Goal: Information Seeking & Learning: Learn about a topic

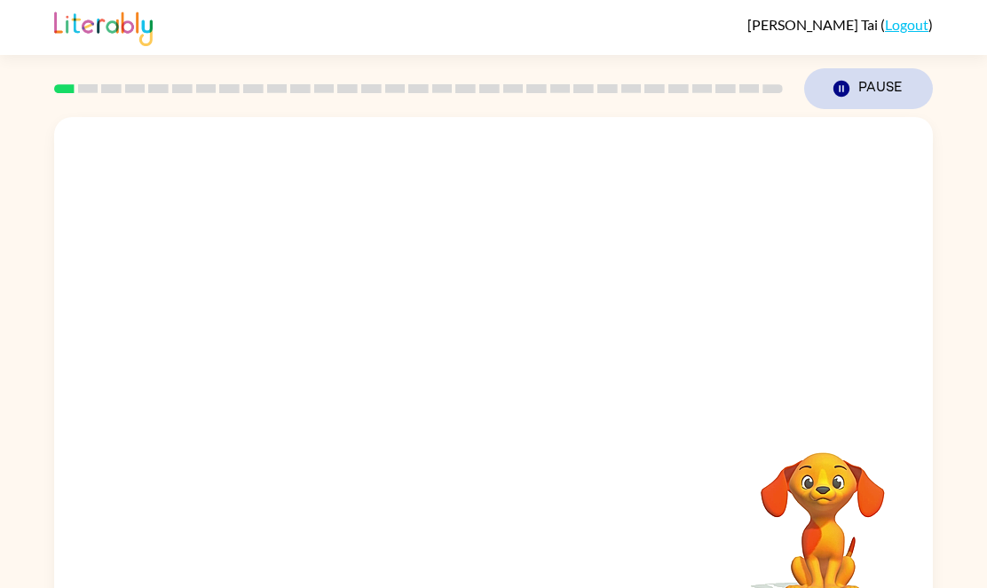
click at [857, 77] on button "Pause Pause" at bounding box center [868, 88] width 129 height 41
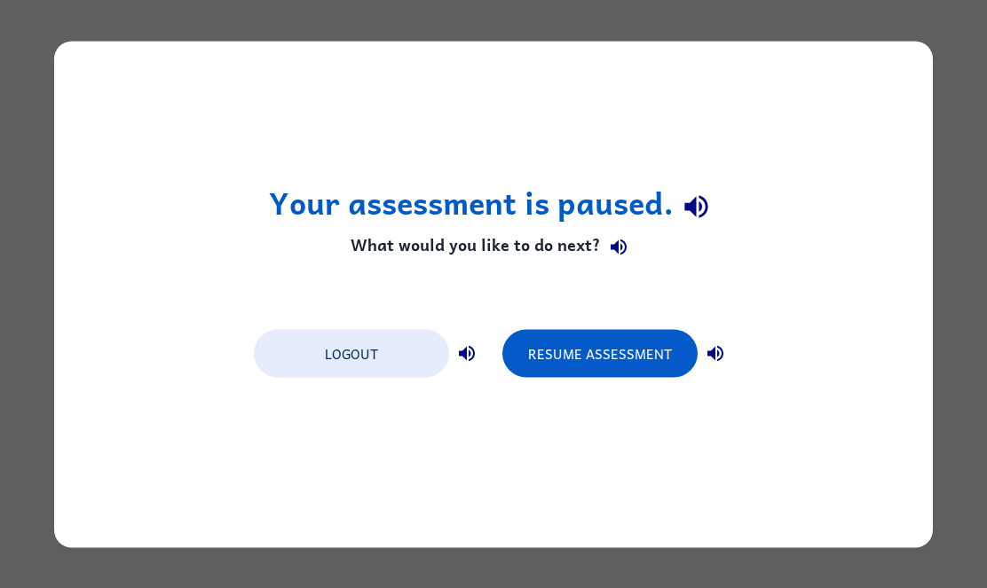
click at [852, 92] on div "Your assessment is paused. What would you like to do next? Logout Resume Assess…" at bounding box center [493, 294] width 879 height 507
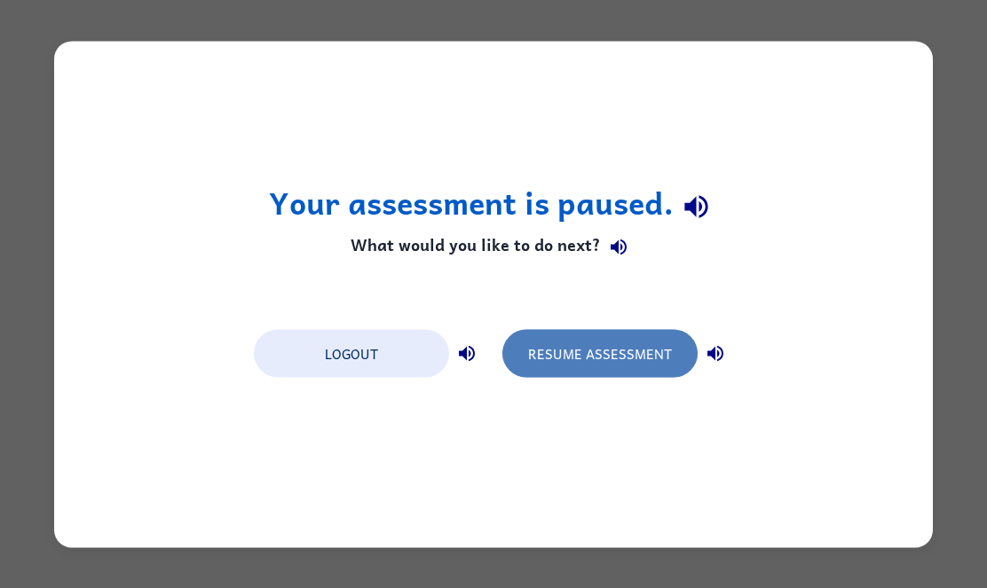
click at [533, 366] on button "Resume Assessment" at bounding box center [599, 353] width 195 height 48
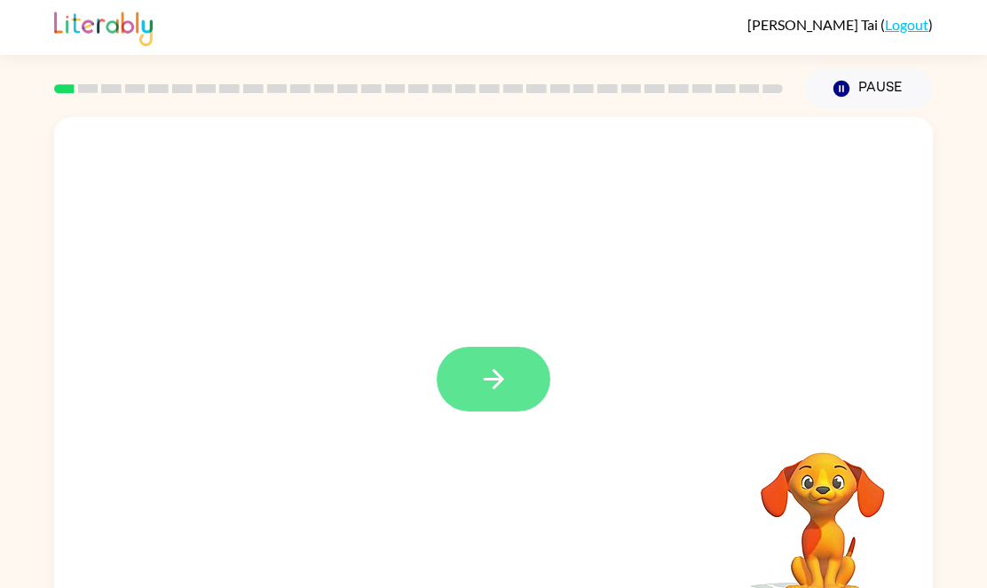
click at [489, 362] on button "button" at bounding box center [494, 379] width 114 height 65
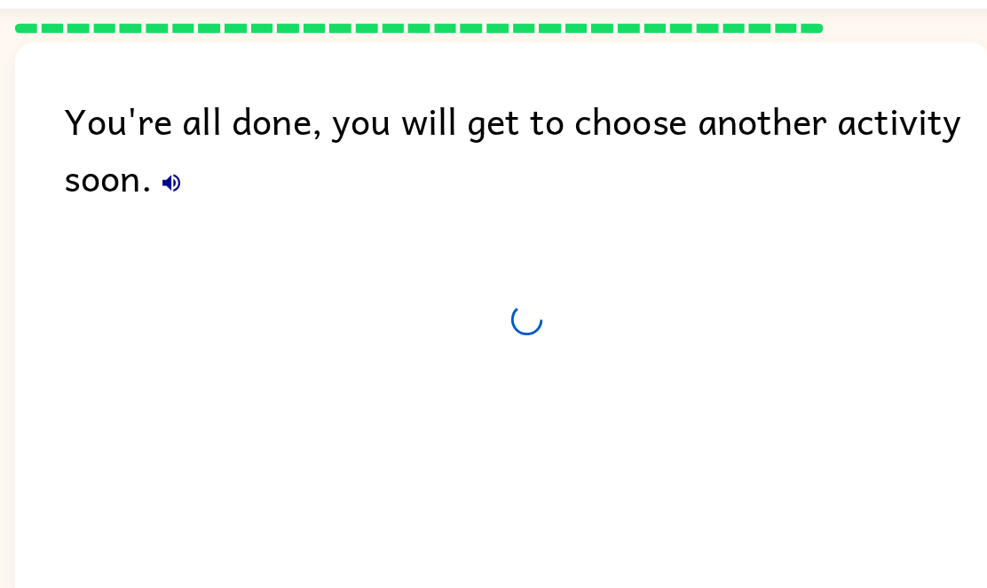
scroll to position [4, 0]
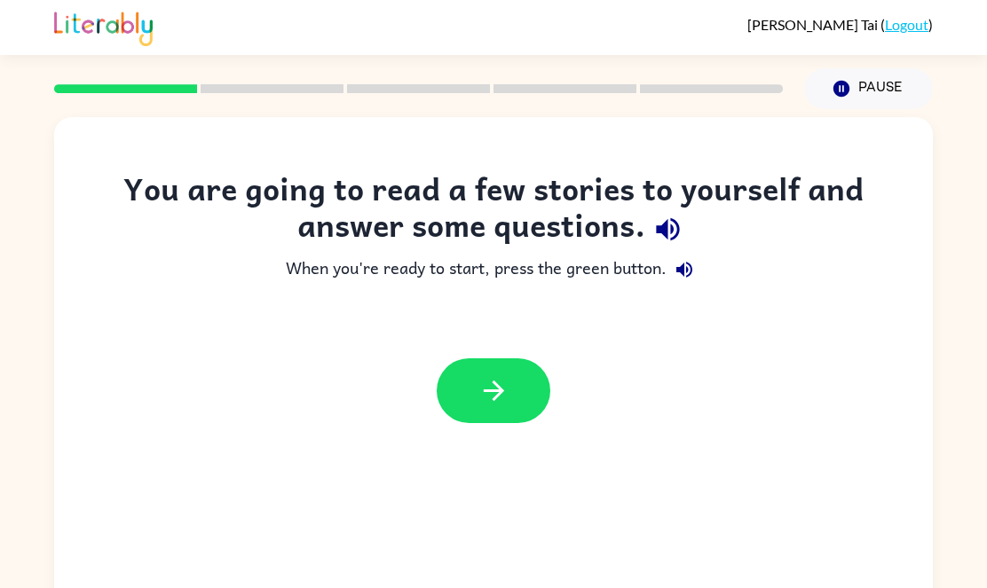
click at [428, 514] on div "You are going to read a few stories to yourself and answer some questions. When…" at bounding box center [493, 370] width 879 height 507
click at [482, 415] on button "button" at bounding box center [494, 391] width 114 height 65
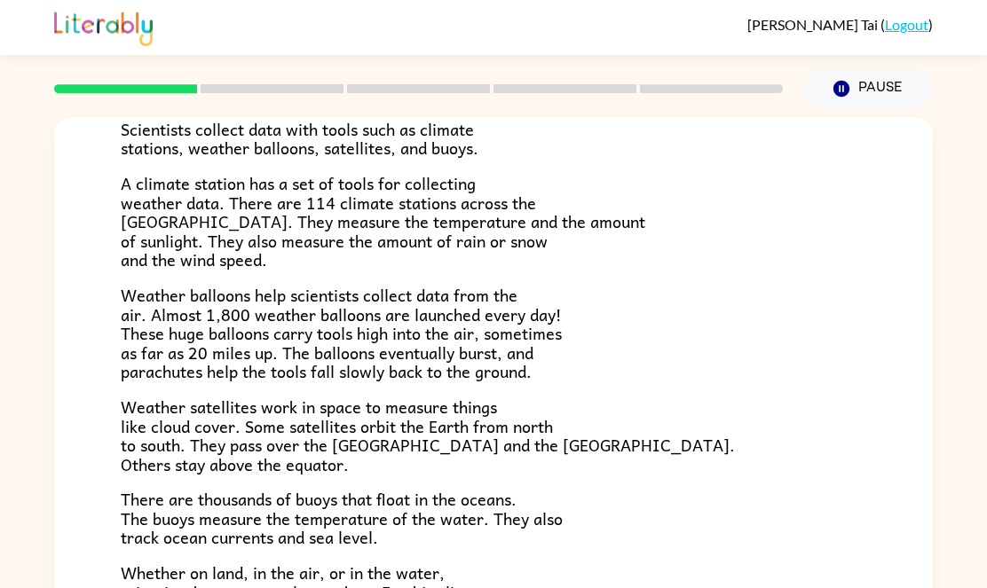
scroll to position [496, 0]
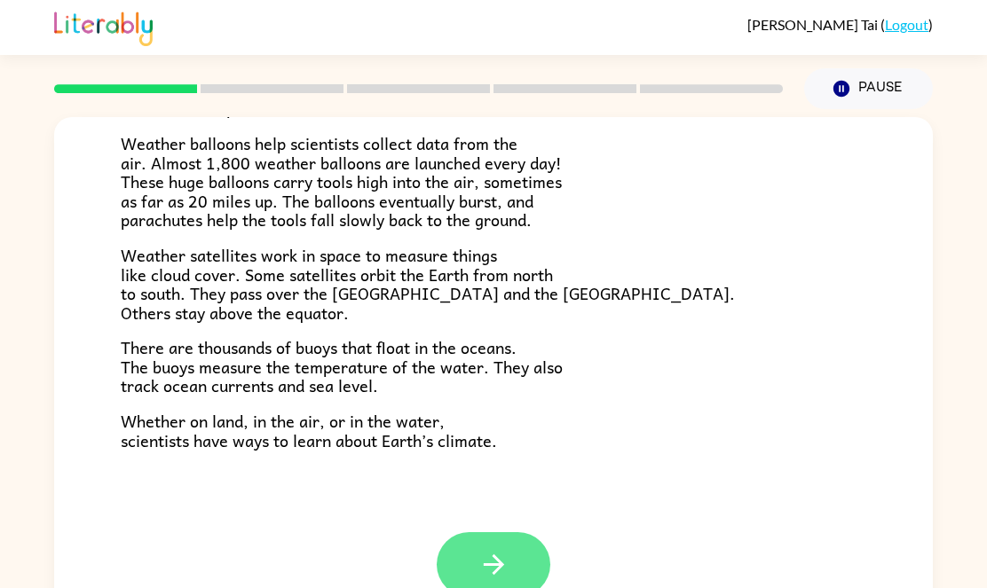
click at [454, 552] on button "button" at bounding box center [494, 565] width 114 height 65
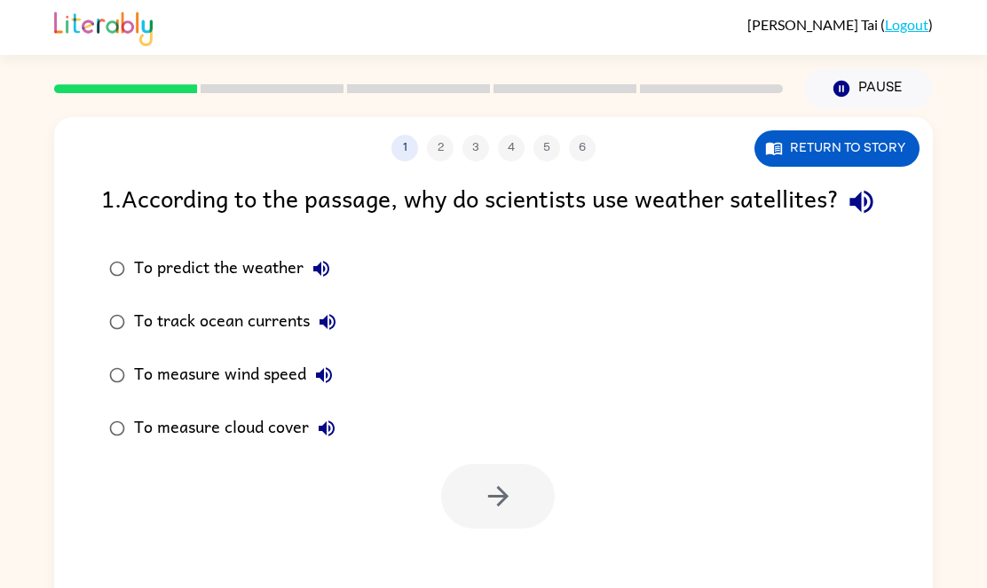
scroll to position [0, 0]
click at [201, 287] on div "To predict the weather" at bounding box center [236, 269] width 205 height 36
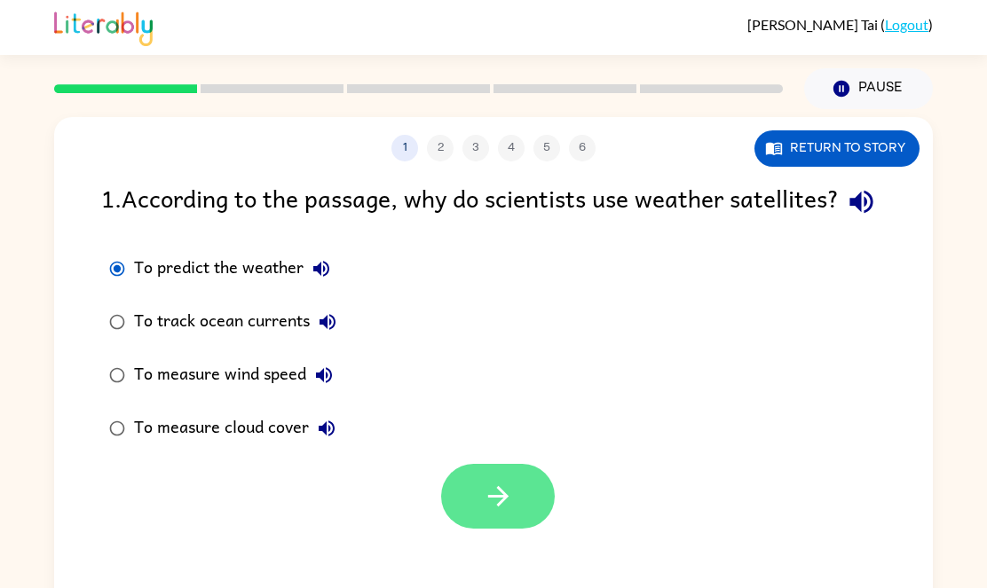
click at [457, 529] on button "button" at bounding box center [498, 496] width 114 height 65
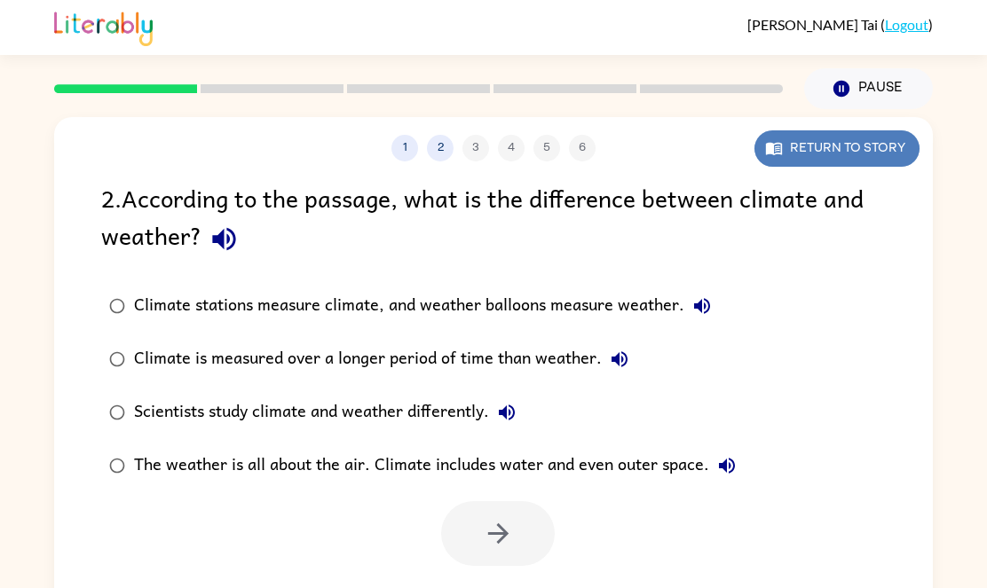
click at [829, 146] on button "Return to story" at bounding box center [836, 148] width 165 height 36
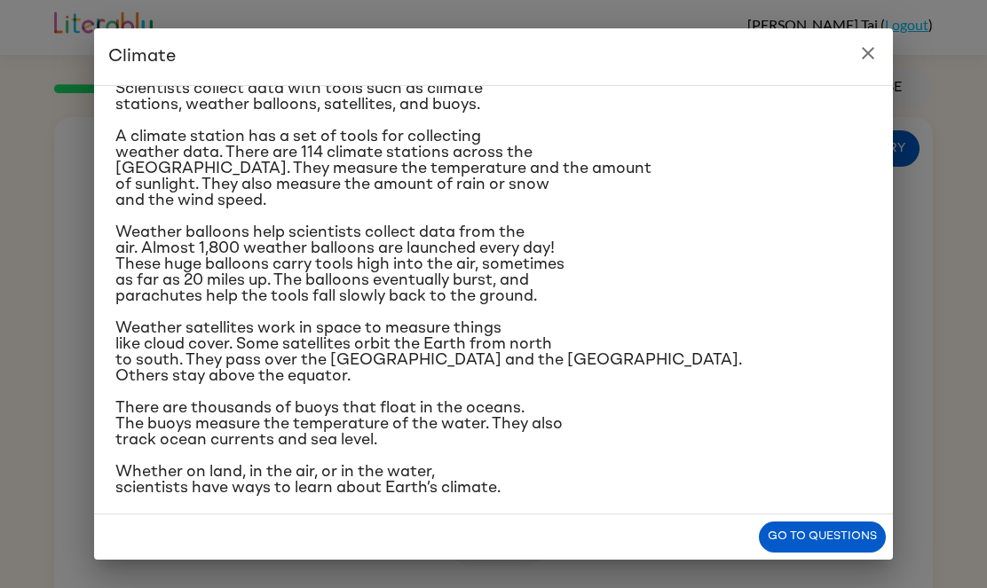
scroll to position [239, 0]
click at [808, 544] on button "Go to questions" at bounding box center [822, 537] width 127 height 31
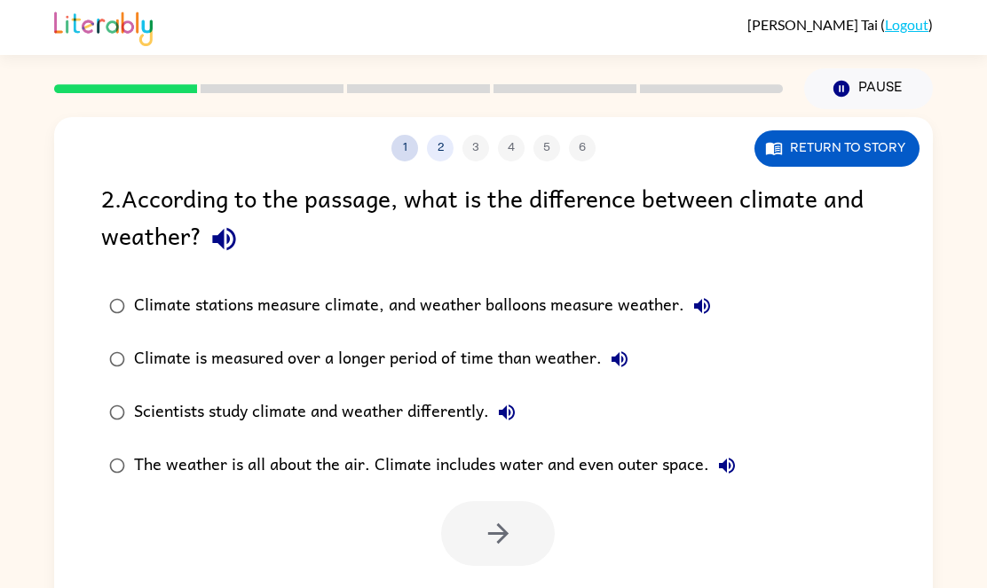
click at [414, 154] on button "1" at bounding box center [404, 148] width 27 height 27
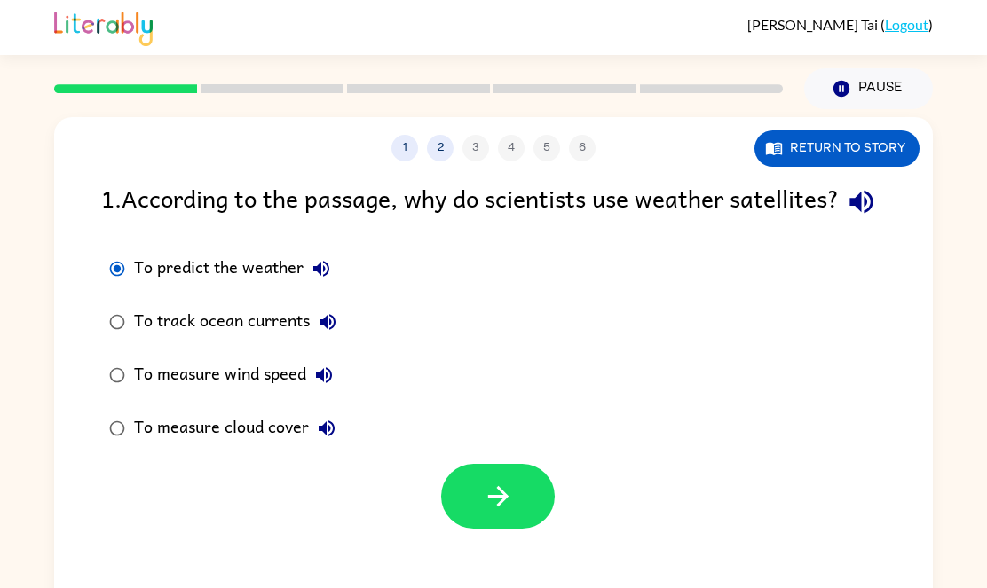
click at [288, 446] on div "To measure cloud cover" at bounding box center [239, 429] width 210 height 36
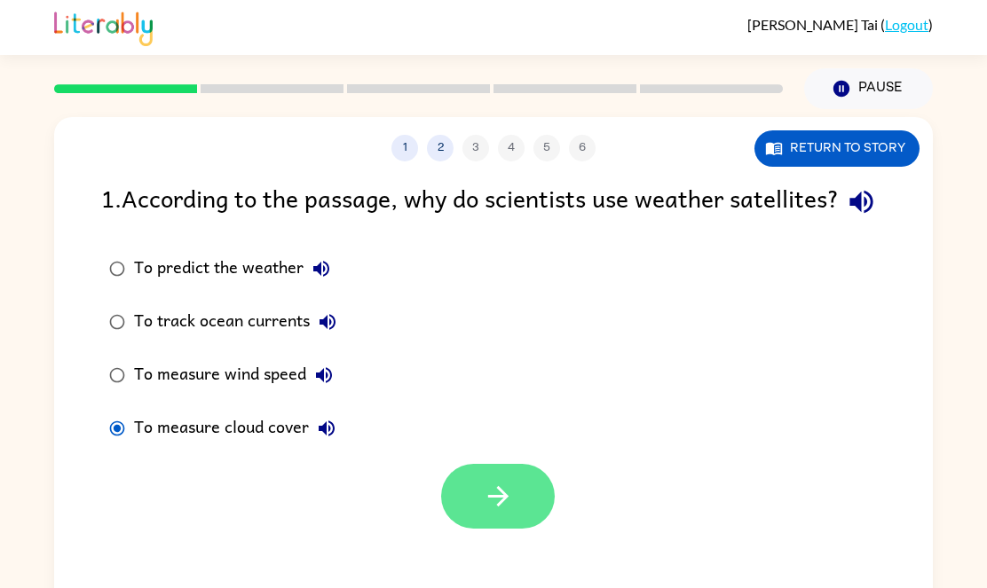
click at [483, 529] on button "button" at bounding box center [498, 496] width 114 height 65
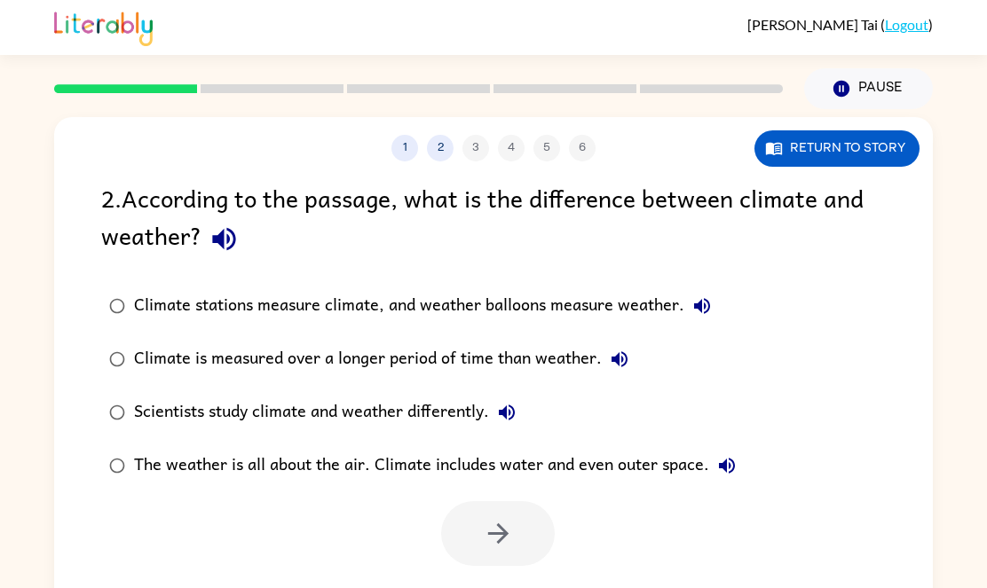
click at [468, 305] on div "Climate stations measure climate, and weather balloons measure weather." at bounding box center [427, 306] width 586 height 36
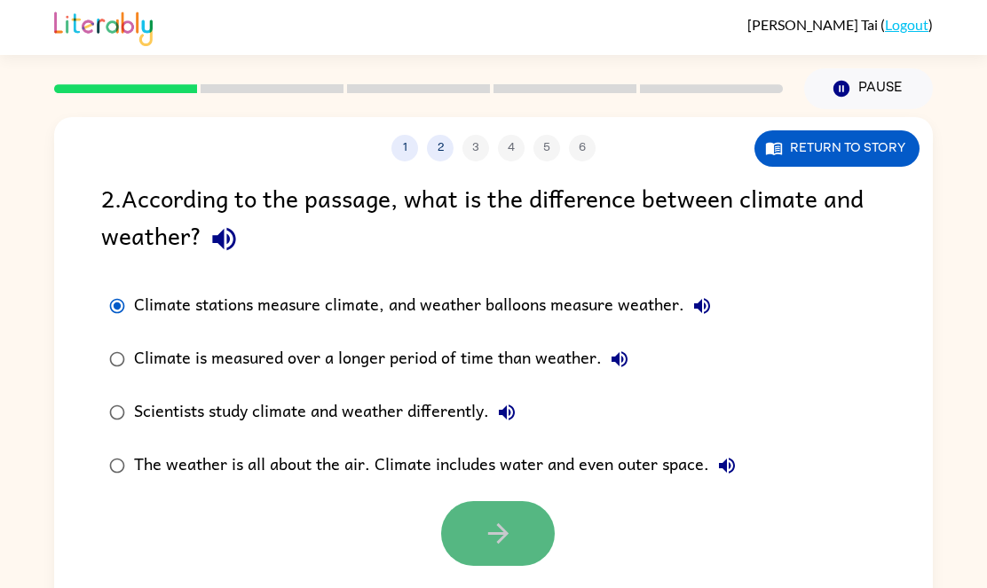
click at [495, 560] on button "button" at bounding box center [498, 533] width 114 height 65
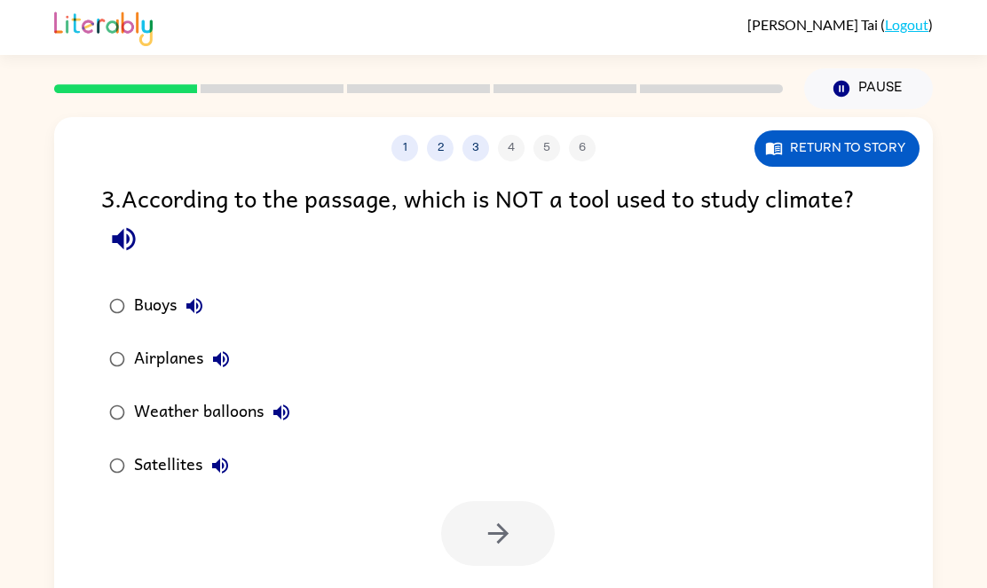
click at [161, 351] on div "Airplanes" at bounding box center [186, 360] width 105 height 36
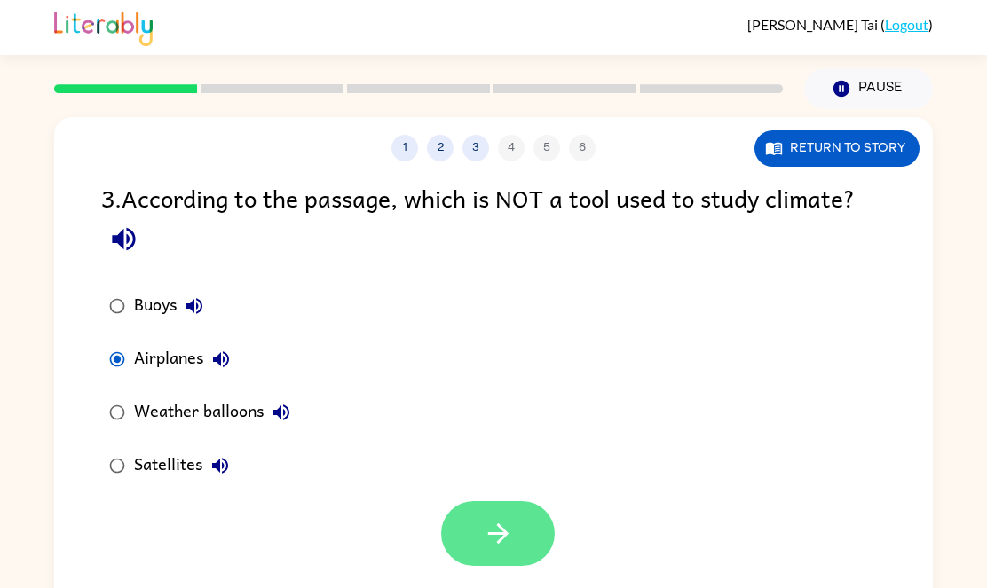
click at [516, 541] on button "button" at bounding box center [498, 533] width 114 height 65
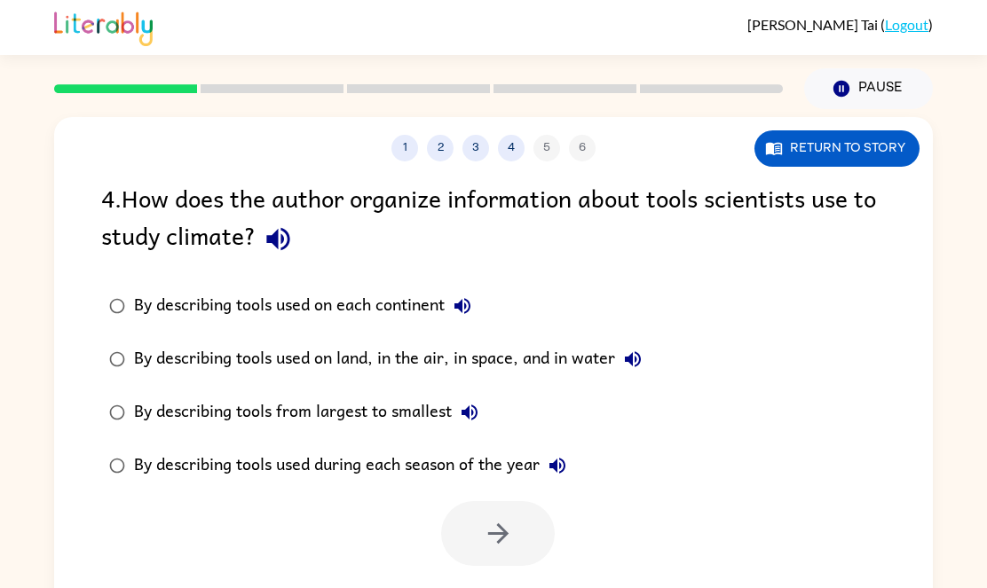
click at [366, 365] on div "By describing tools used on land, in the air, in space, and in water" at bounding box center [392, 360] width 517 height 36
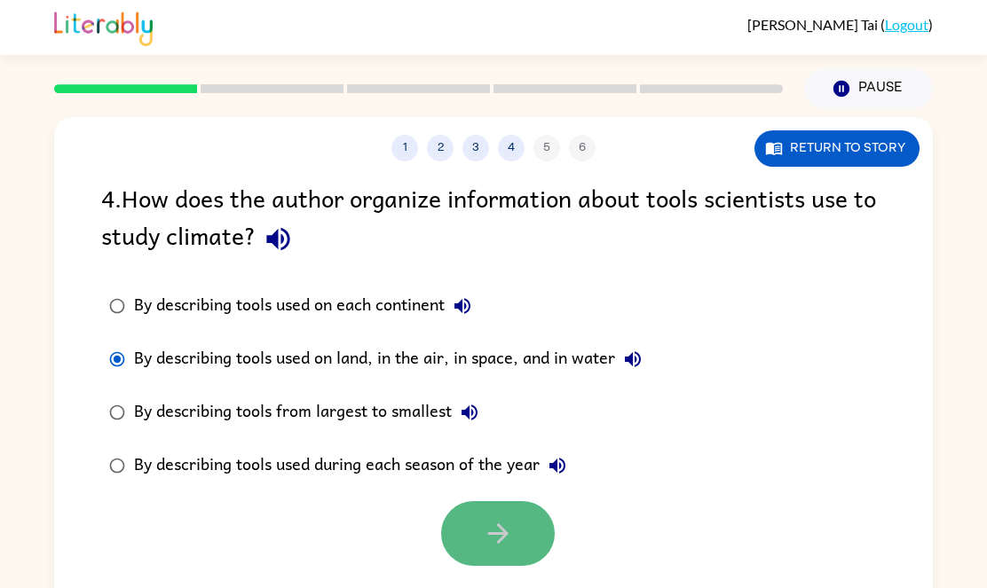
click at [502, 527] on icon "button" at bounding box center [498, 533] width 31 height 31
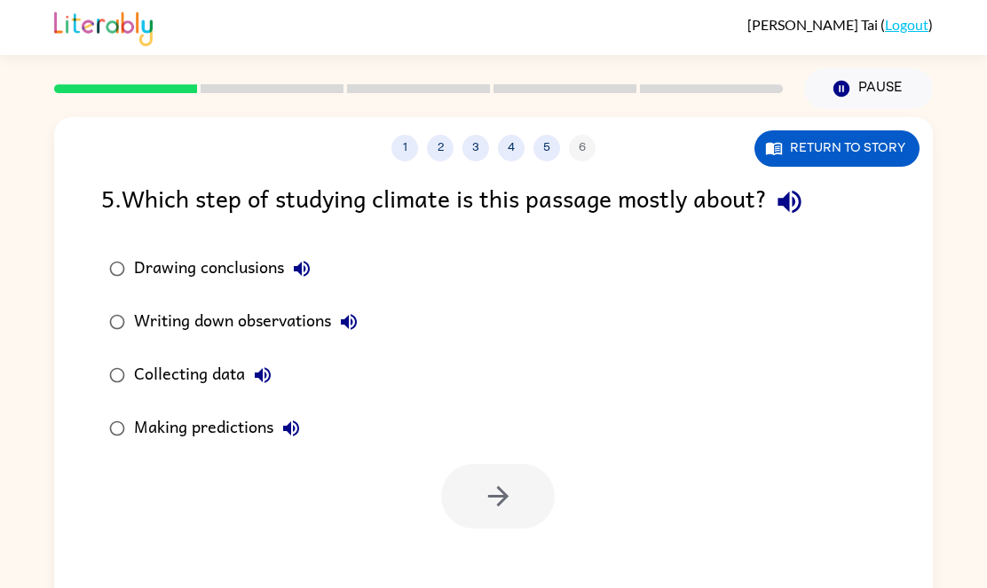
click at [151, 426] on div "Making predictions" at bounding box center [221, 429] width 175 height 36
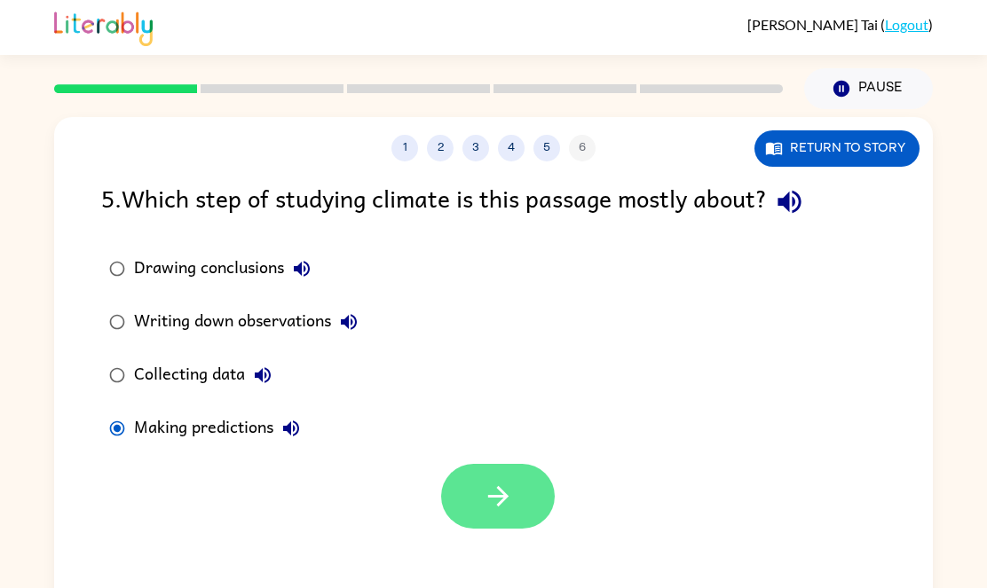
click at [502, 495] on icon "button" at bounding box center [498, 496] width 31 height 31
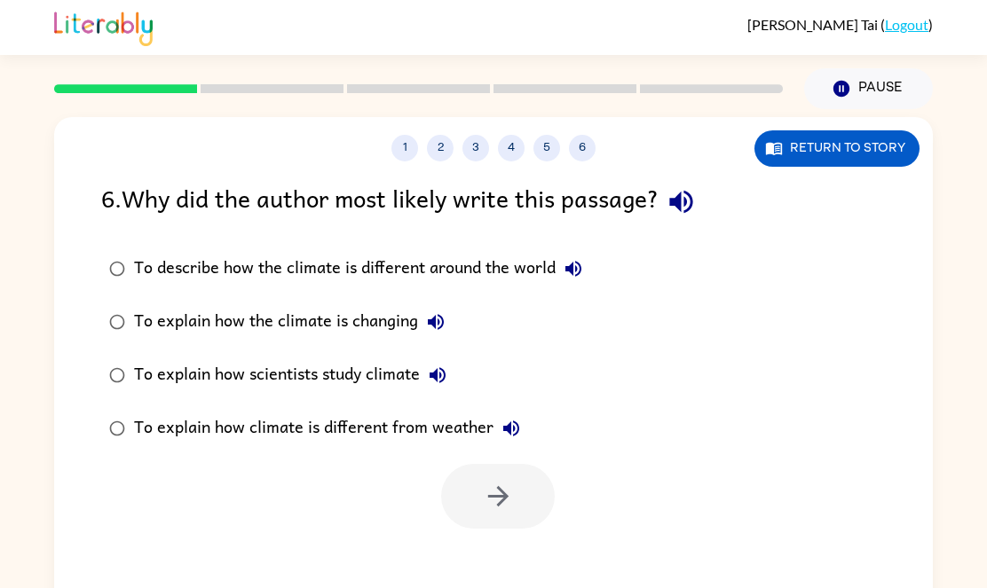
click at [276, 369] on div "To explain how scientists study climate" at bounding box center [294, 376] width 321 height 36
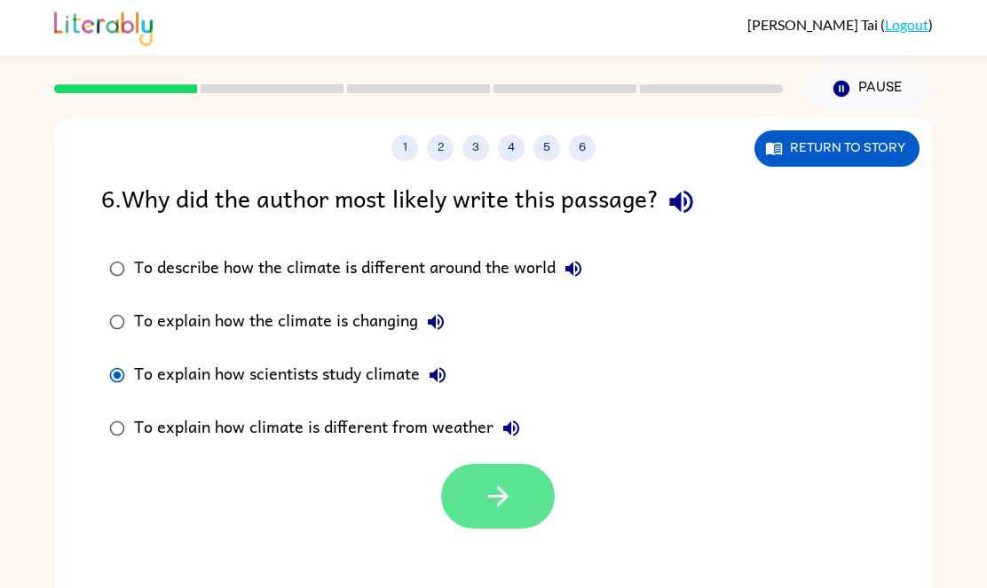
click at [467, 492] on button "button" at bounding box center [498, 496] width 114 height 65
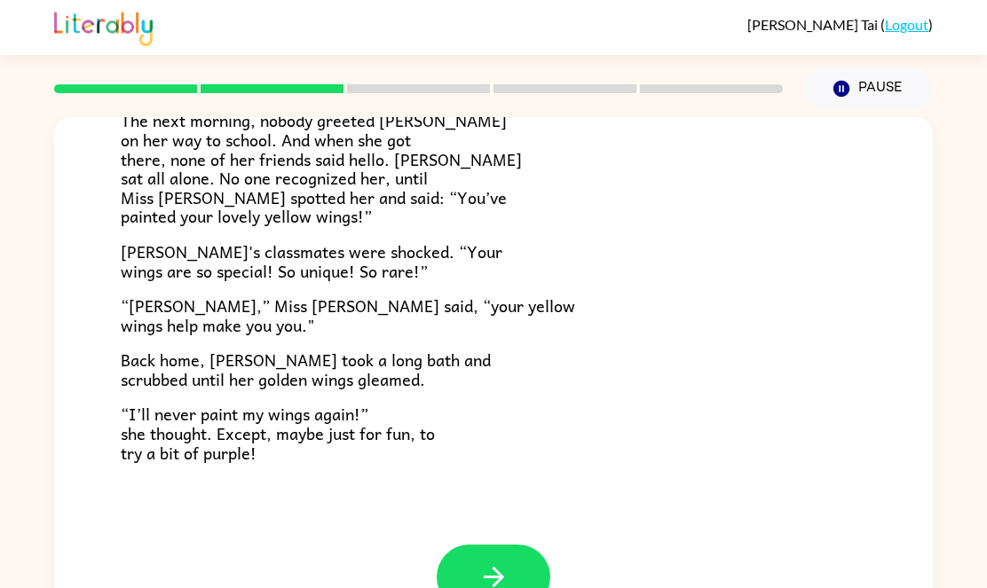
scroll to position [488, 0]
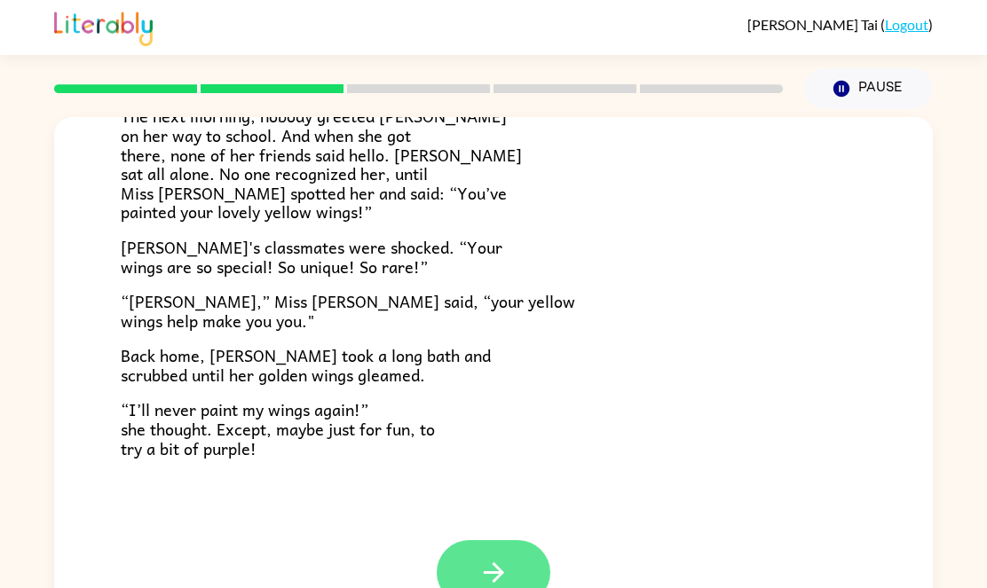
click at [458, 571] on button "button" at bounding box center [494, 573] width 114 height 65
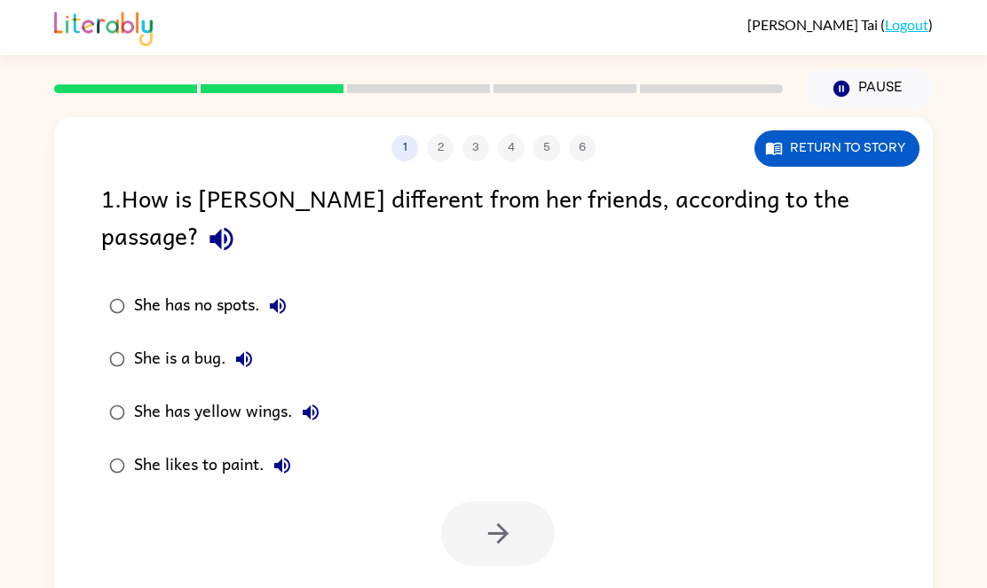
scroll to position [0, 0]
click at [242, 395] on div "She has yellow wings." at bounding box center [231, 413] width 194 height 36
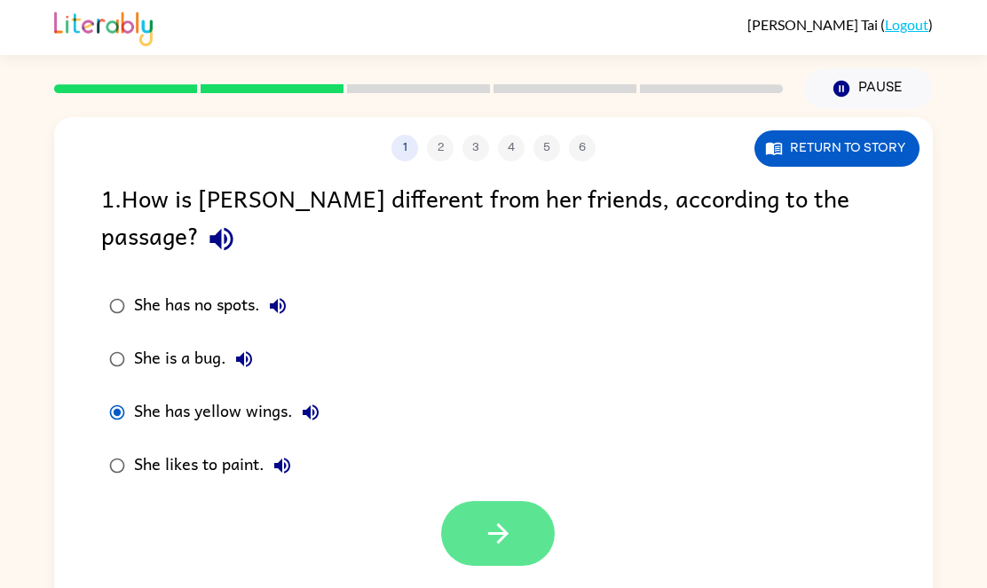
click at [482, 518] on button "button" at bounding box center [498, 533] width 114 height 65
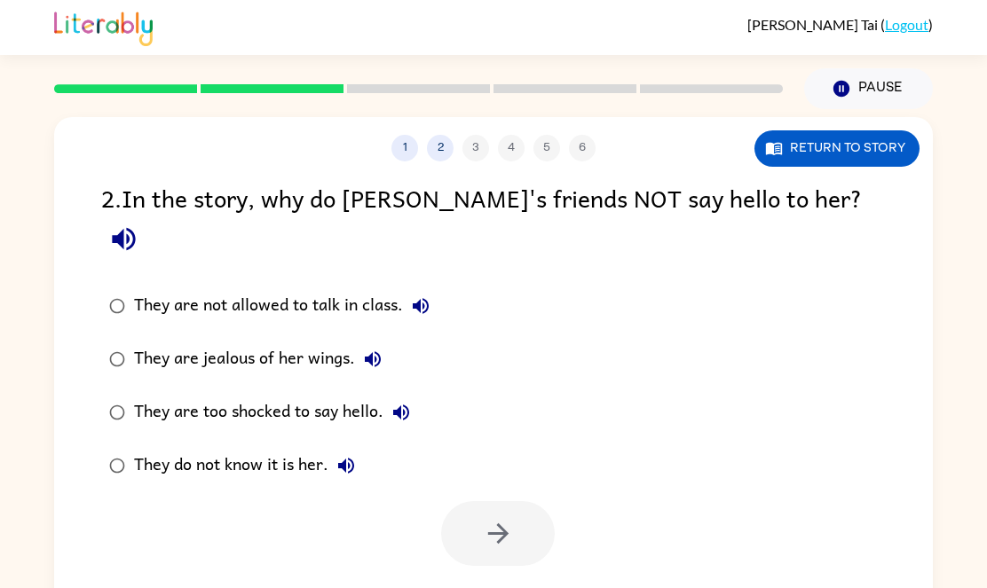
click at [290, 448] on div "They do not know it is her." at bounding box center [249, 466] width 230 height 36
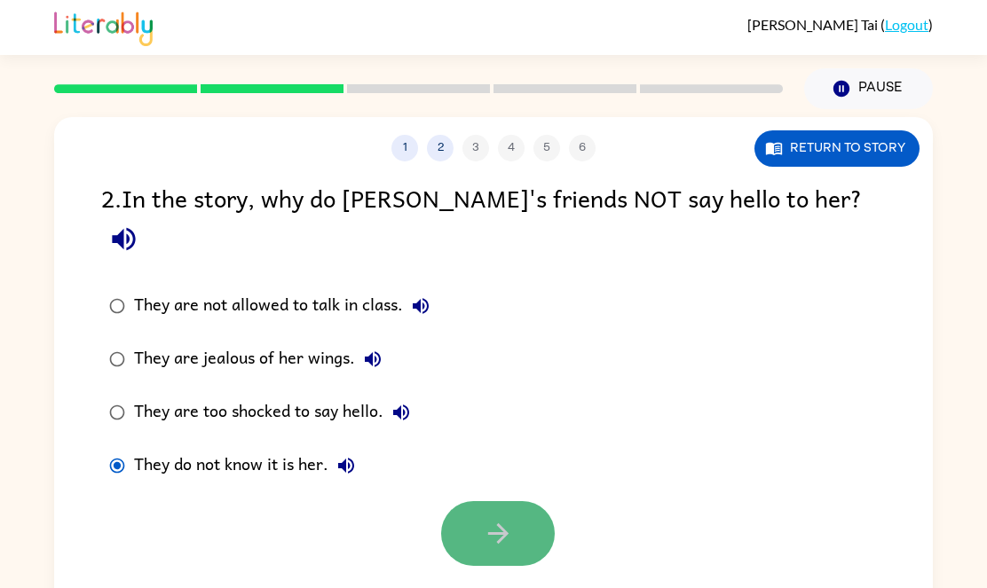
click at [534, 510] on button "button" at bounding box center [498, 533] width 114 height 65
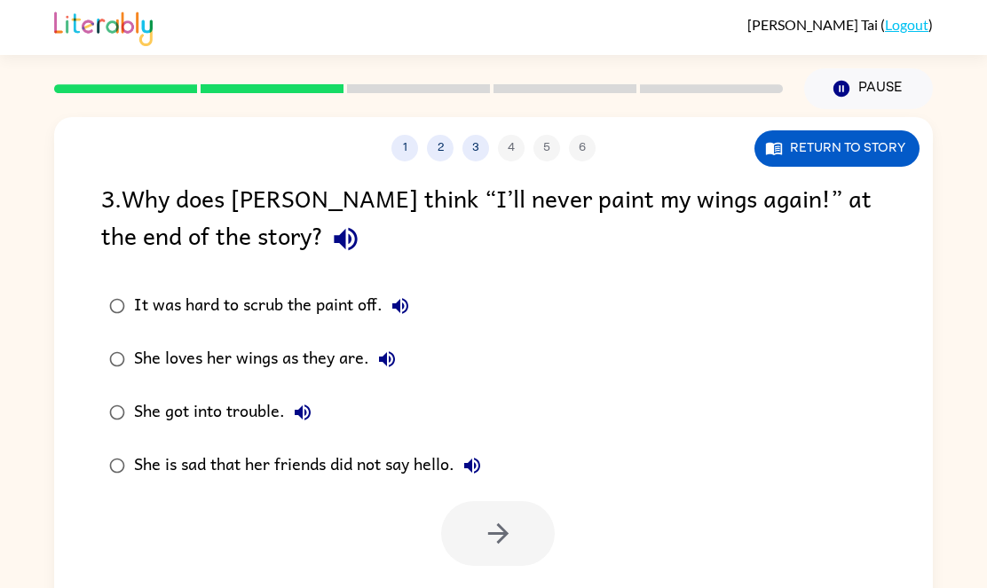
click at [316, 358] on div "She loves her wings as they are." at bounding box center [269, 360] width 271 height 36
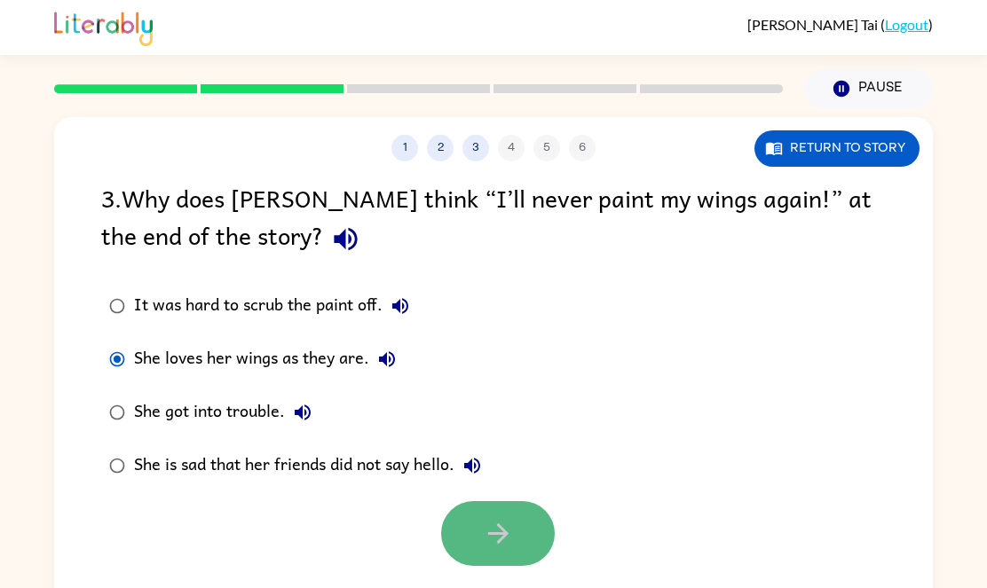
click at [483, 529] on icon "button" at bounding box center [498, 533] width 31 height 31
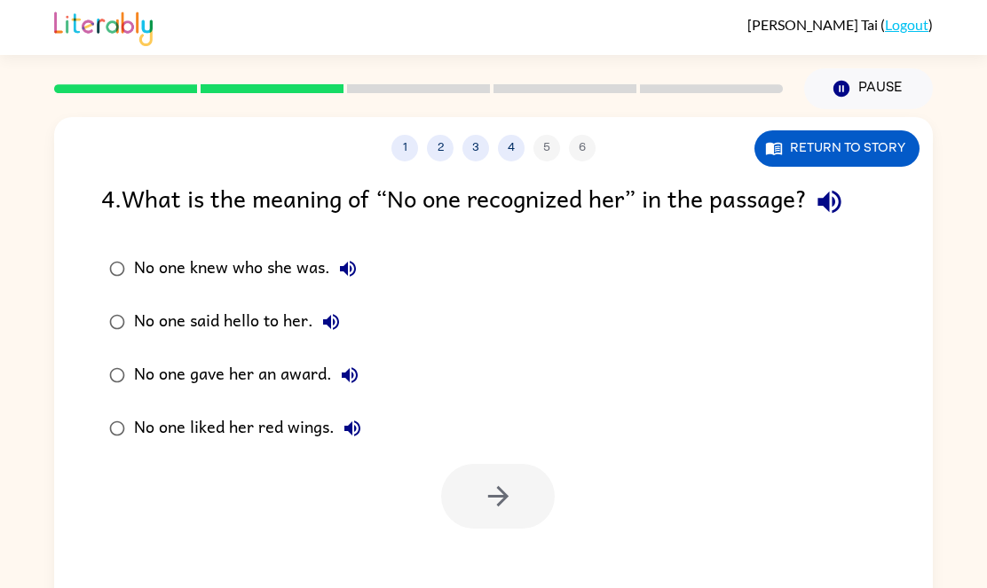
click at [276, 266] on div "No one knew who she was." at bounding box center [250, 269] width 232 height 36
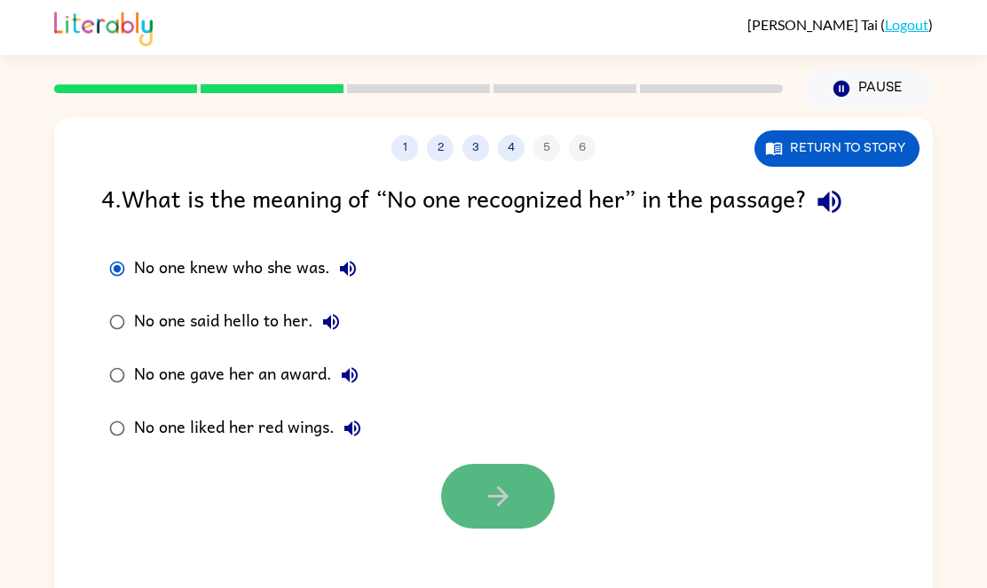
click at [497, 483] on icon "button" at bounding box center [498, 496] width 31 height 31
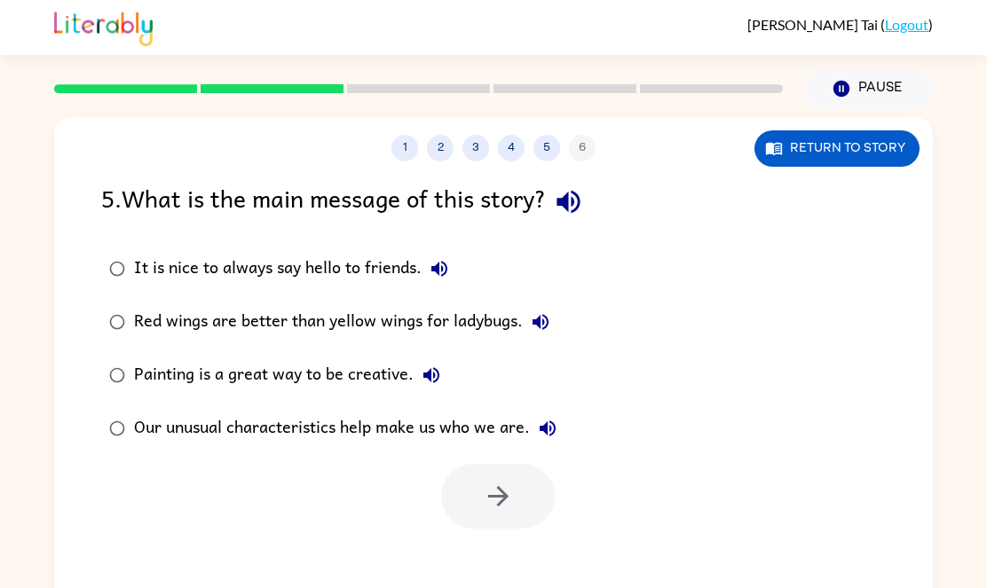
click at [410, 429] on div "Our unusual characteristics help make us who we are." at bounding box center [349, 429] width 431 height 36
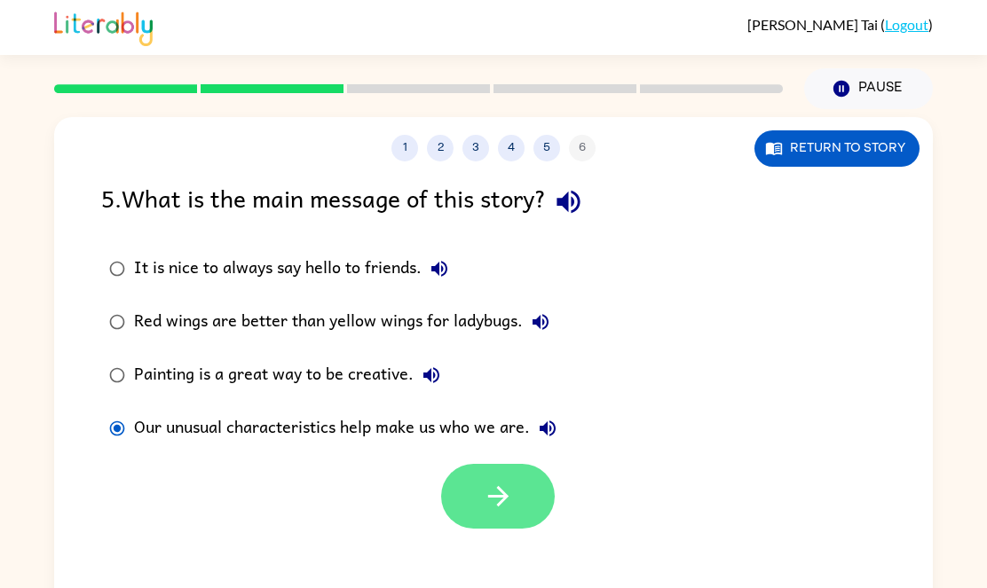
click at [483, 484] on icon "button" at bounding box center [498, 496] width 31 height 31
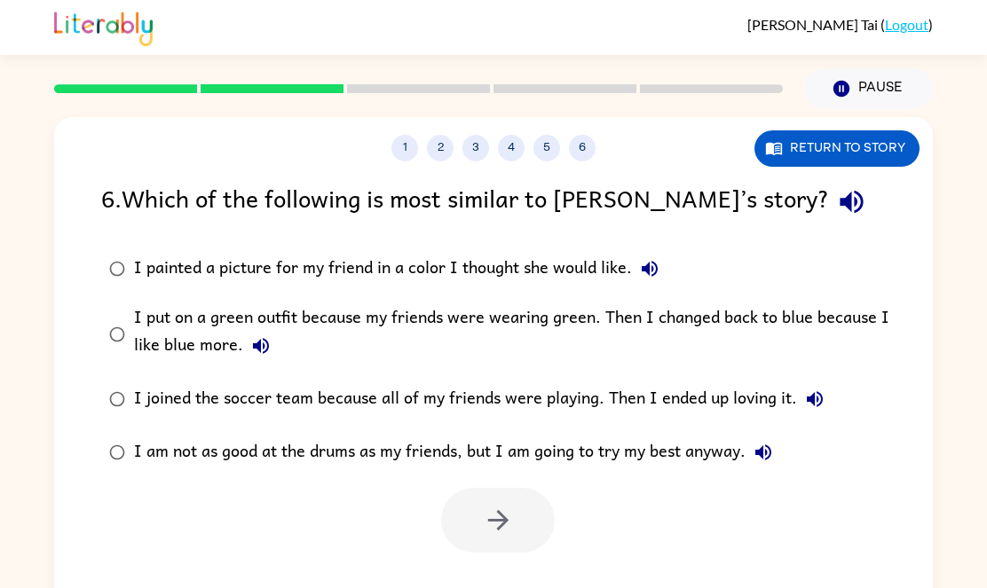
click at [454, 325] on div "I put on a green outfit because my friends were wearing green. Then I changed b…" at bounding box center [522, 333] width 776 height 59
click at [486, 526] on icon "button" at bounding box center [498, 520] width 31 height 31
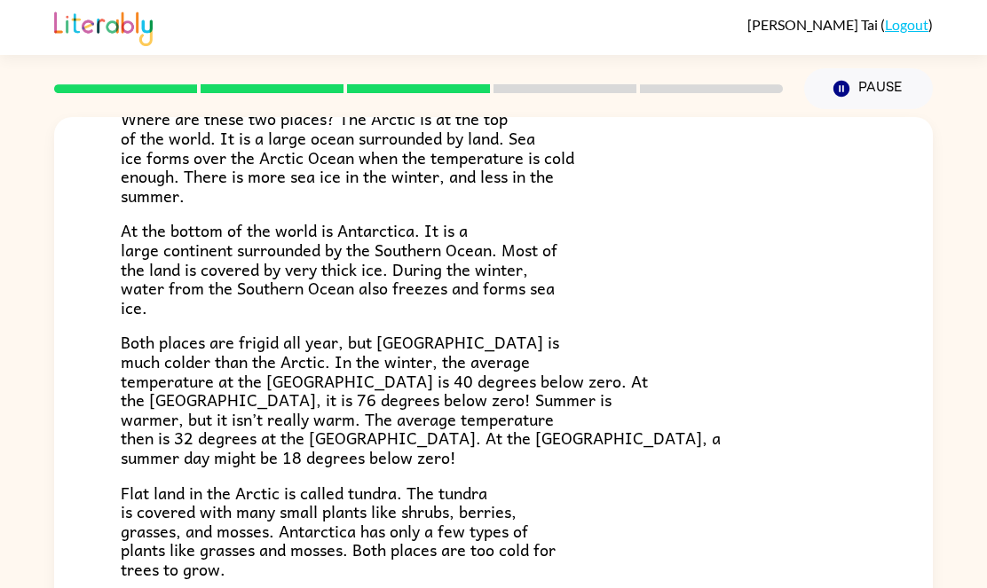
scroll to position [245, 0]
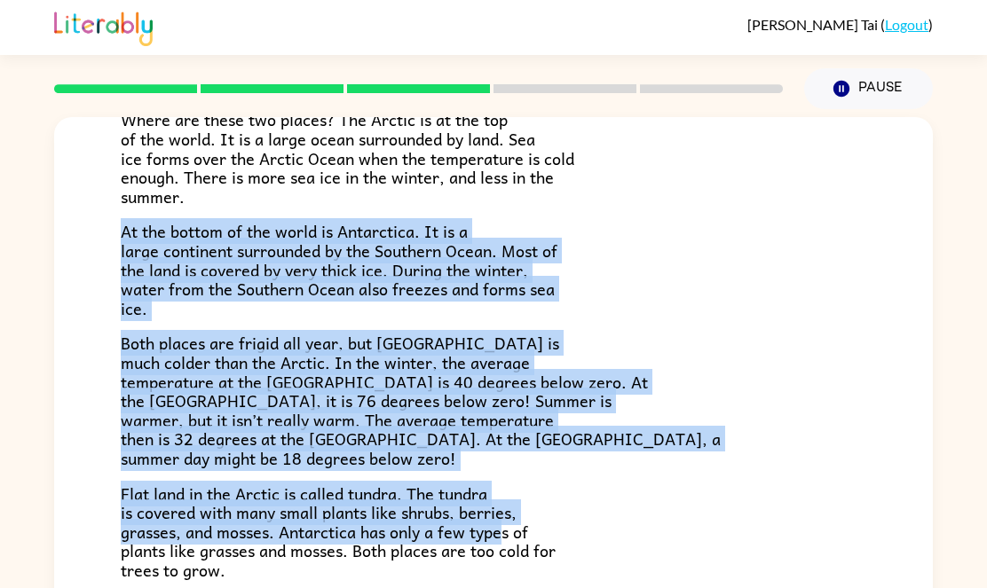
drag, startPoint x: 683, startPoint y: 197, endPoint x: 506, endPoint y: 536, distance: 382.3
click at [506, 536] on div "Have you heard of the Arctic and Antarctica? What do you know about them? Even …" at bounding box center [494, 277] width 746 height 604
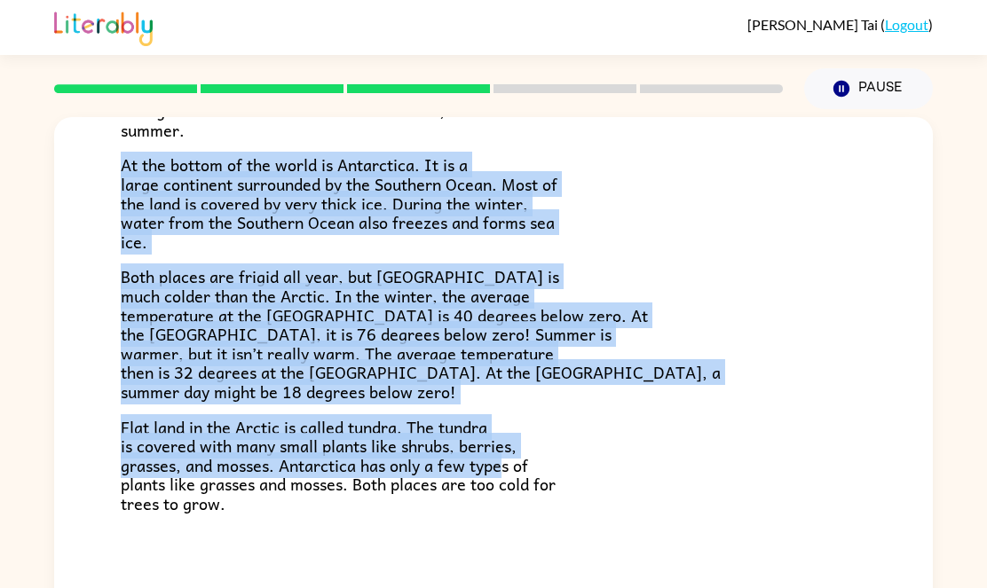
scroll to position [375, 0]
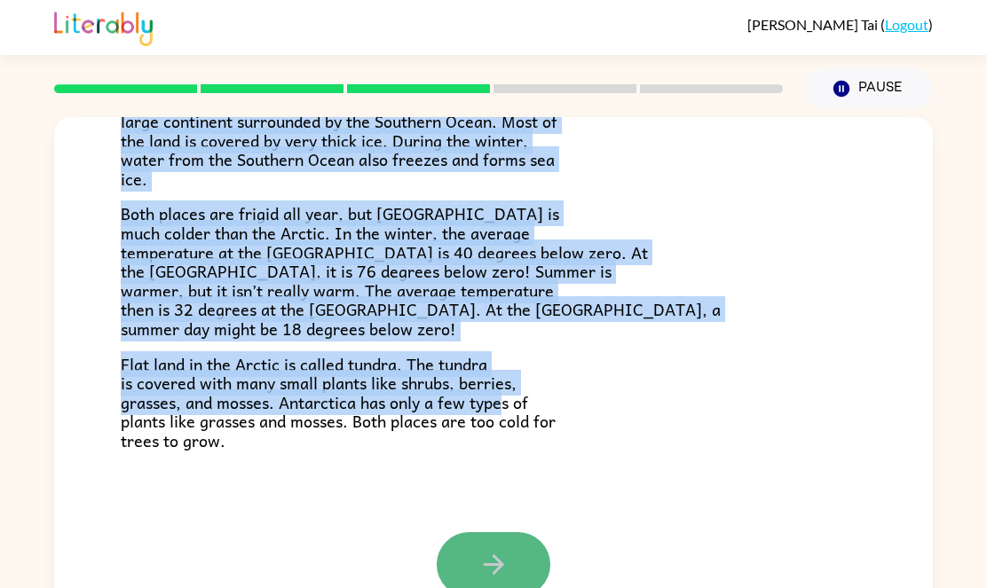
click at [513, 564] on button "button" at bounding box center [494, 565] width 114 height 65
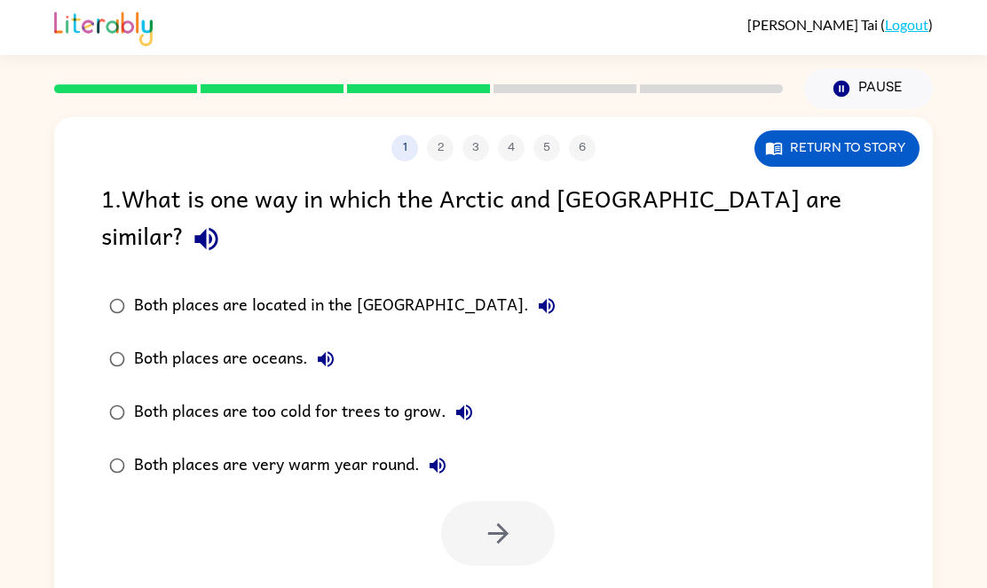
click at [337, 395] on div "Both places are too cold for trees to grow." at bounding box center [308, 413] width 348 height 36
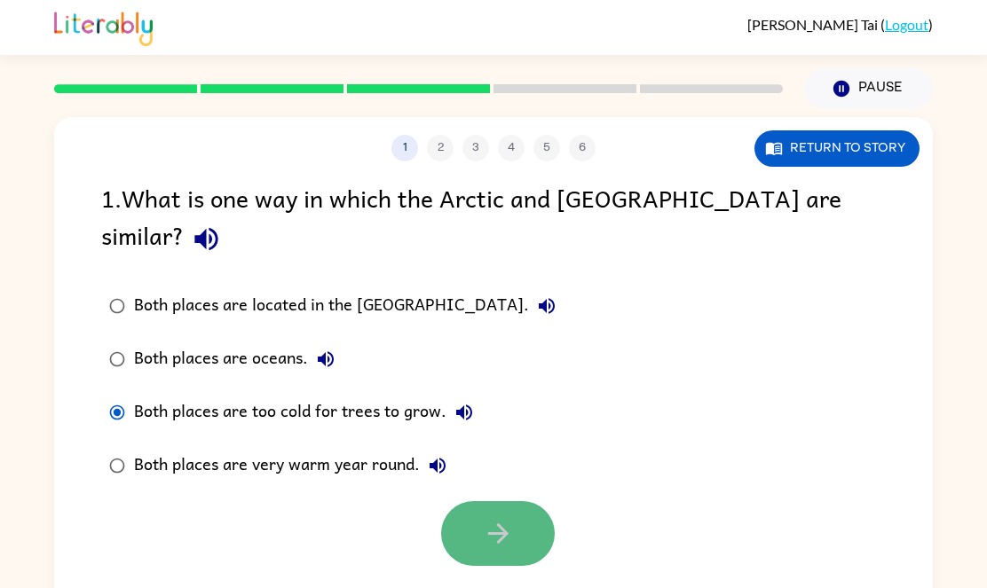
click at [466, 501] on button "button" at bounding box center [498, 533] width 114 height 65
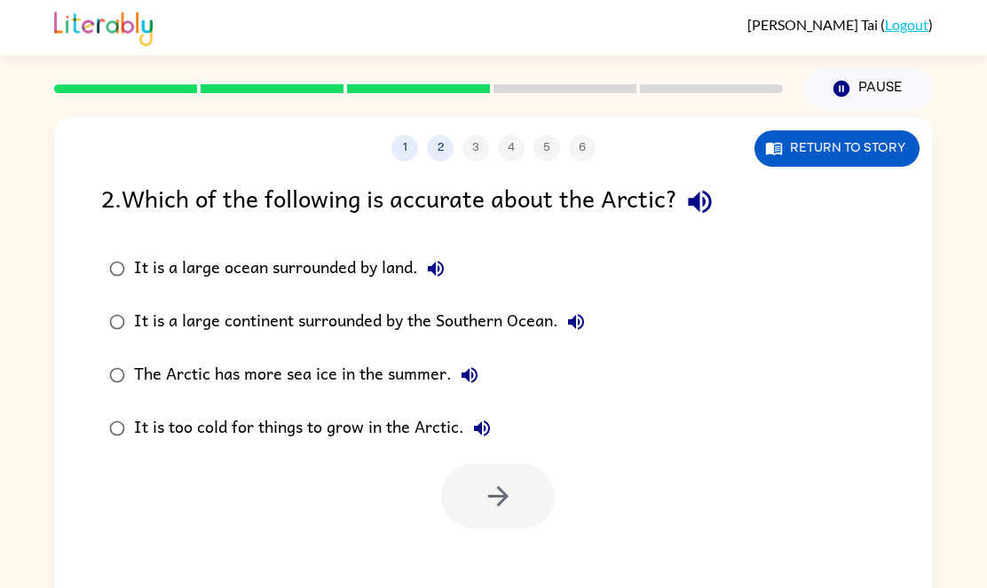
click at [281, 322] on div "It is a large continent surrounded by the Southern Ocean." at bounding box center [364, 322] width 460 height 36
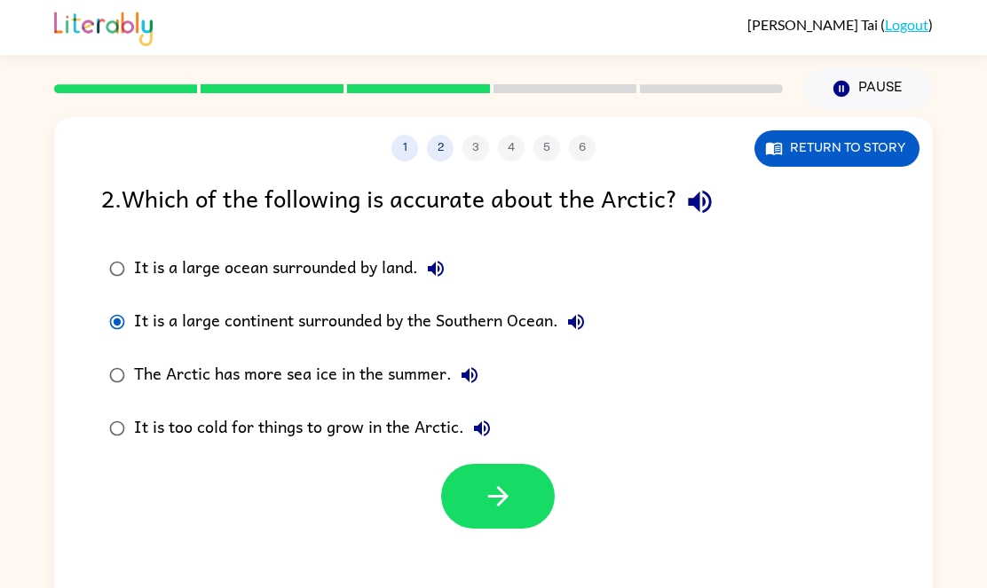
click at [382, 377] on div "The Arctic has more sea ice in the summer." at bounding box center [310, 376] width 353 height 36
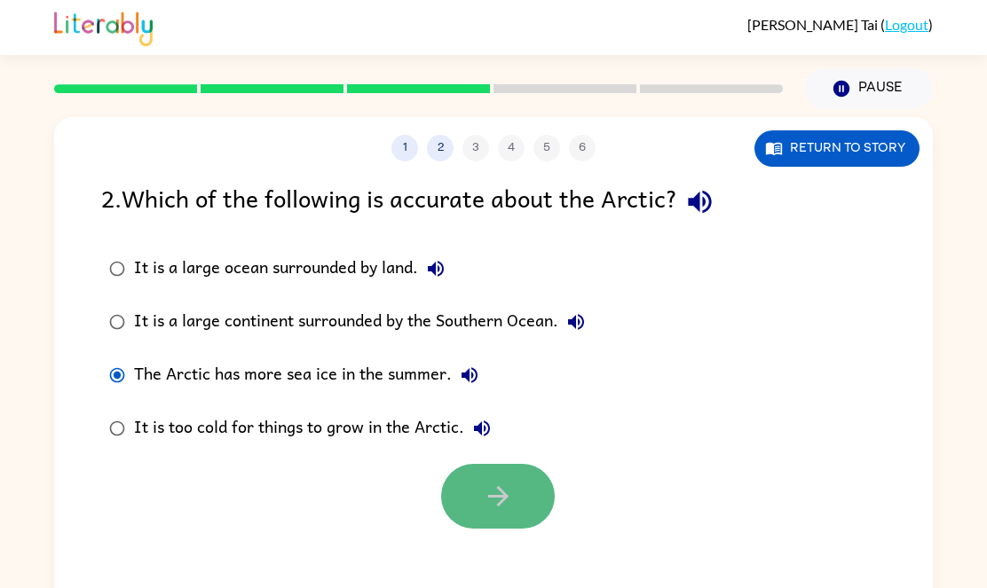
click at [476, 499] on button "button" at bounding box center [498, 496] width 114 height 65
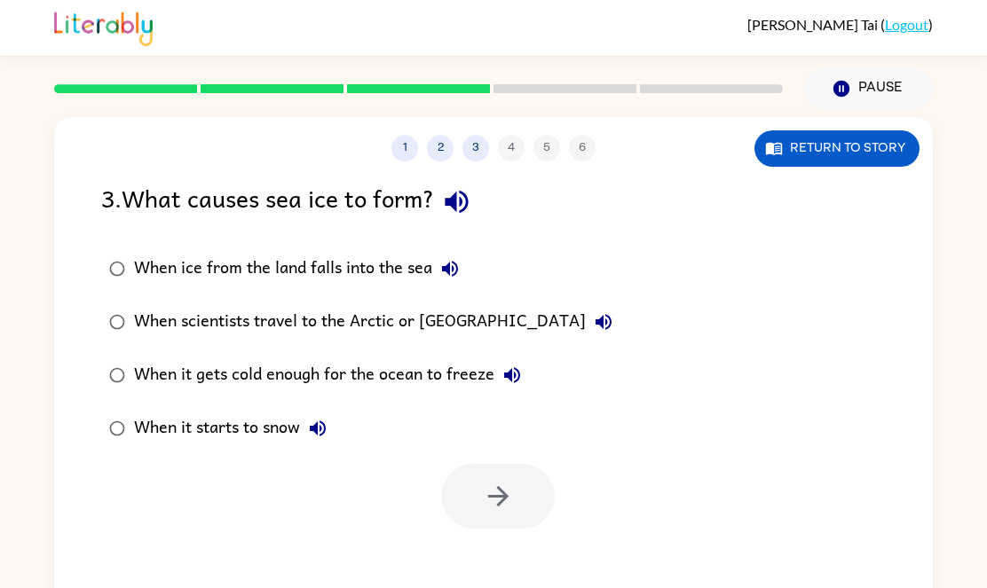
click at [387, 376] on div "When it gets cold enough for the ocean to freeze" at bounding box center [332, 376] width 396 height 36
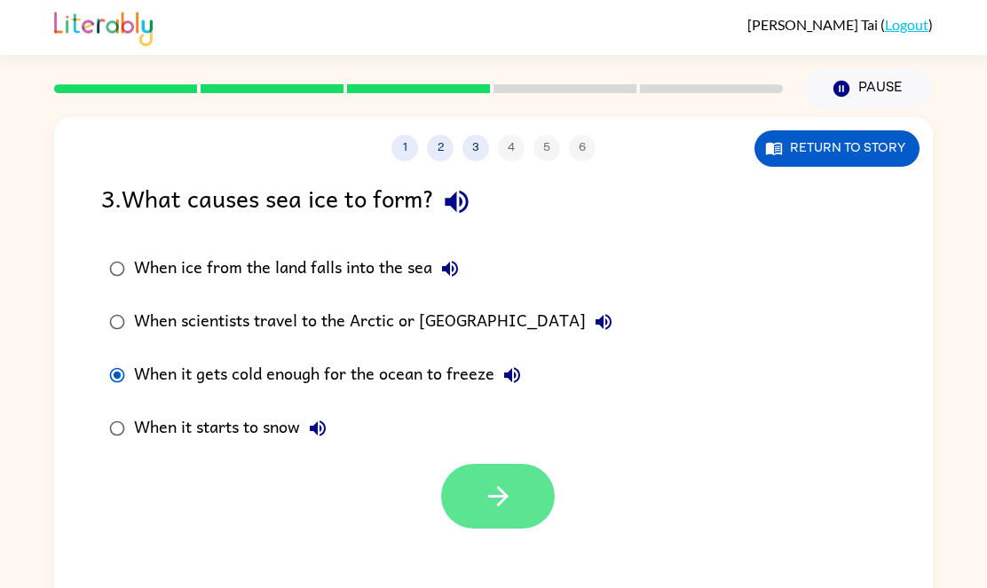
click at [524, 521] on button "button" at bounding box center [498, 496] width 114 height 65
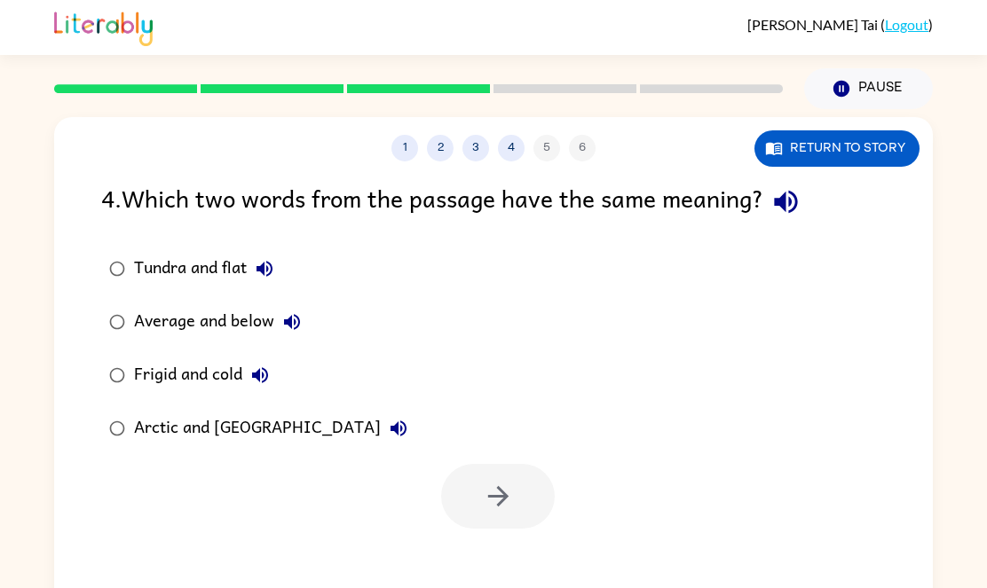
click at [224, 377] on div "Frigid and cold" at bounding box center [206, 376] width 144 height 36
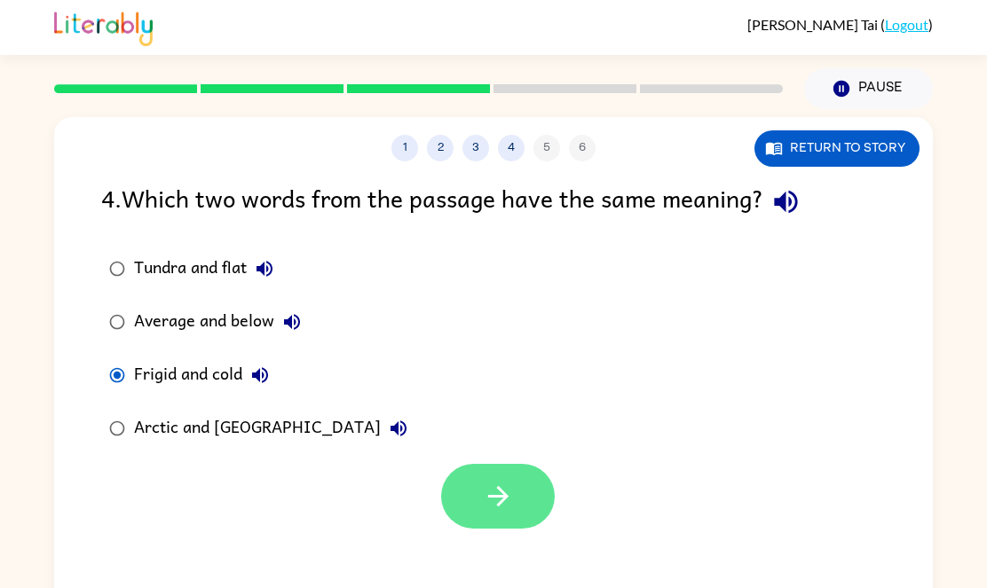
click at [554, 492] on button "button" at bounding box center [498, 496] width 114 height 65
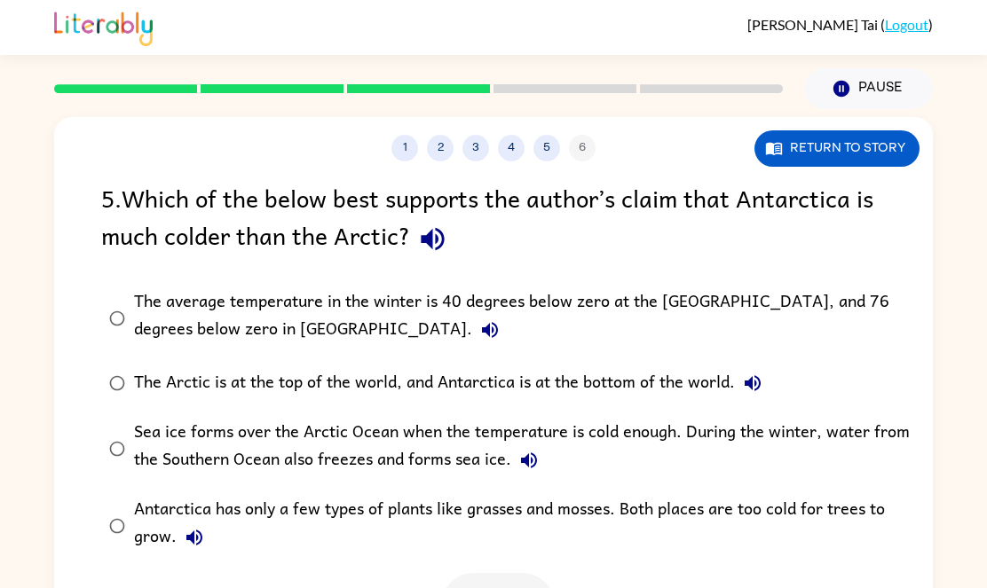
click at [522, 309] on div "The average temperature in the winter is 40 degrees below zero at the North Pol…" at bounding box center [522, 317] width 776 height 59
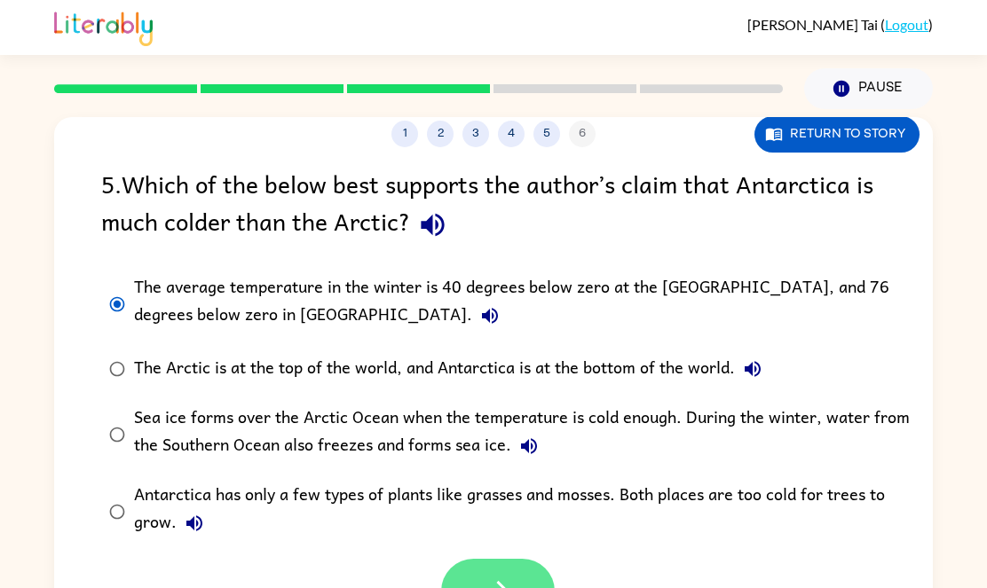
click at [501, 580] on icon "button" at bounding box center [498, 591] width 31 height 31
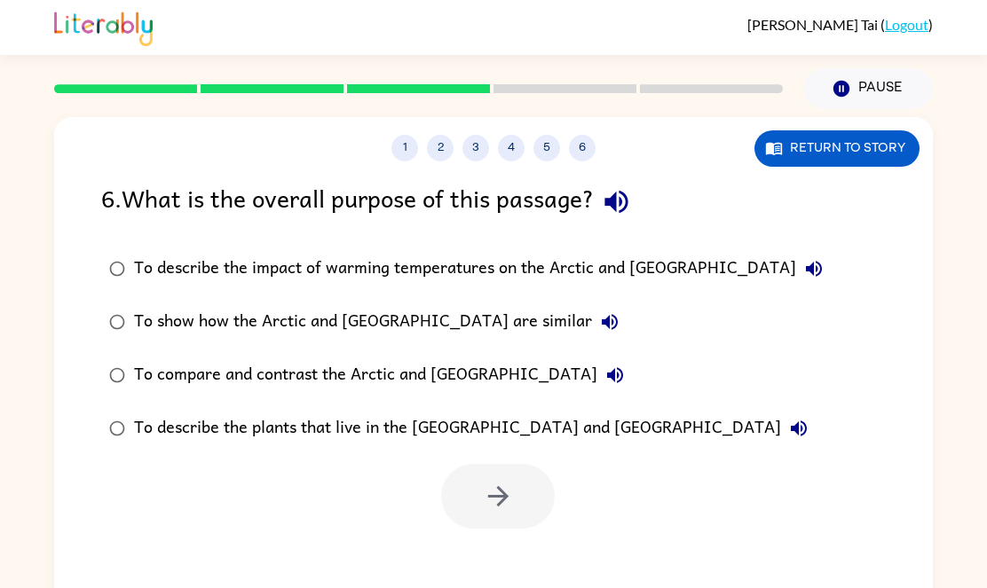
click at [369, 329] on div "To show how the Arctic and Antarctica are similar" at bounding box center [380, 322] width 493 height 36
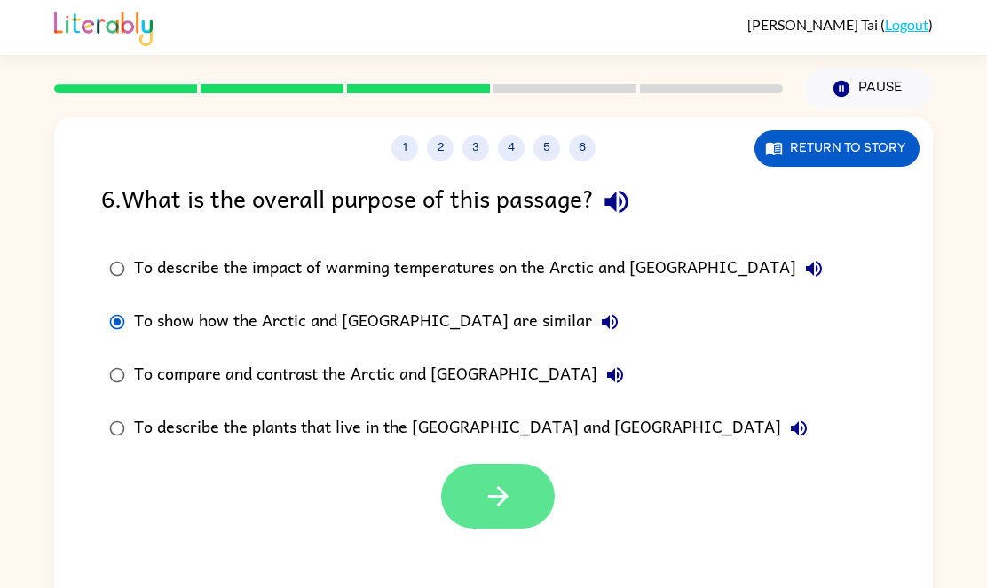
click at [462, 488] on button "button" at bounding box center [498, 496] width 114 height 65
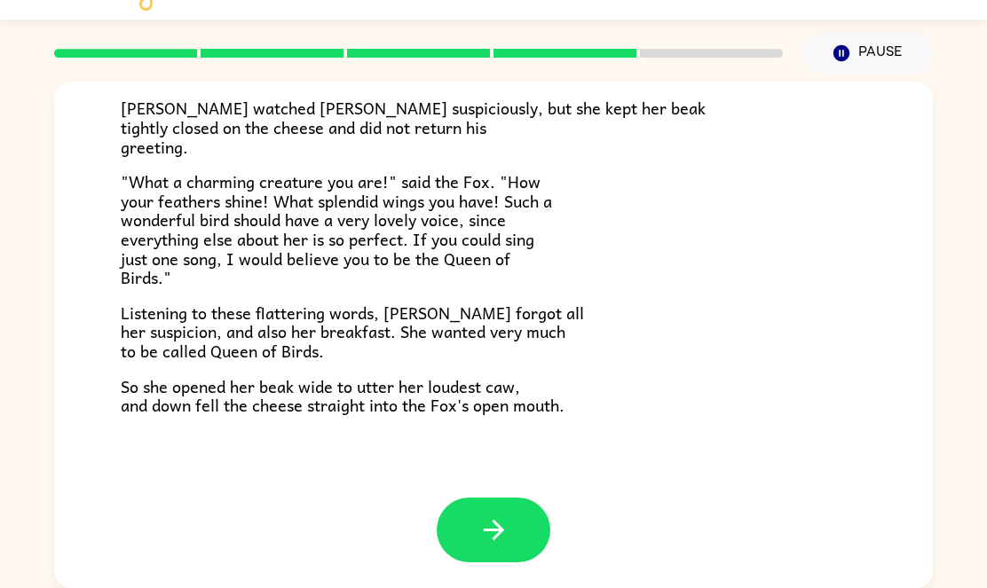
scroll to position [348, 0]
click at [486, 517] on icon "button" at bounding box center [493, 531] width 31 height 31
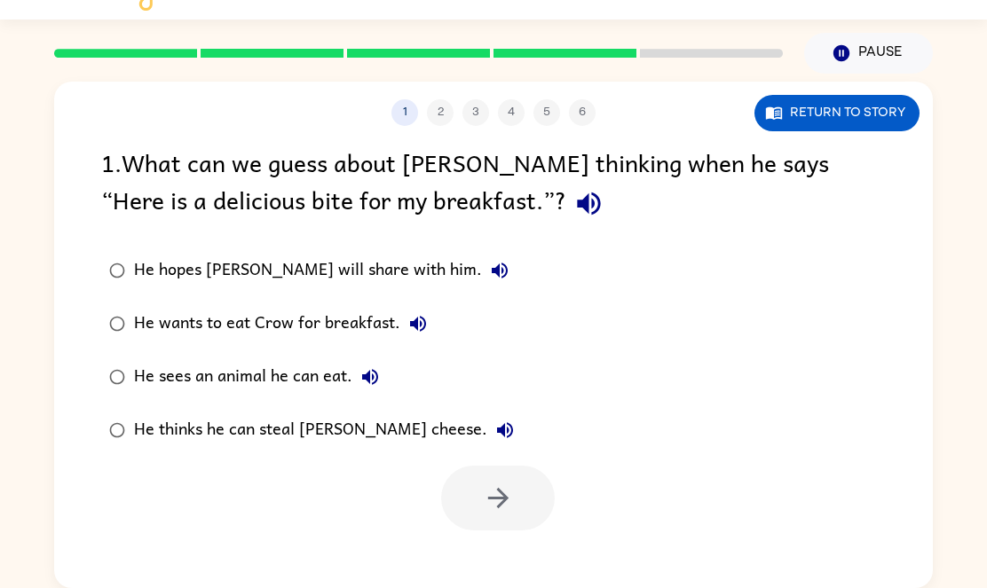
scroll to position [0, 0]
click at [299, 529] on div at bounding box center [493, 494] width 879 height 74
click at [317, 430] on div "He thinks he can steal Crow’s cheese." at bounding box center [328, 431] width 389 height 36
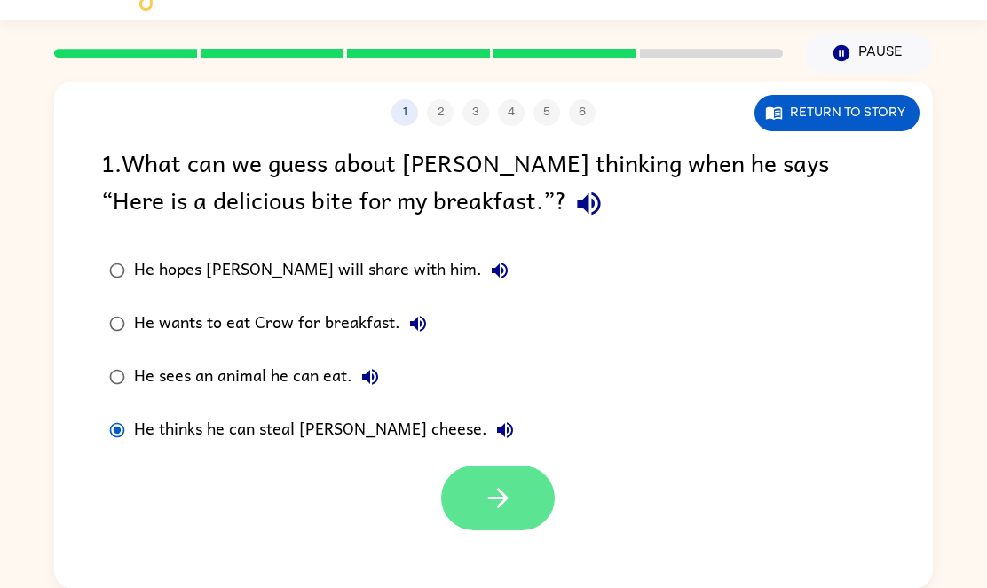
click at [509, 517] on button "button" at bounding box center [498, 498] width 114 height 65
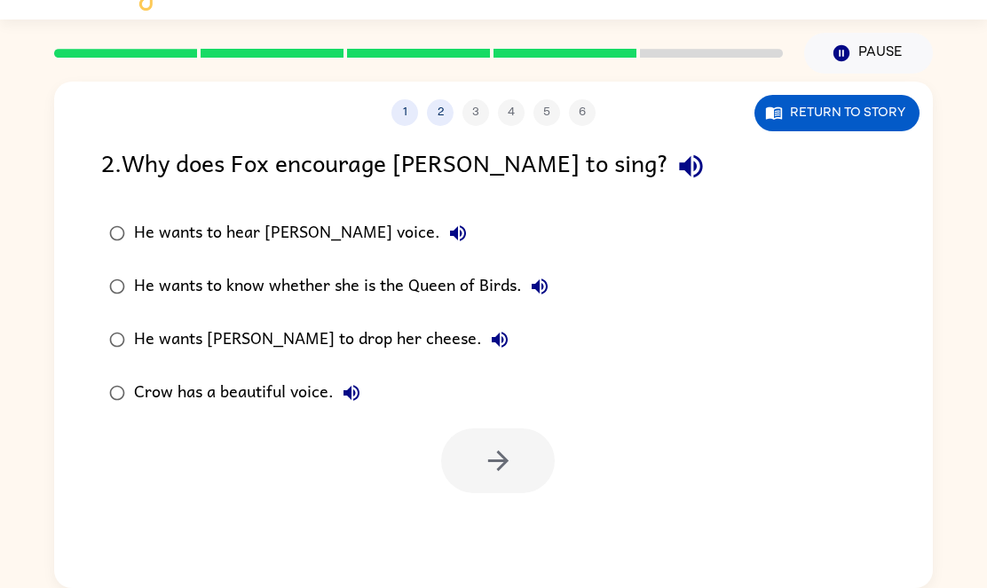
click at [353, 346] on div "He wants Crow to drop her cheese." at bounding box center [325, 340] width 383 height 36
click at [488, 484] on button "button" at bounding box center [498, 461] width 114 height 65
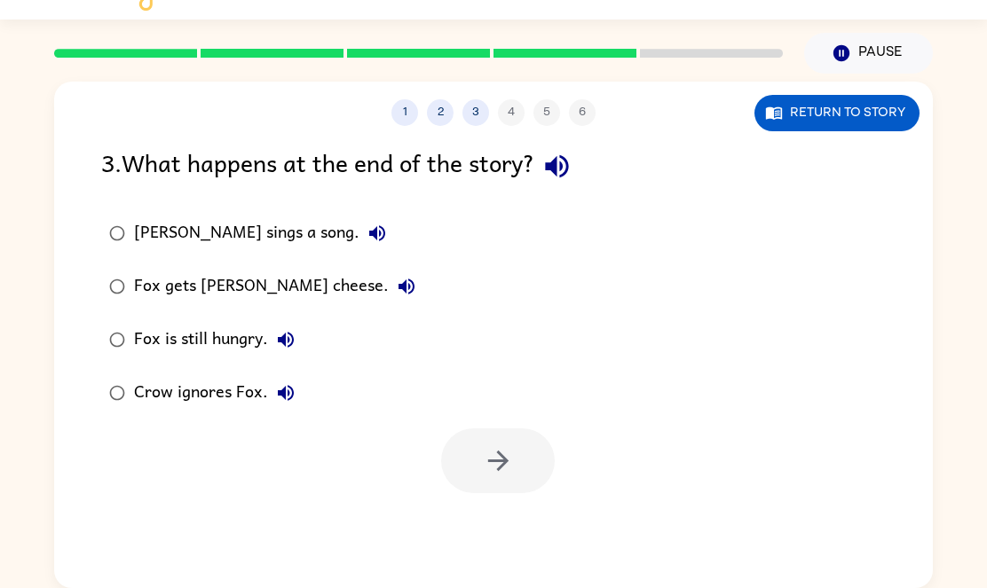
click at [242, 283] on div "Fox gets Crow's cheese." at bounding box center [279, 287] width 290 height 36
click at [478, 480] on button "button" at bounding box center [498, 461] width 114 height 65
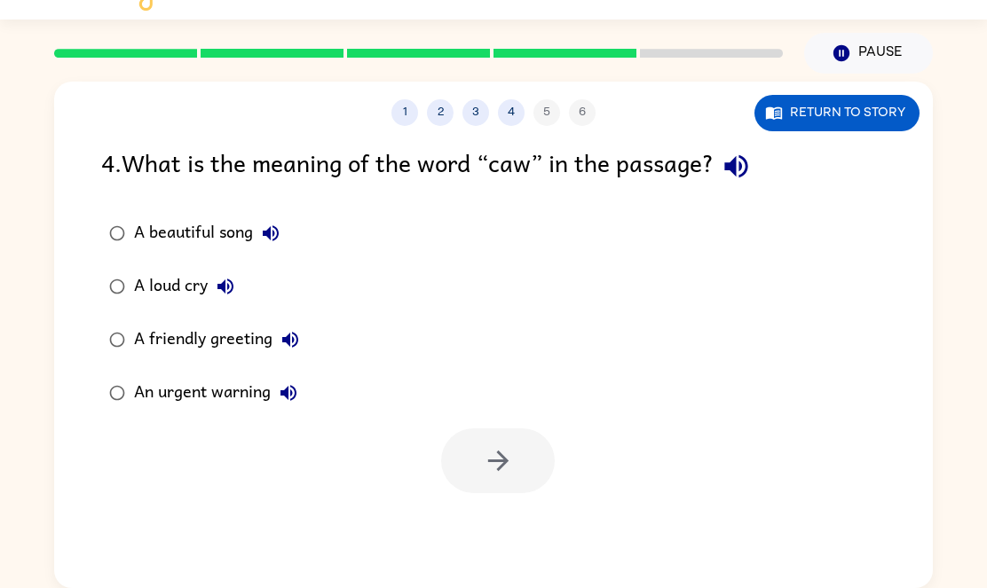
click at [163, 289] on div "A loud cry" at bounding box center [188, 287] width 109 height 36
click at [498, 464] on icon "button" at bounding box center [498, 461] width 31 height 31
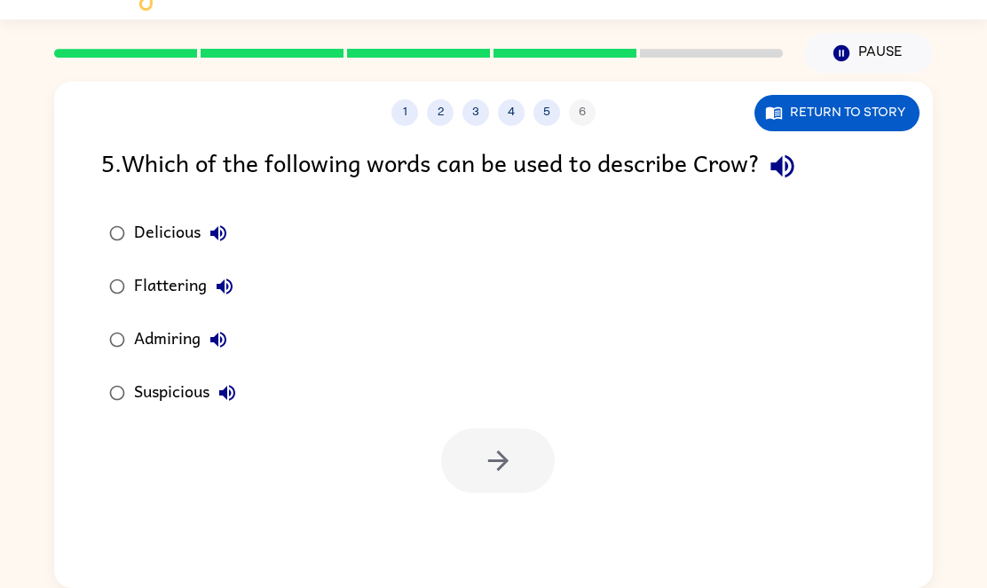
click at [179, 383] on div "Suspicious" at bounding box center [189, 393] width 111 height 36
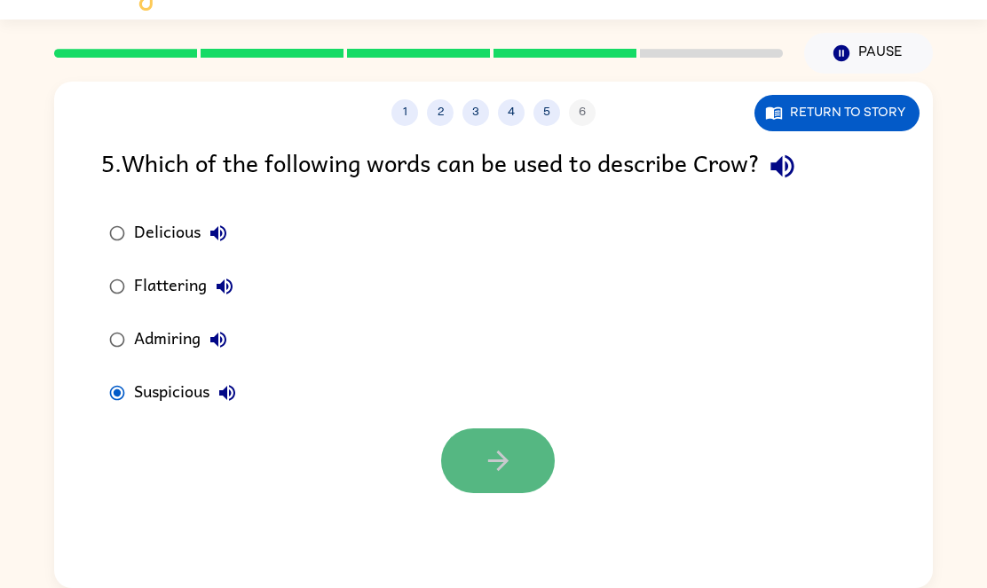
click at [522, 476] on button "button" at bounding box center [498, 461] width 114 height 65
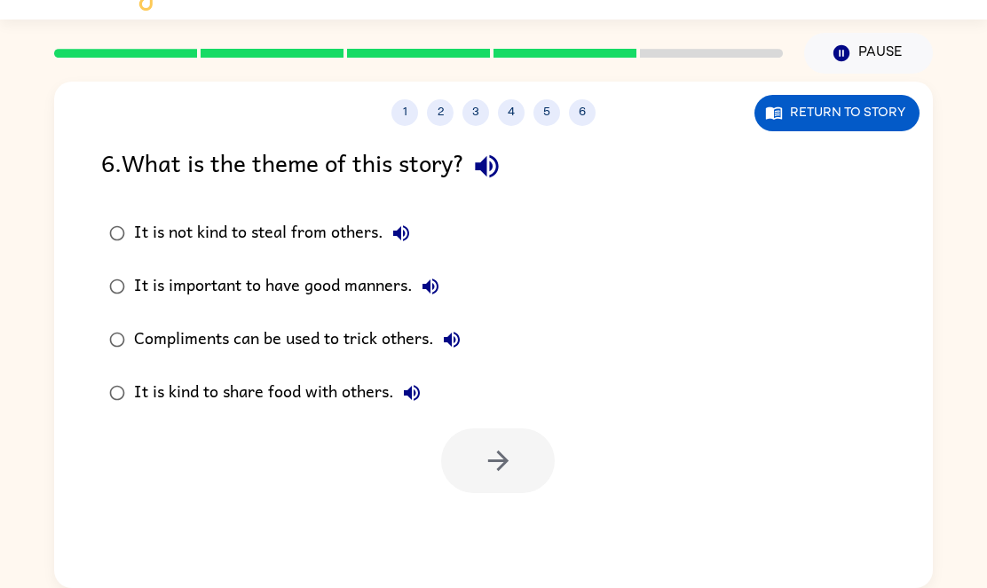
click at [297, 336] on div "Compliments can be used to trick others." at bounding box center [302, 340] width 336 height 36
click at [512, 486] on button "button" at bounding box center [498, 461] width 114 height 65
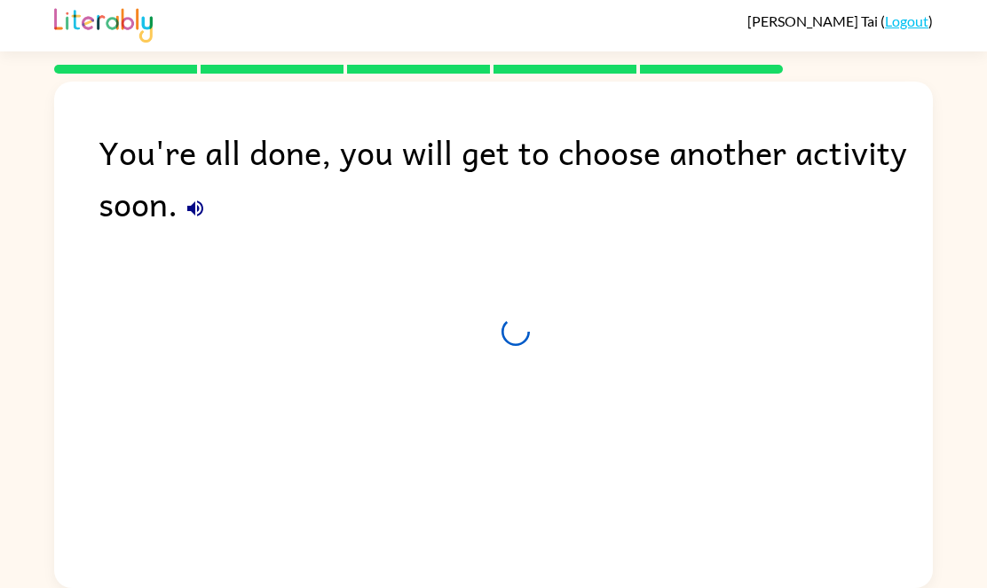
scroll to position [4, 0]
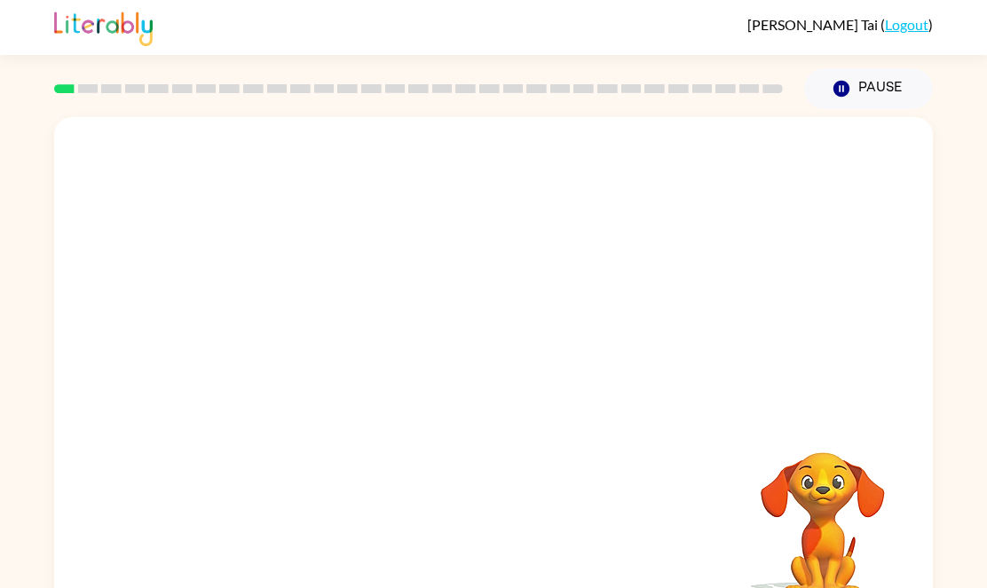
scroll to position [36, 0]
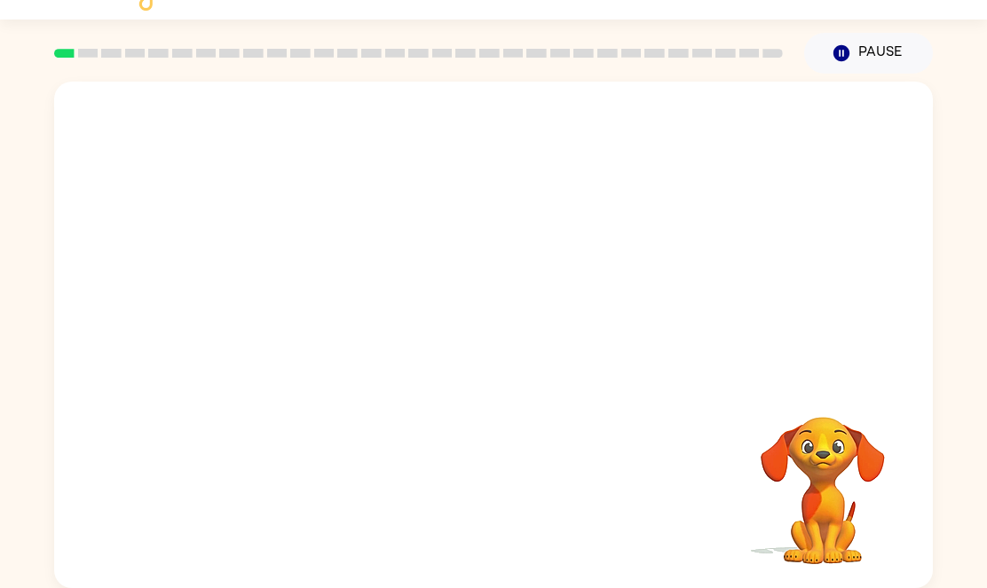
click at [304, 285] on video "Your browser must support playing .mp4 files to use Literably. Please try using…" at bounding box center [493, 231] width 879 height 298
click at [304, 294] on video "Your browser must support playing .mp4 files to use Literably. Please try using…" at bounding box center [493, 231] width 879 height 298
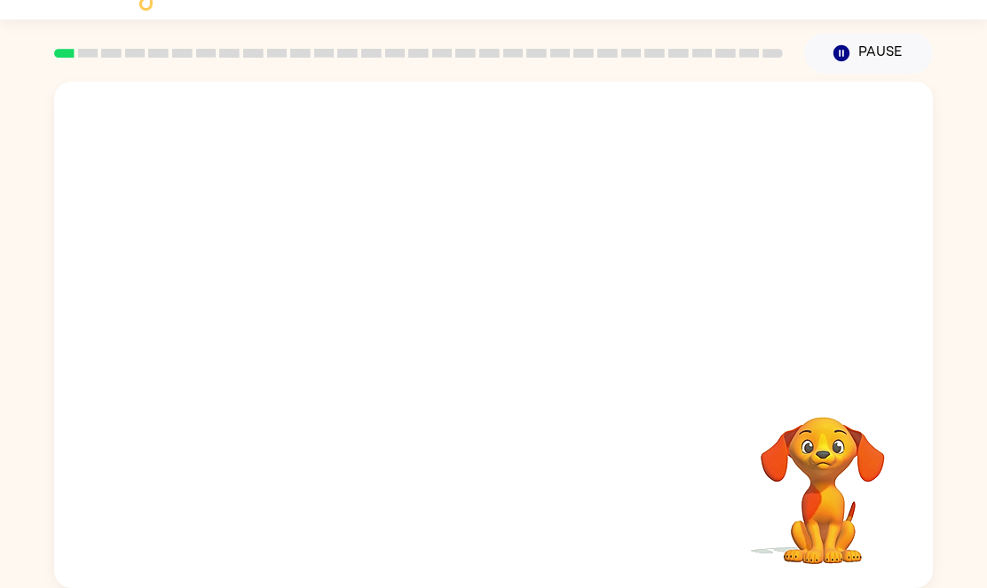
click at [304, 294] on video "Your browser must support playing .mp4 files to use Literably. Please try using…" at bounding box center [493, 231] width 879 height 298
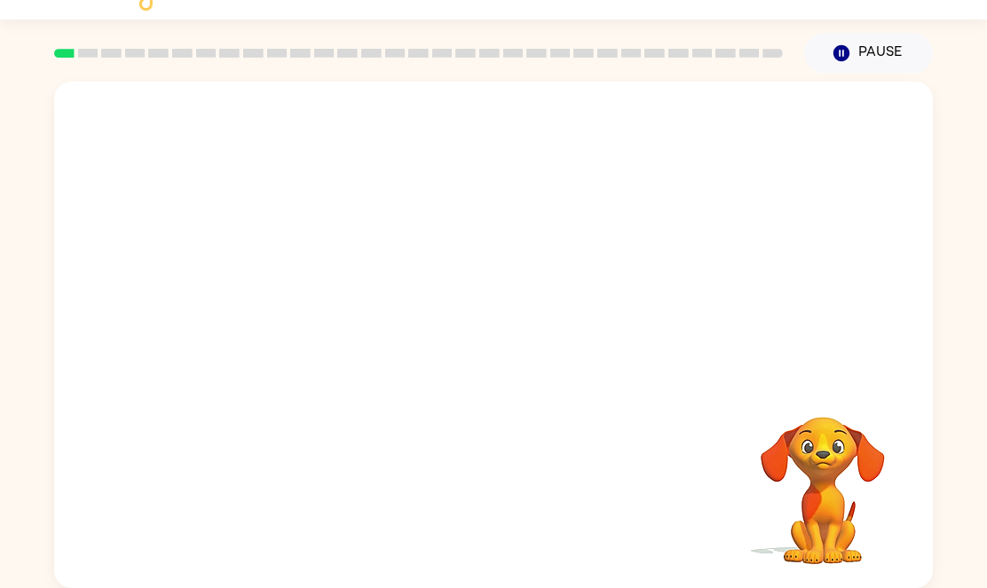
click at [304, 294] on video "Your browser must support playing .mp4 files to use Literably. Please try using…" at bounding box center [493, 231] width 879 height 298
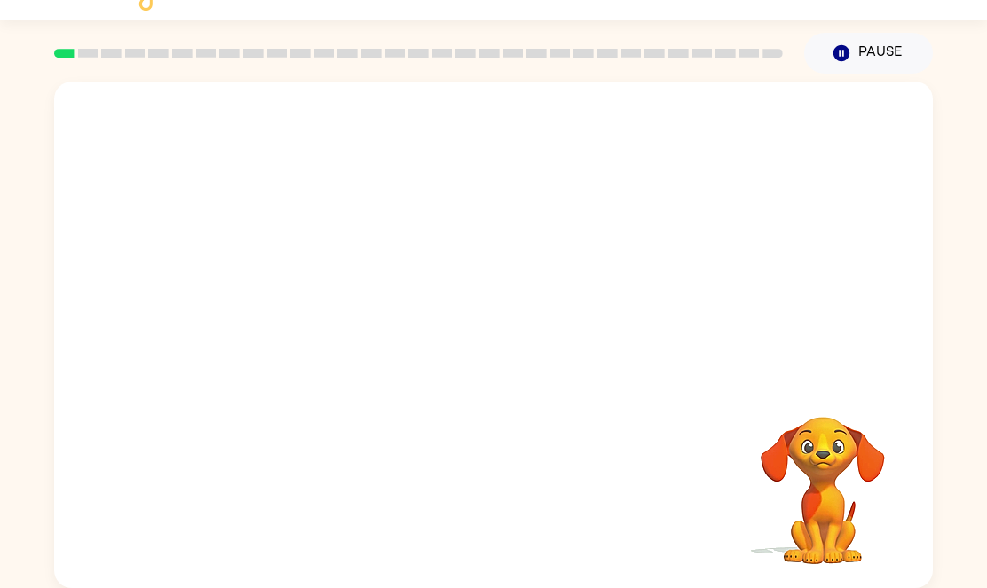
click at [304, 294] on video "Your browser must support playing .mp4 files to use Literably. Please try using…" at bounding box center [493, 231] width 879 height 298
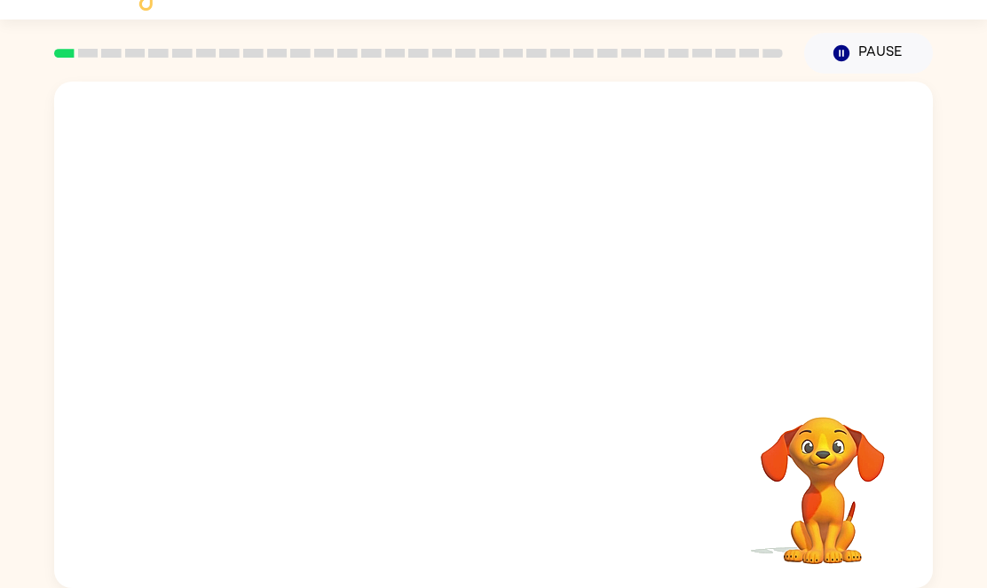
click at [304, 294] on video "Your browser must support playing .mp4 files to use Literably. Please try using…" at bounding box center [493, 231] width 879 height 298
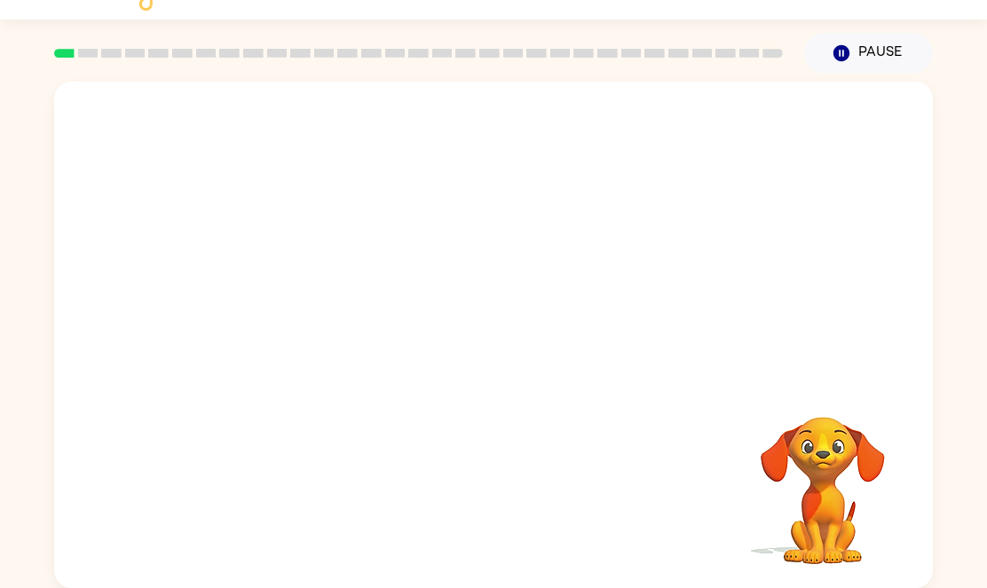
click at [304, 294] on video "Your browser must support playing .mp4 files to use Literably. Please try using…" at bounding box center [493, 231] width 879 height 298
click at [302, 294] on video "Your browser must support playing .mp4 files to use Literably. Please try using…" at bounding box center [493, 231] width 879 height 298
click at [299, 294] on video "Your browser must support playing .mp4 files to use Literably. Please try using…" at bounding box center [493, 231] width 879 height 298
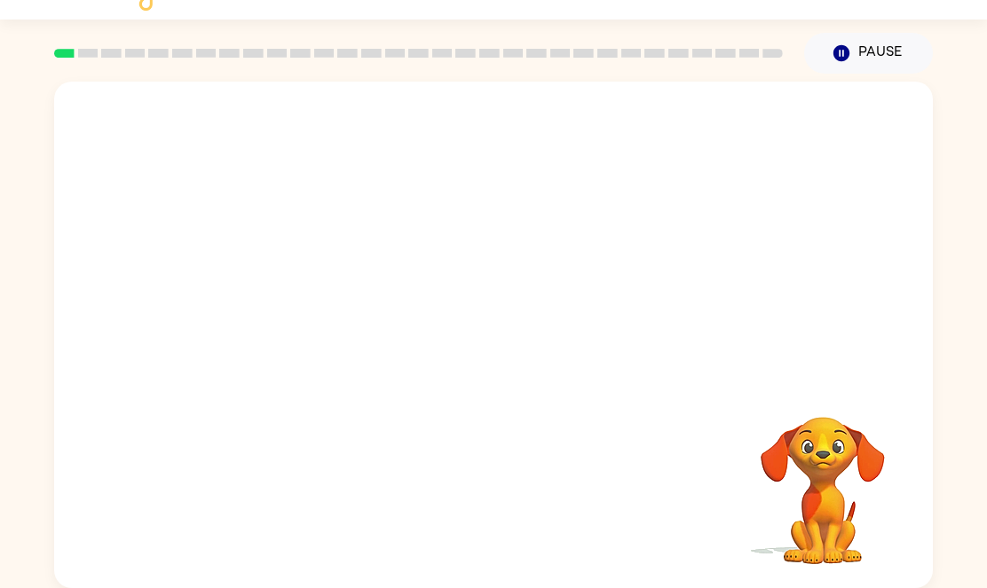
click at [299, 294] on video "Your browser must support playing .mp4 files to use Literably. Please try using…" at bounding box center [493, 231] width 879 height 298
click at [299, 295] on video "Your browser must support playing .mp4 files to use Literably. Please try using…" at bounding box center [493, 231] width 879 height 298
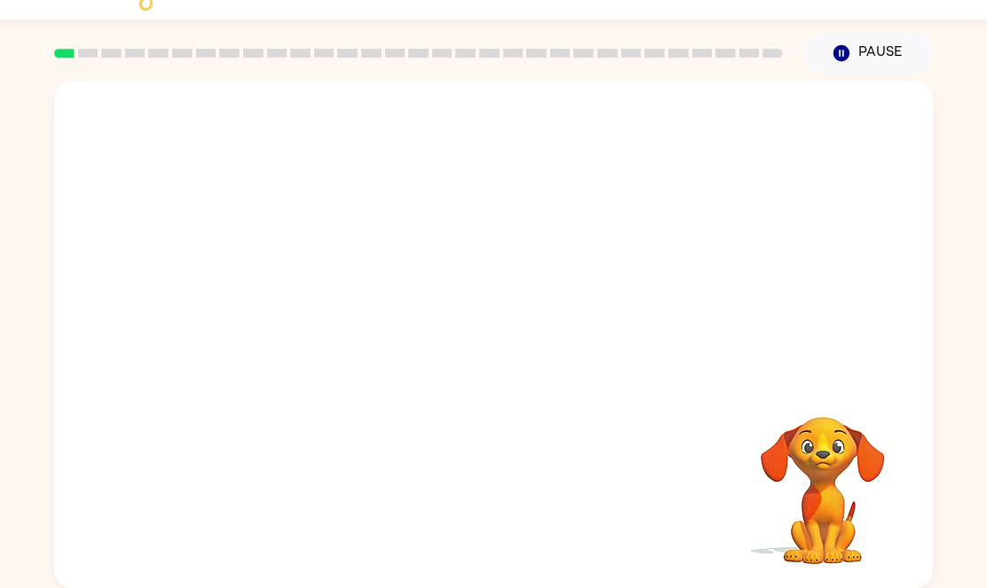
click at [299, 295] on video "Your browser must support playing .mp4 files to use Literably. Please try using…" at bounding box center [493, 231] width 879 height 298
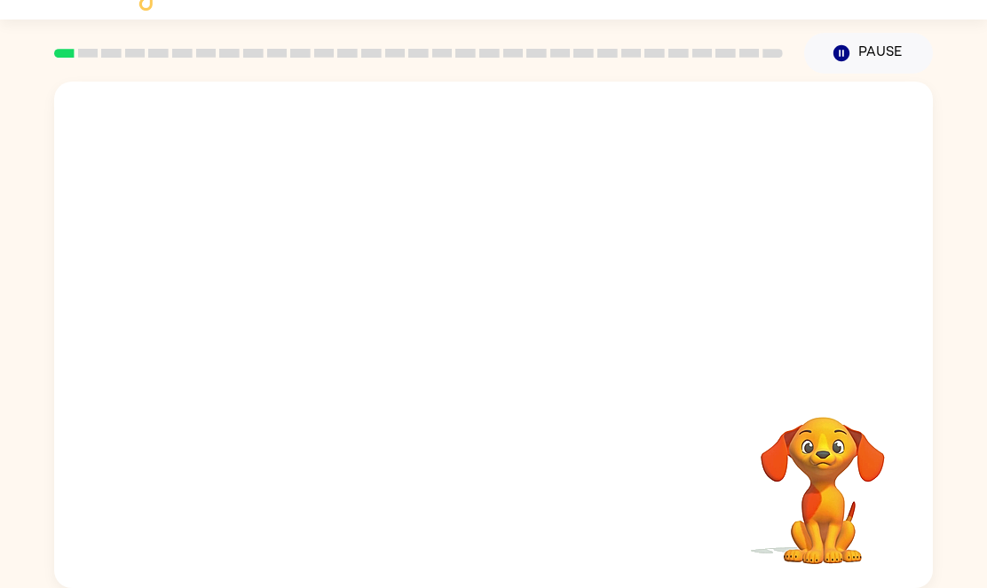
click at [300, 295] on video "Your browser must support playing .mp4 files to use Literably. Please try using…" at bounding box center [493, 231] width 879 height 298
click at [301, 296] on video "Your browser must support playing .mp4 files to use Literably. Please try using…" at bounding box center [493, 231] width 879 height 298
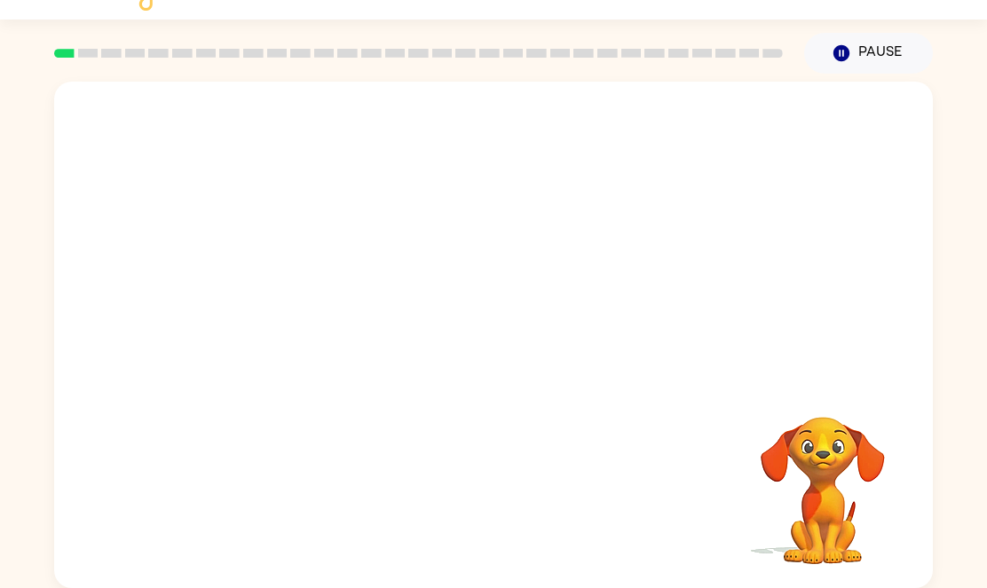
click at [301, 296] on video "Your browser must support playing .mp4 files to use Literably. Please try using…" at bounding box center [493, 231] width 879 height 298
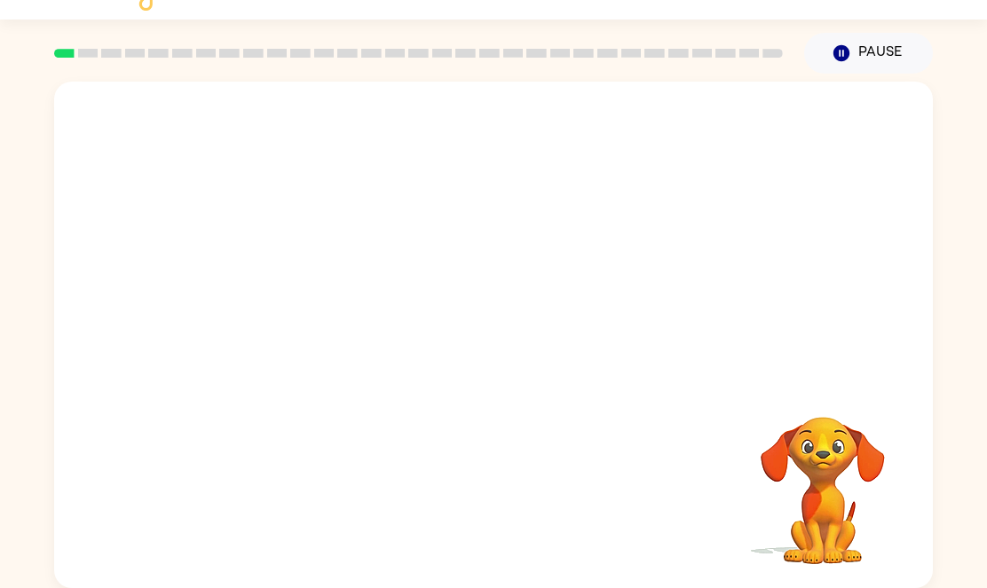
click at [301, 296] on video "Your browser must support playing .mp4 files to use Literably. Please try using…" at bounding box center [493, 231] width 879 height 298
click at [301, 296] on div at bounding box center [493, 335] width 879 height 507
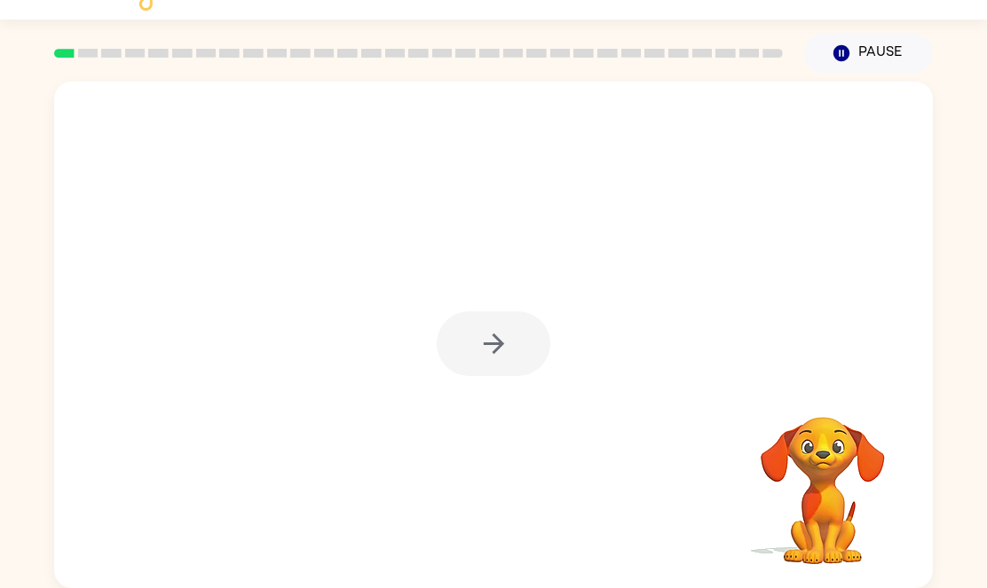
click at [493, 341] on div at bounding box center [494, 344] width 114 height 65
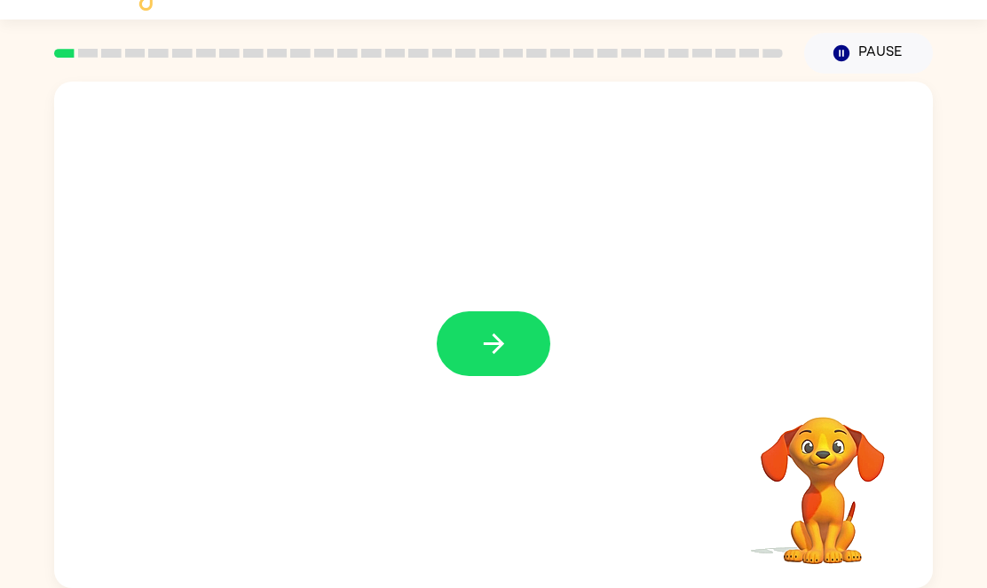
click at [493, 341] on icon "button" at bounding box center [493, 343] width 31 height 31
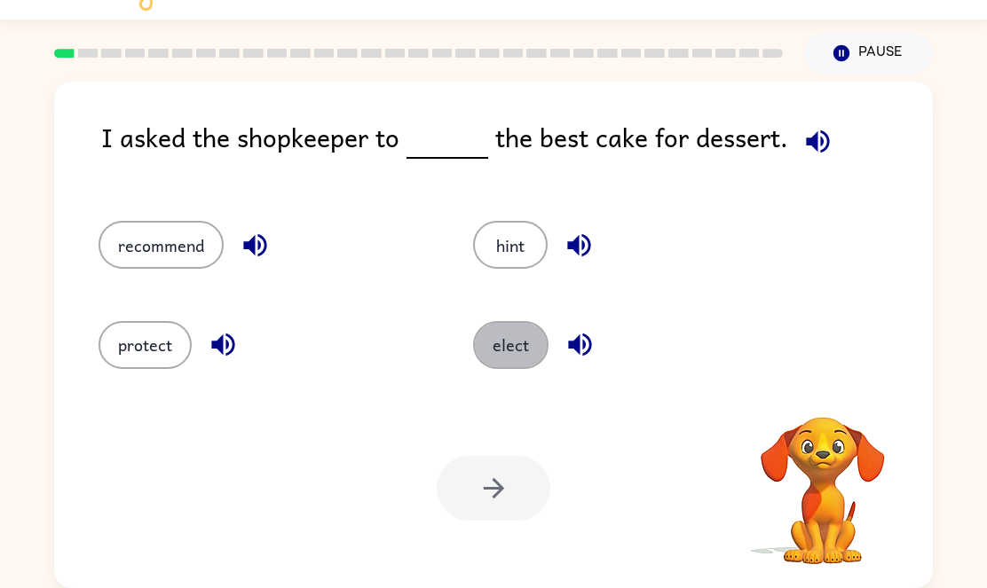
click at [493, 341] on button "elect" at bounding box center [510, 345] width 75 height 48
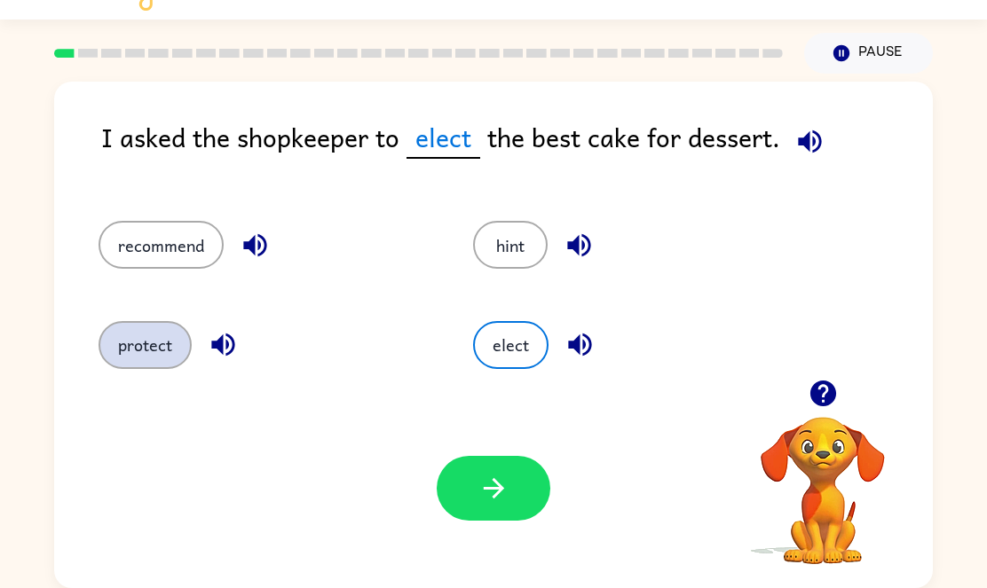
click at [142, 348] on button "protect" at bounding box center [145, 345] width 93 height 48
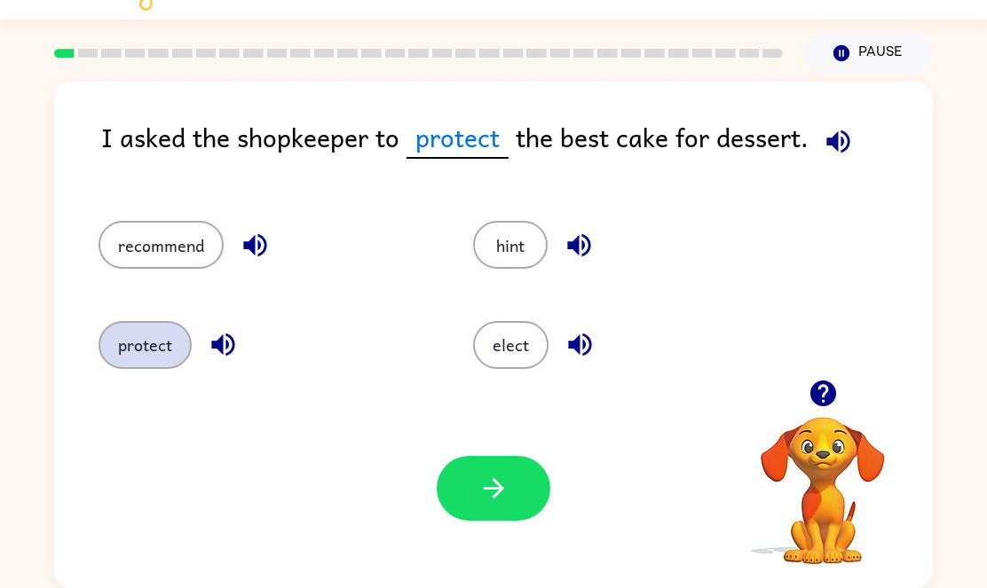
click at [99, 321] on button "protect" at bounding box center [145, 345] width 93 height 48
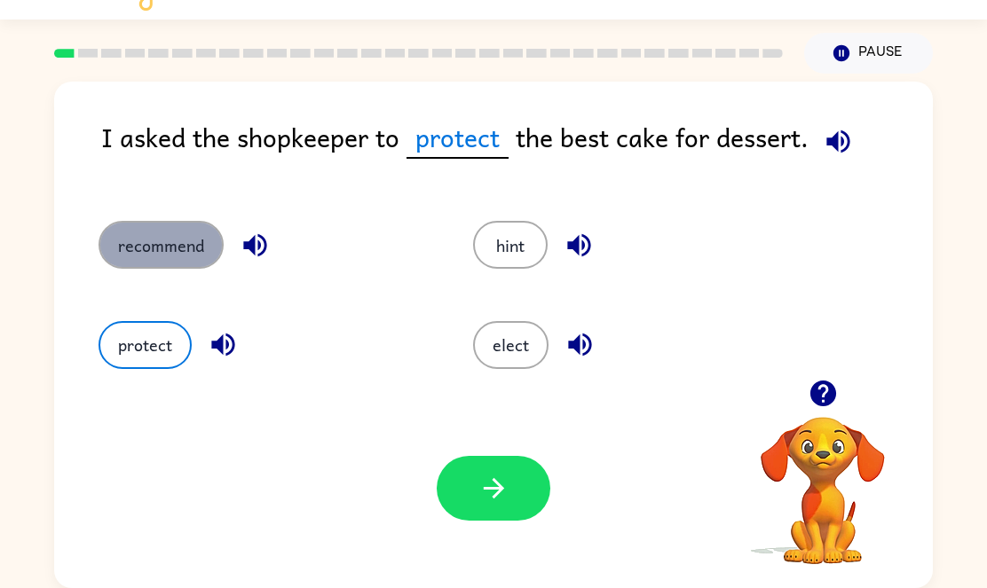
click at [123, 251] on button "recommend" at bounding box center [161, 245] width 125 height 48
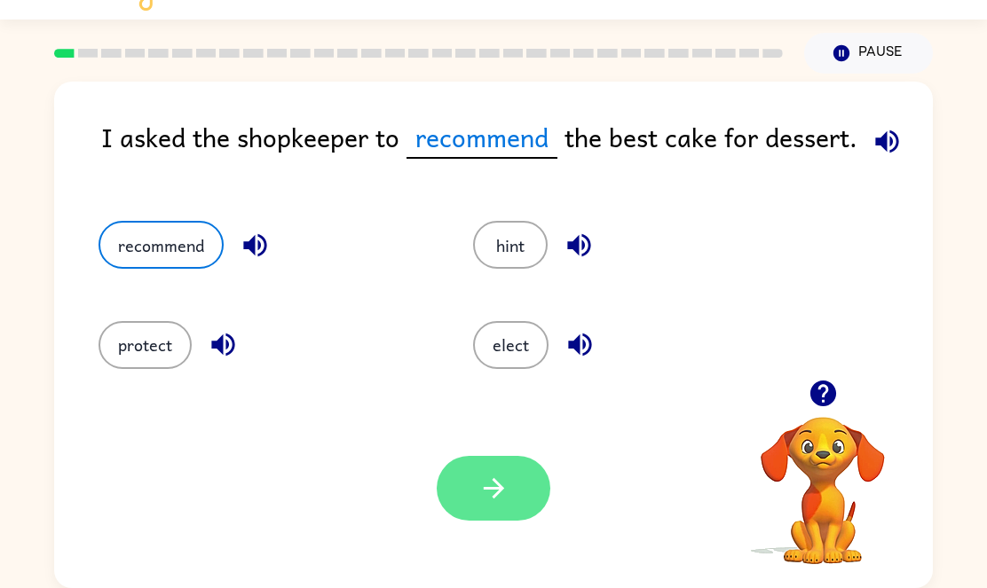
click at [489, 469] on button "button" at bounding box center [494, 488] width 114 height 65
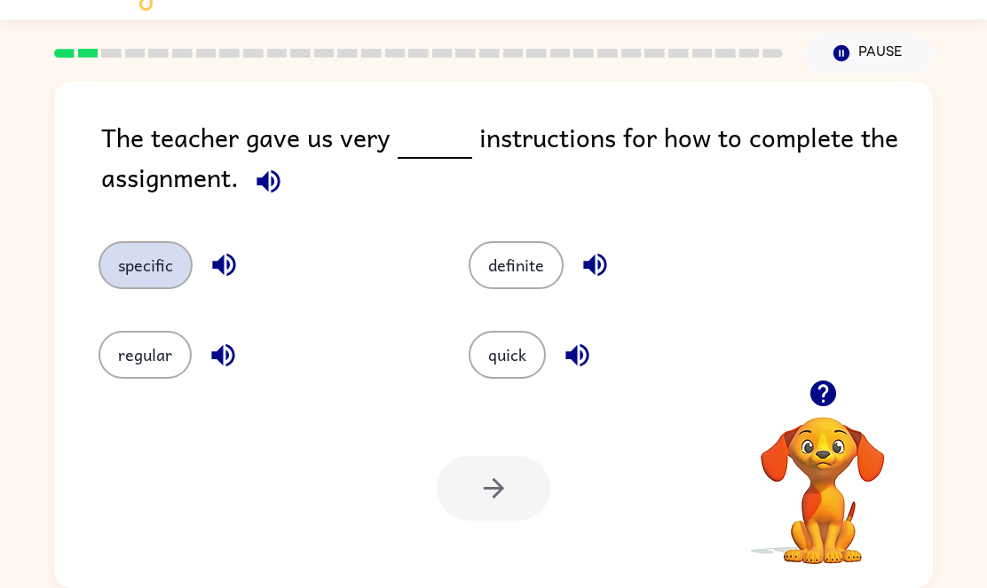
click at [154, 268] on button "specific" at bounding box center [146, 265] width 94 height 48
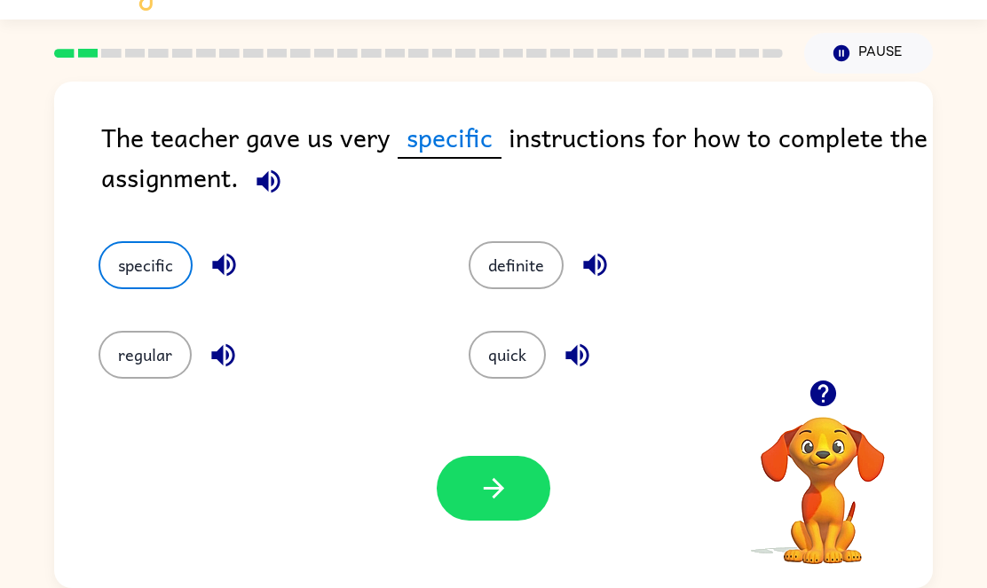
click at [476, 529] on div "Your browser must support playing .mp4 files to use Literably. Please try using…" at bounding box center [493, 489] width 879 height 200
click at [463, 464] on button "button" at bounding box center [494, 488] width 114 height 65
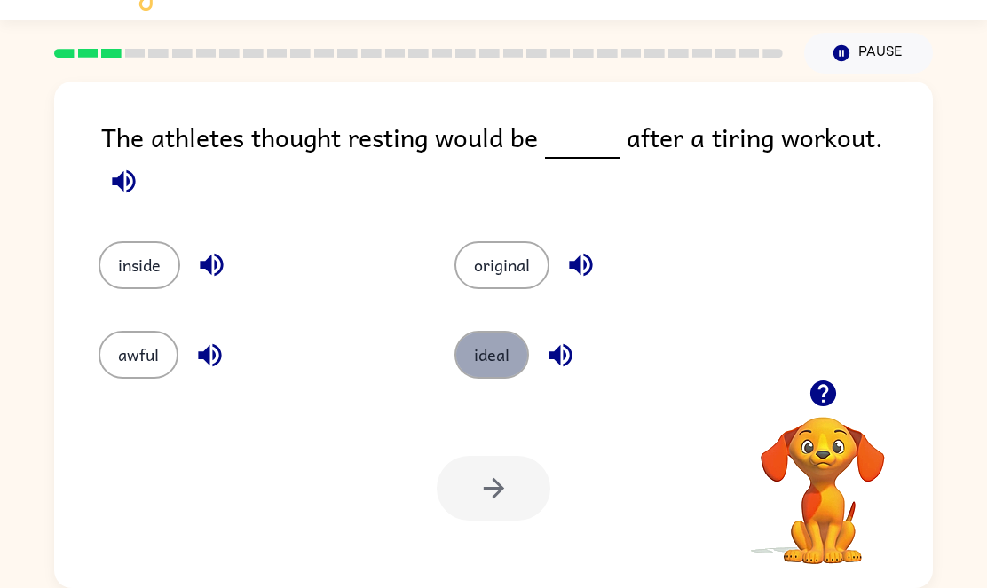
click at [517, 347] on button "ideal" at bounding box center [491, 355] width 75 height 48
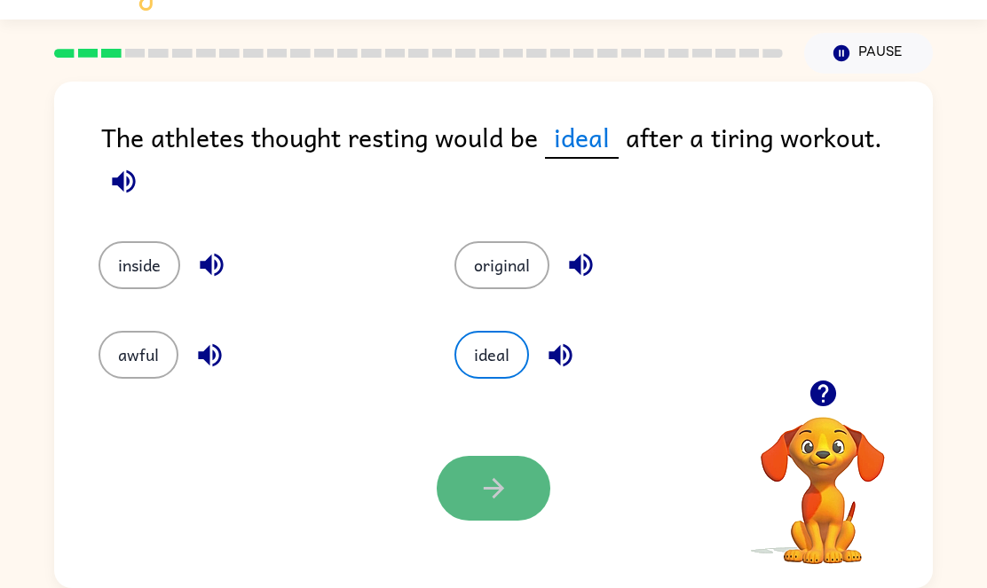
click at [493, 488] on icon "button" at bounding box center [493, 488] width 20 height 20
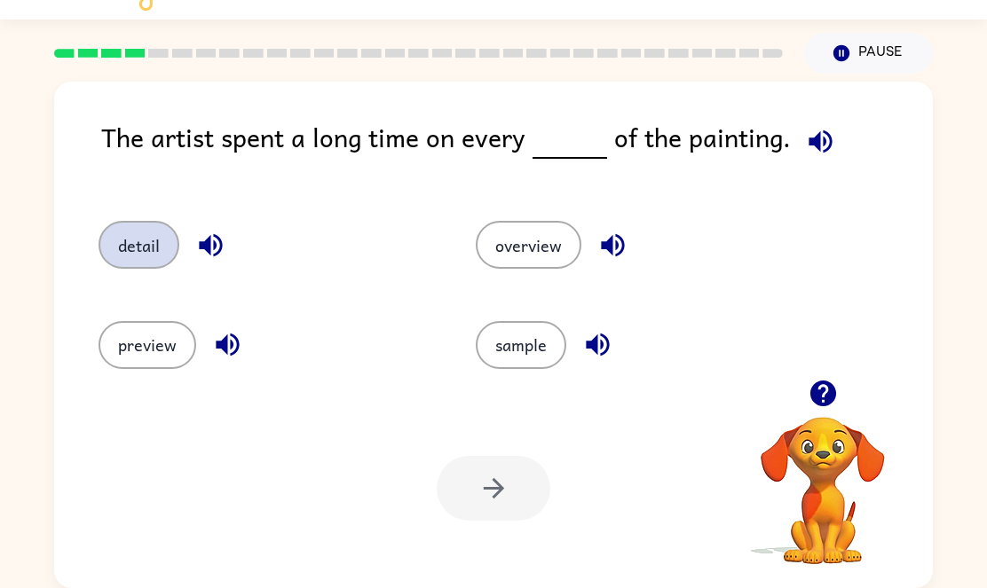
click at [141, 252] on button "detail" at bounding box center [139, 245] width 81 height 48
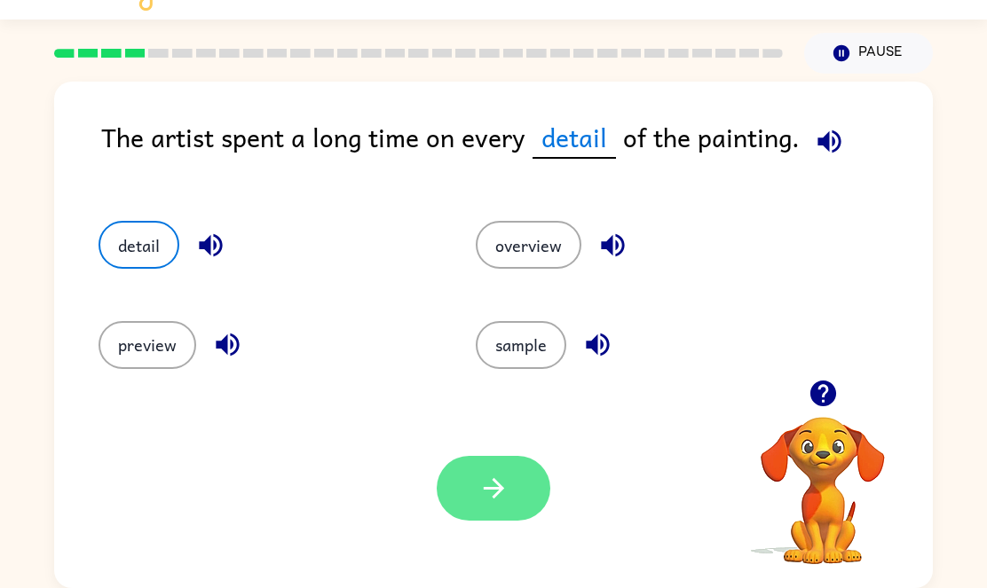
click at [480, 481] on icon "button" at bounding box center [493, 488] width 31 height 31
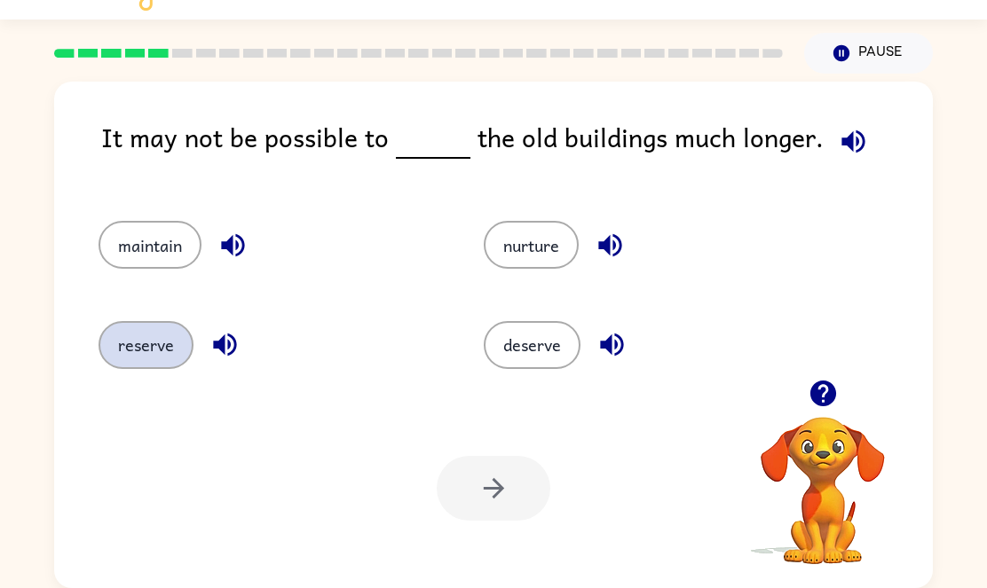
click at [161, 335] on button "reserve" at bounding box center [146, 345] width 95 height 48
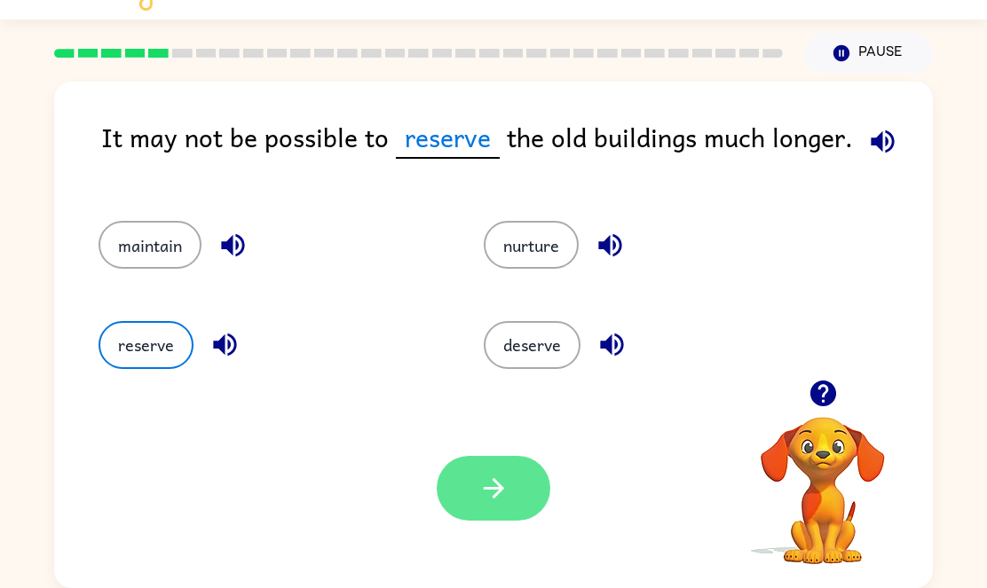
click at [484, 505] on button "button" at bounding box center [494, 488] width 114 height 65
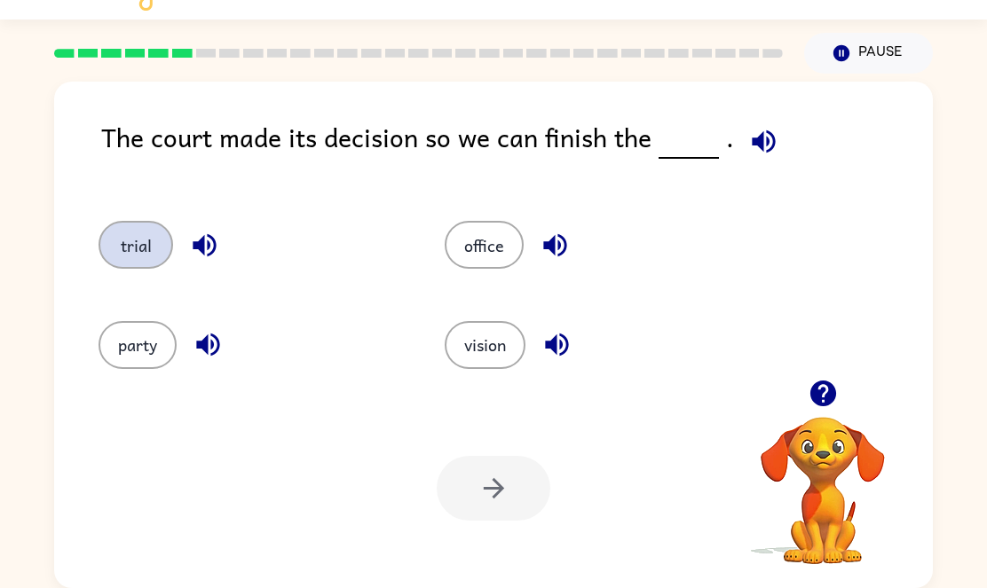
click at [138, 237] on button "trial" at bounding box center [136, 245] width 75 height 48
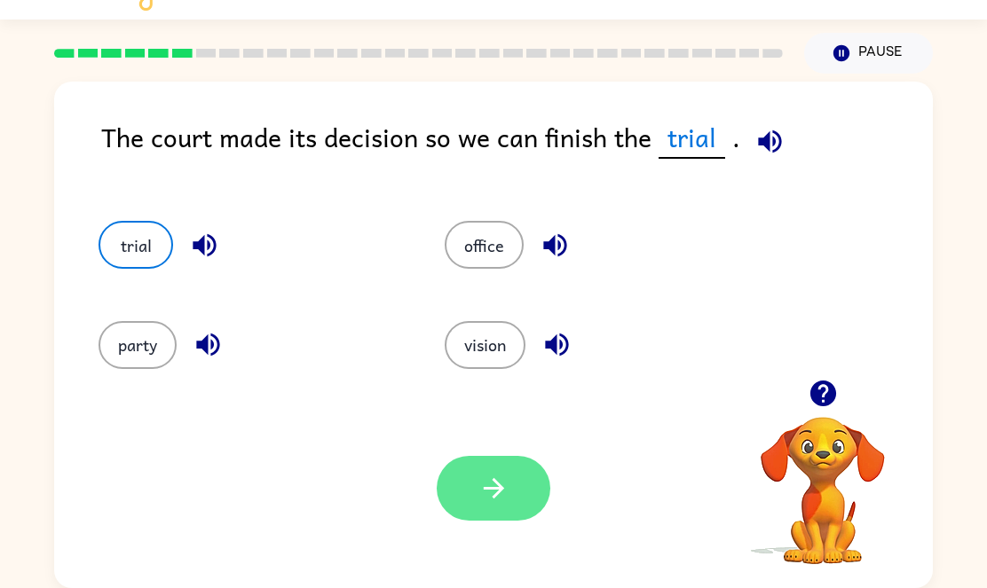
click at [483, 478] on icon "button" at bounding box center [493, 488] width 31 height 31
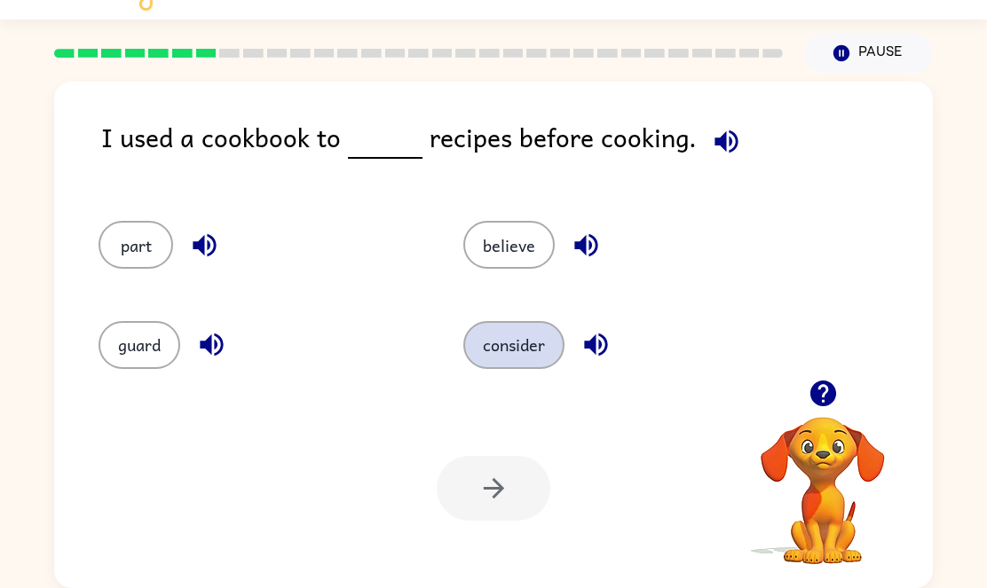
click at [525, 359] on button "consider" at bounding box center [513, 345] width 101 height 48
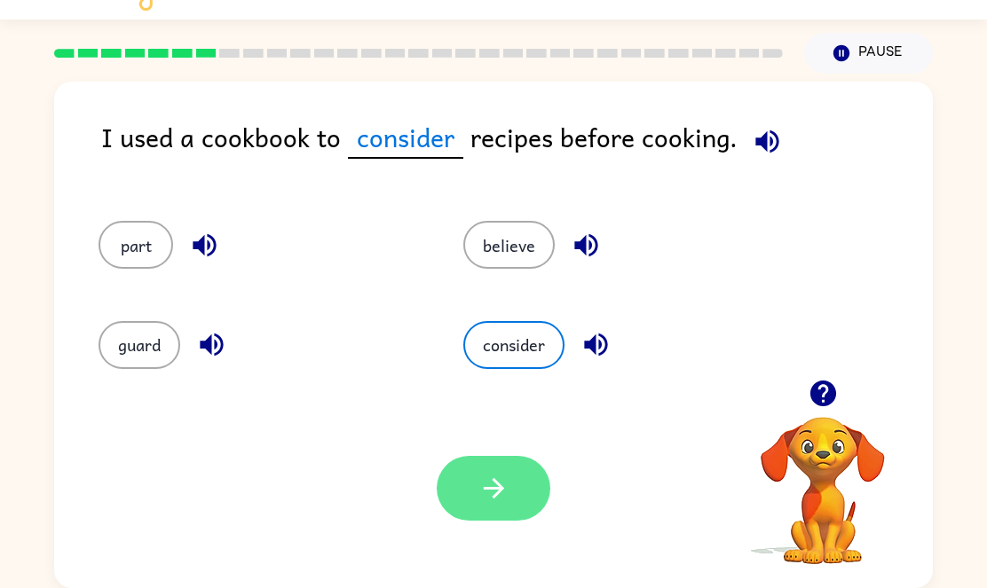
click at [460, 509] on button "button" at bounding box center [494, 488] width 114 height 65
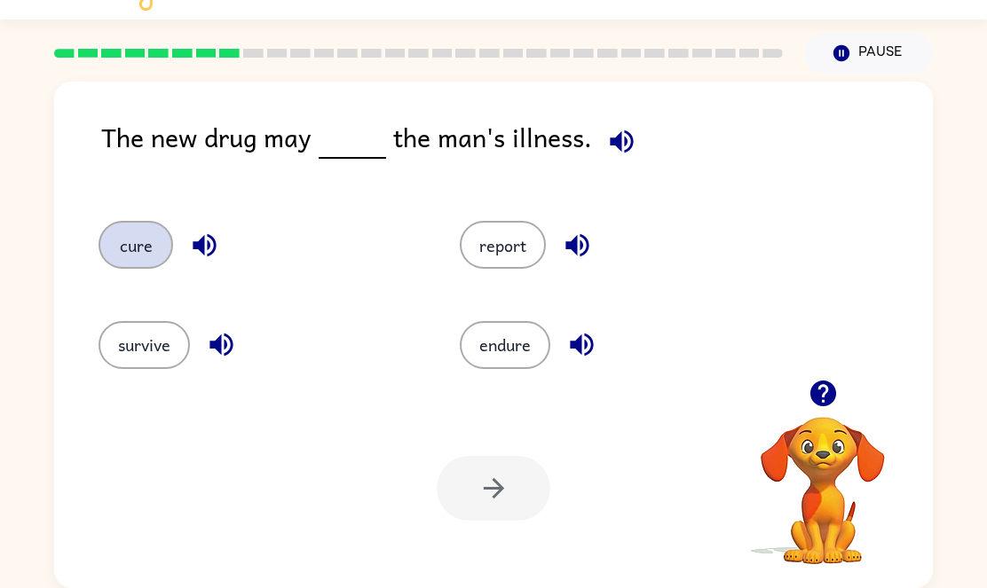
click at [125, 233] on button "cure" at bounding box center [136, 245] width 75 height 48
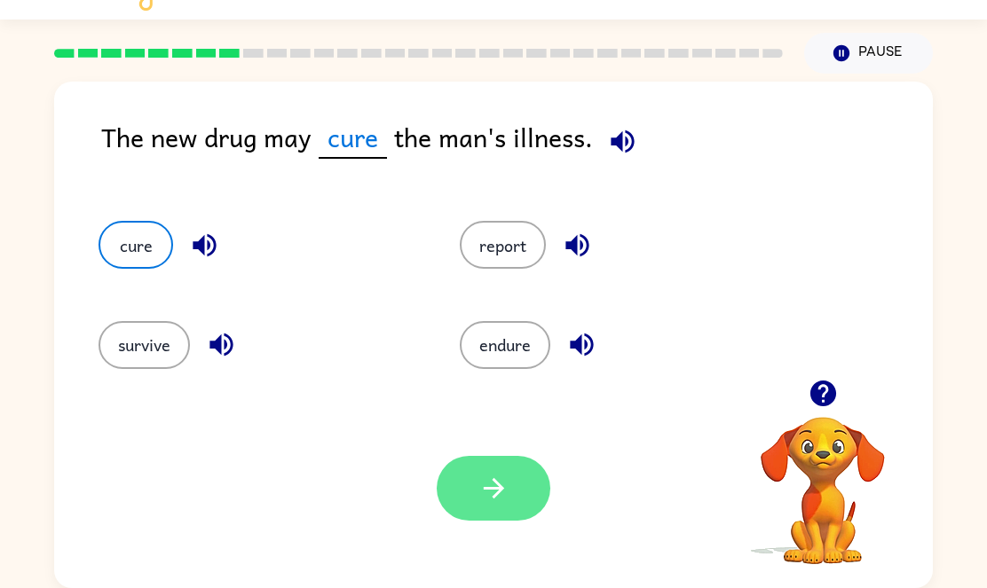
click at [483, 457] on button "button" at bounding box center [494, 488] width 114 height 65
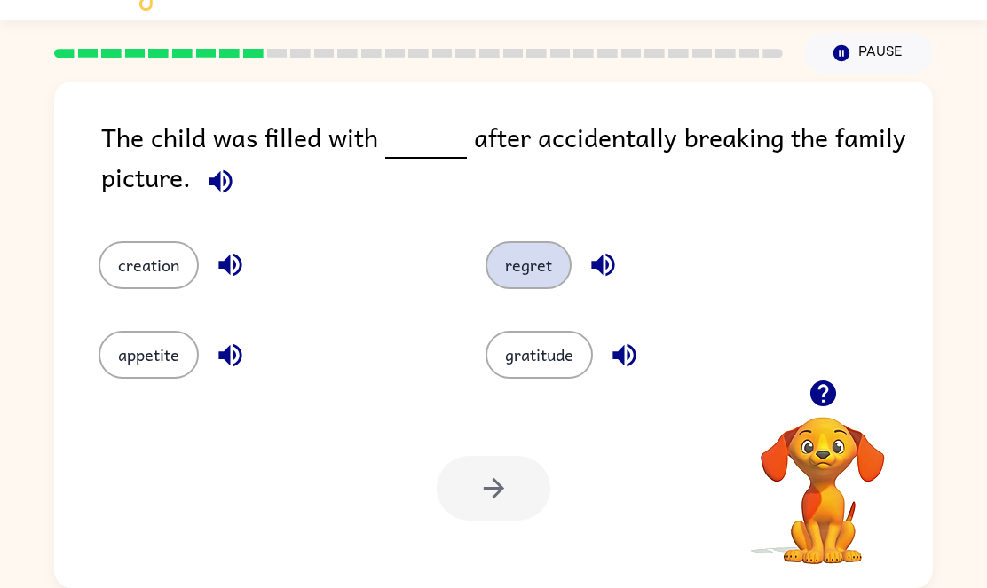
click at [533, 262] on button "regret" at bounding box center [529, 265] width 86 height 48
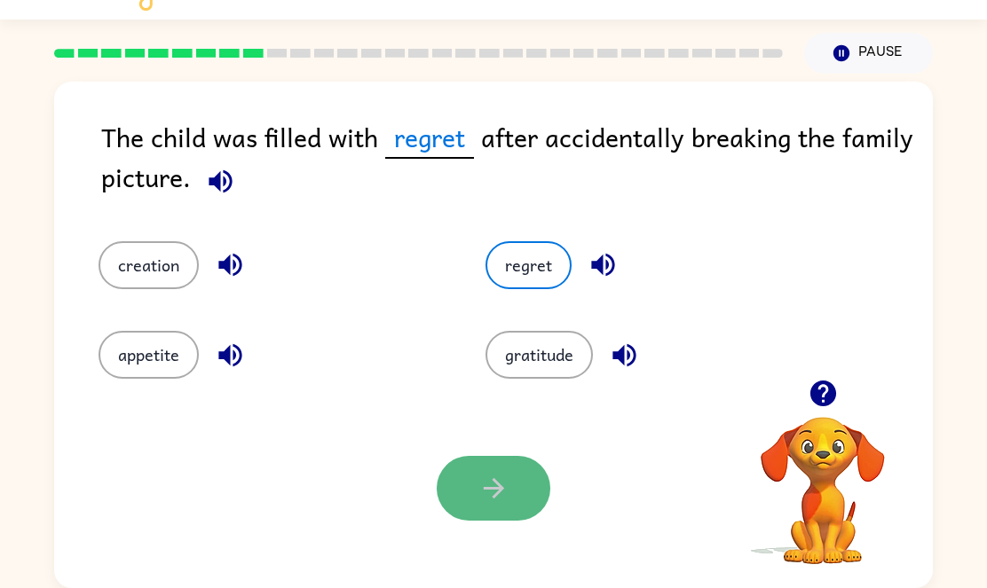
click at [500, 514] on button "button" at bounding box center [494, 488] width 114 height 65
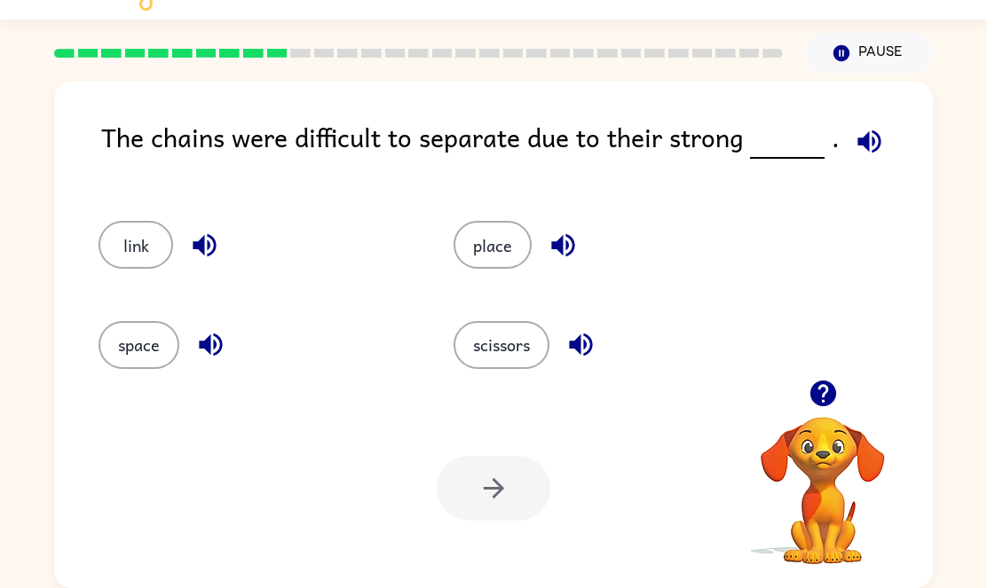
click at [85, 237] on div "link" at bounding box center [242, 236] width 355 height 99
click at [127, 245] on button "link" at bounding box center [136, 245] width 75 height 48
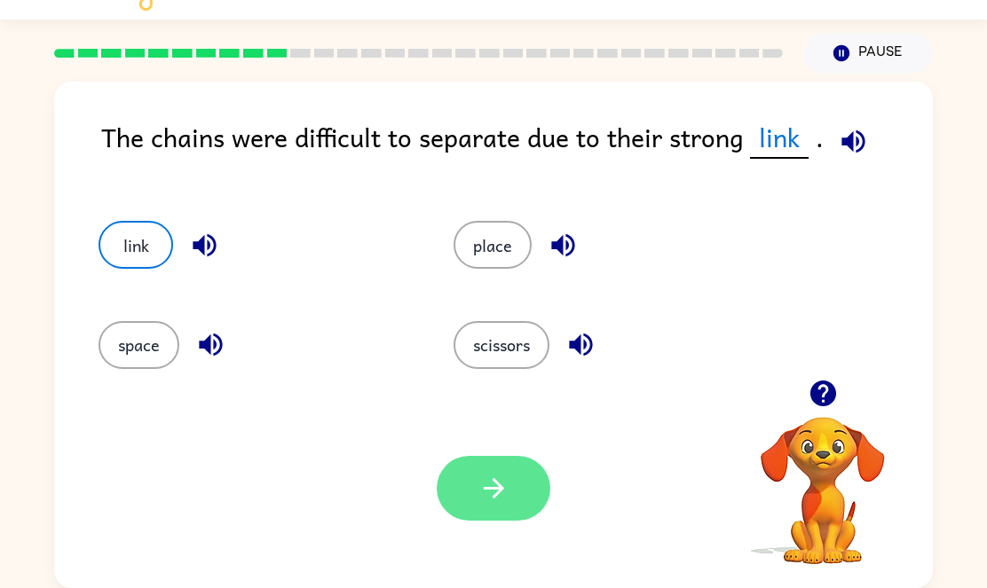
click at [533, 481] on button "button" at bounding box center [494, 488] width 114 height 65
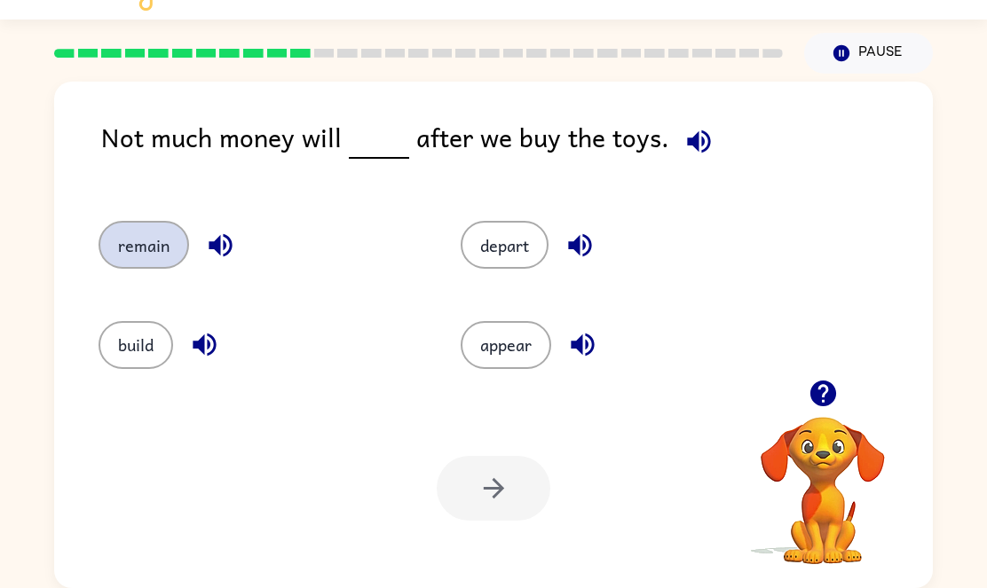
click at [152, 245] on button "remain" at bounding box center [144, 245] width 91 height 48
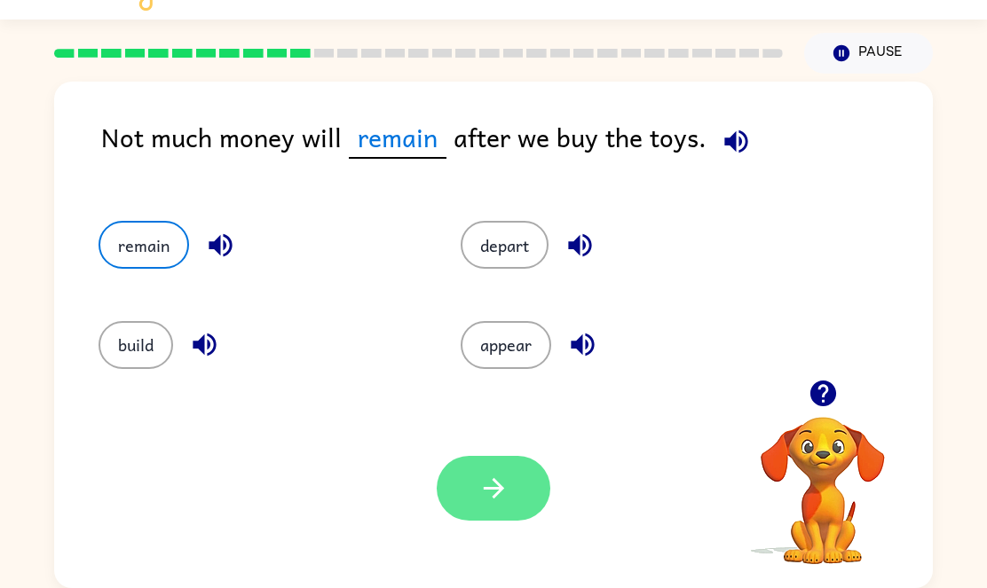
click at [475, 491] on button "button" at bounding box center [494, 488] width 114 height 65
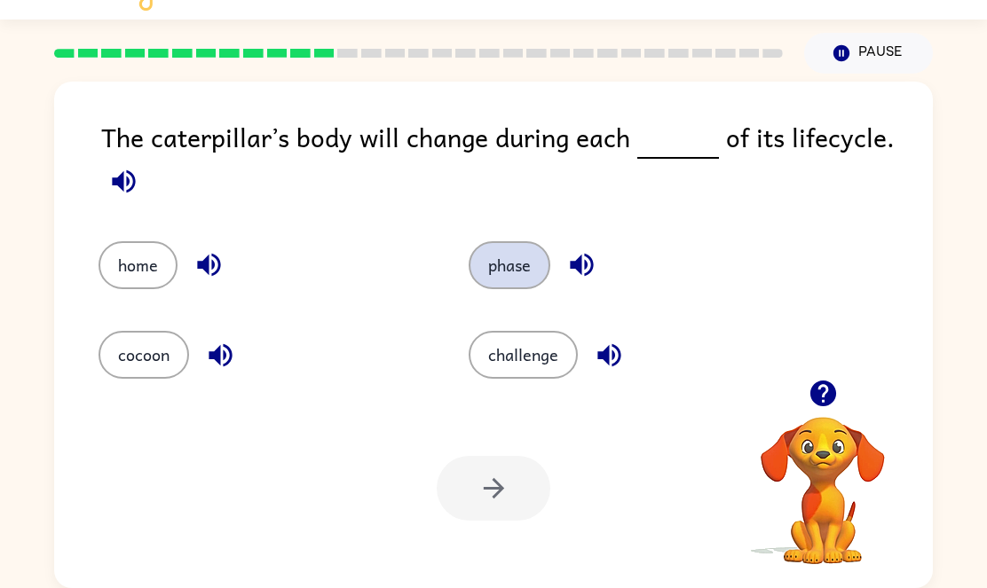
click at [517, 259] on button "phase" at bounding box center [510, 265] width 82 height 48
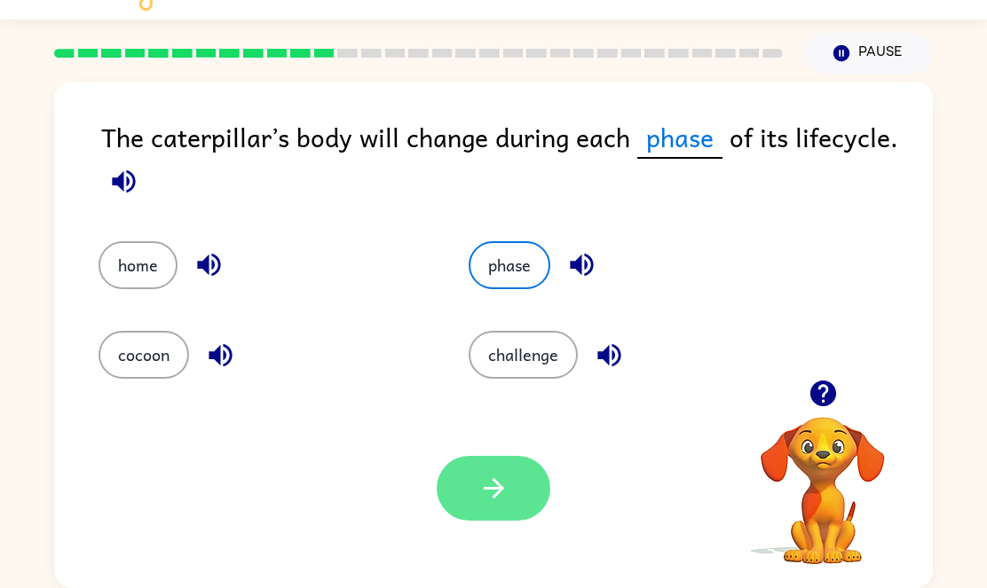
click at [489, 456] on button "button" at bounding box center [494, 488] width 114 height 65
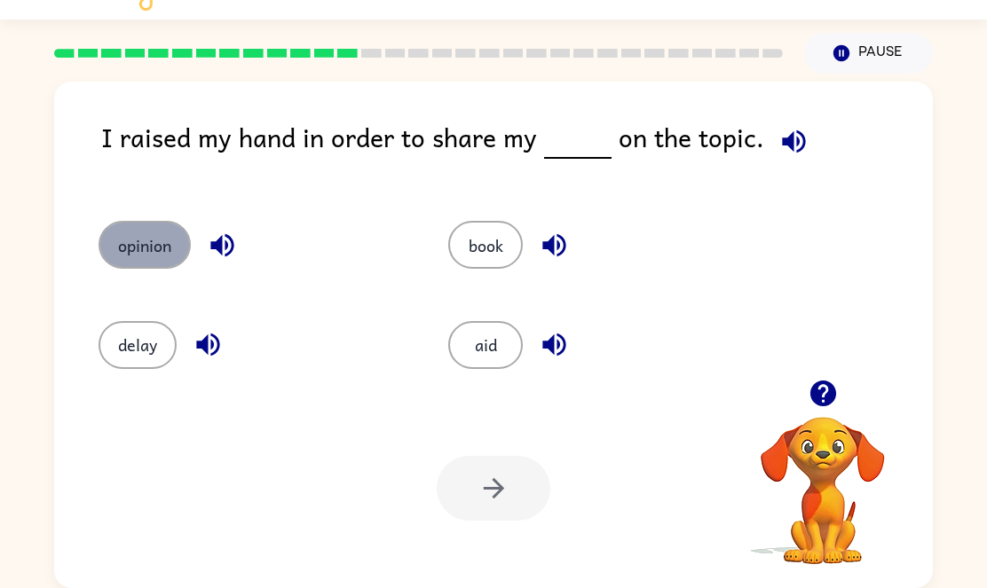
click at [107, 233] on button "opinion" at bounding box center [145, 245] width 92 height 48
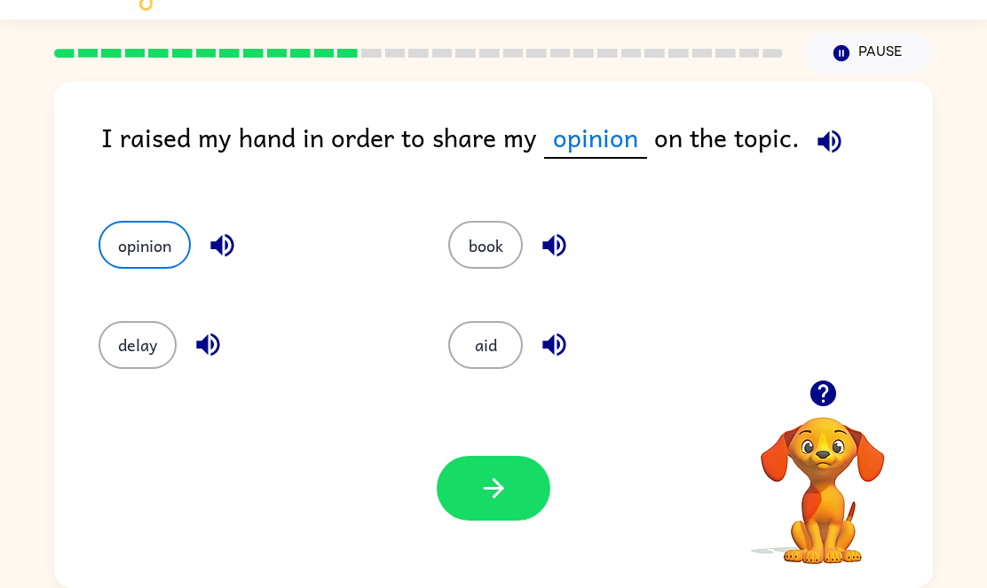
click at [486, 523] on div "Your browser must support playing .mp4 files to use Literably. Please try using…" at bounding box center [493, 489] width 879 height 200
click at [486, 498] on icon "button" at bounding box center [493, 488] width 31 height 31
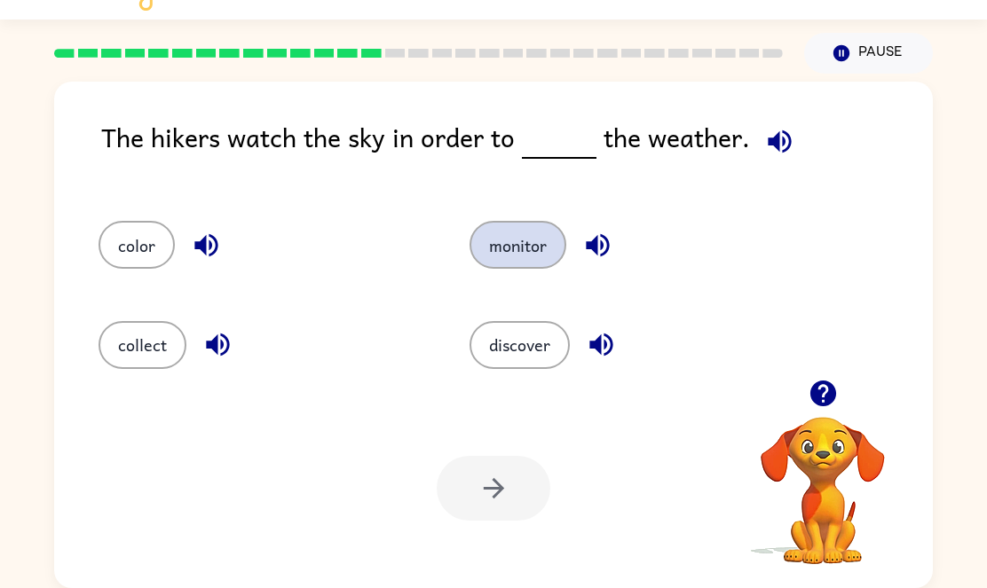
click at [510, 241] on button "monitor" at bounding box center [518, 245] width 97 height 48
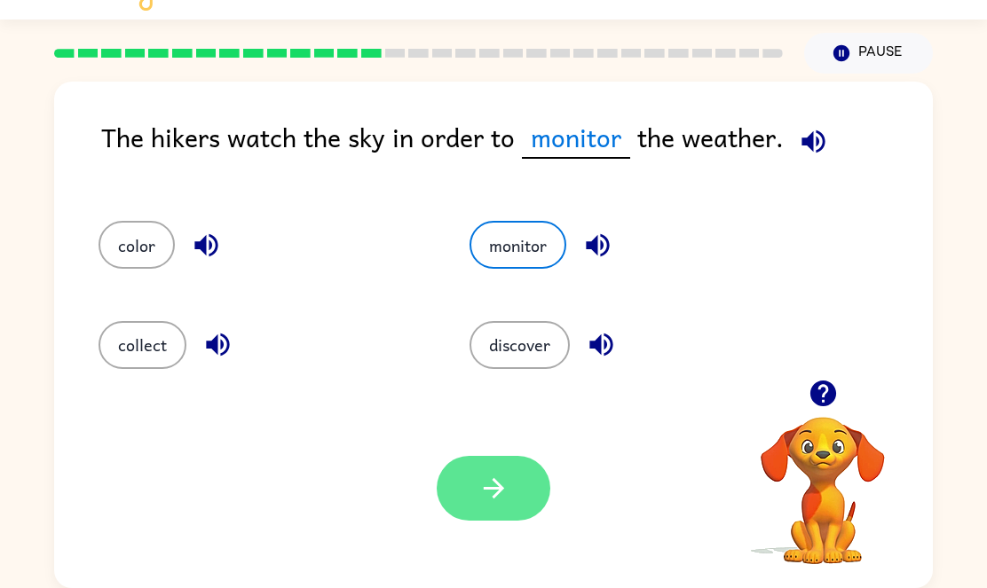
click at [489, 473] on icon "button" at bounding box center [493, 488] width 31 height 31
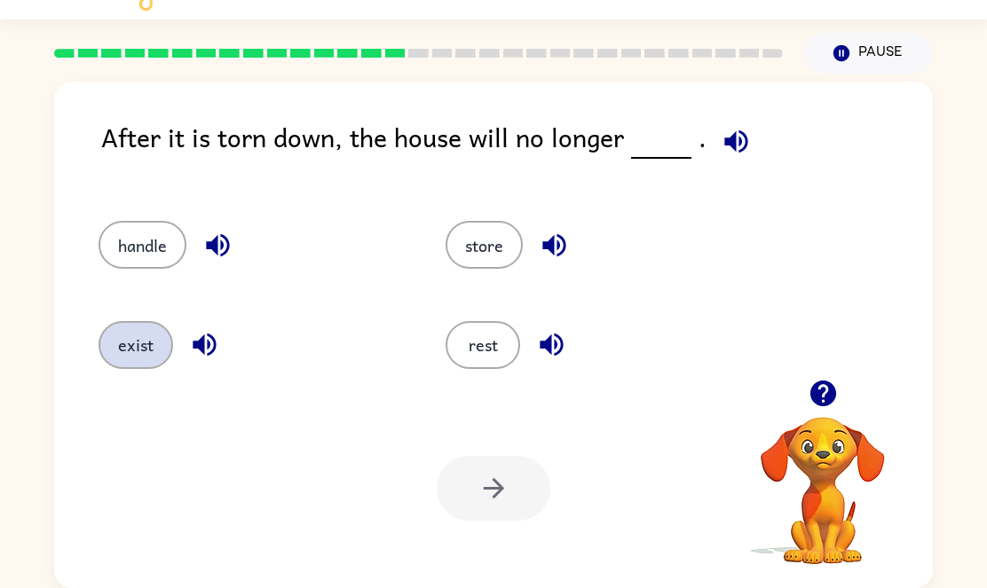
click at [126, 355] on button "exist" at bounding box center [136, 345] width 75 height 48
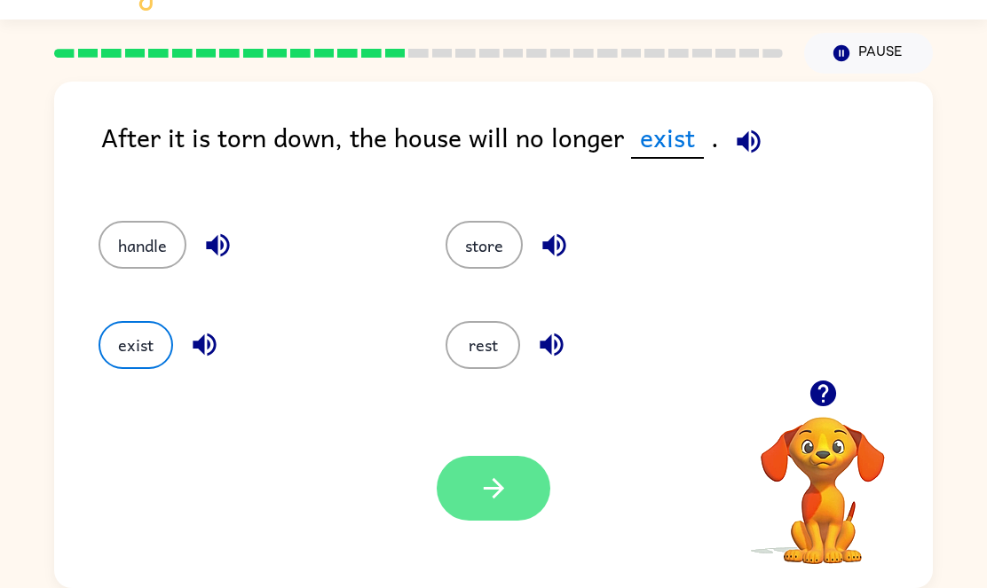
click at [511, 494] on button "button" at bounding box center [494, 488] width 114 height 65
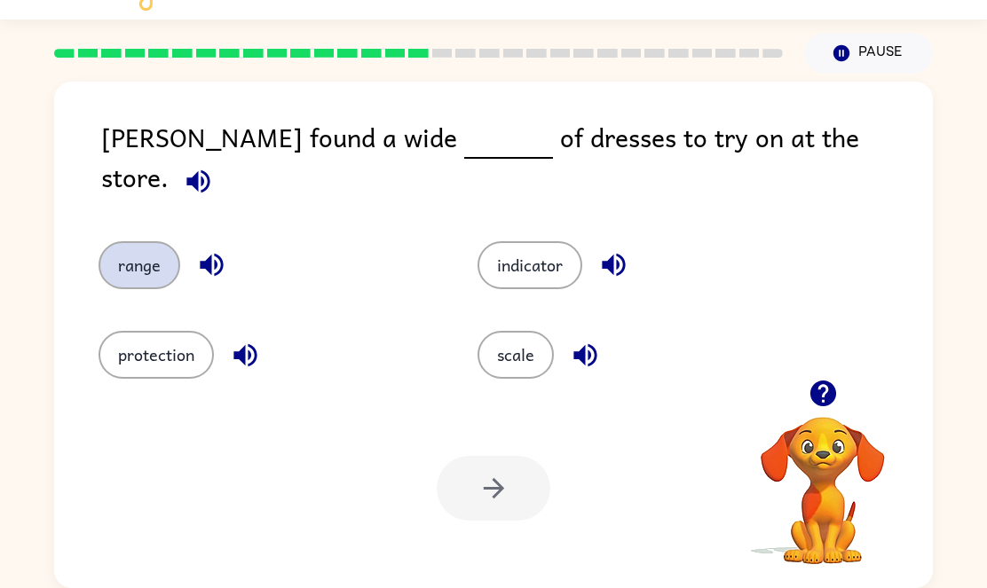
click at [131, 248] on button "range" at bounding box center [140, 265] width 82 height 48
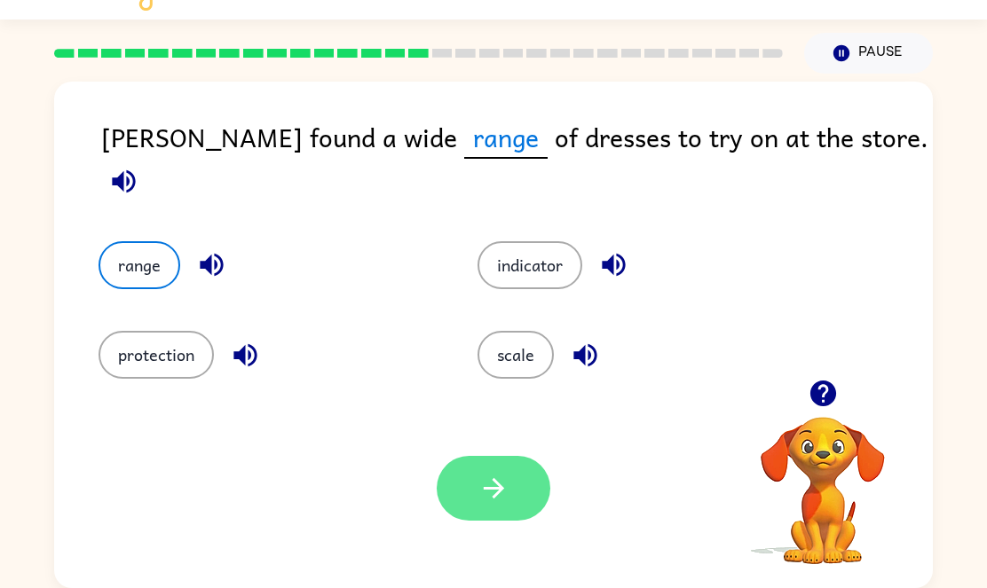
click at [489, 507] on button "button" at bounding box center [494, 488] width 114 height 65
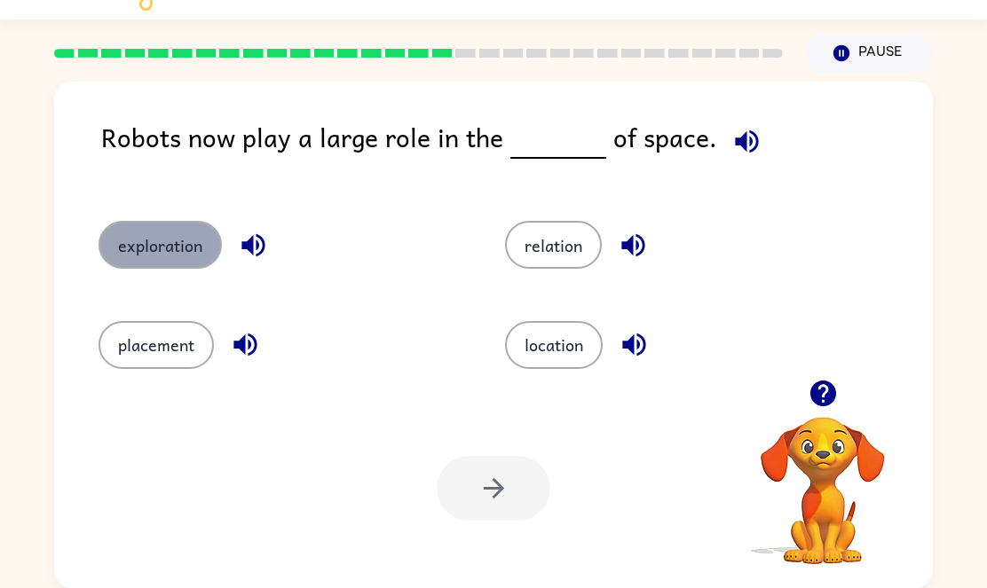
click at [154, 262] on button "exploration" at bounding box center [160, 245] width 123 height 48
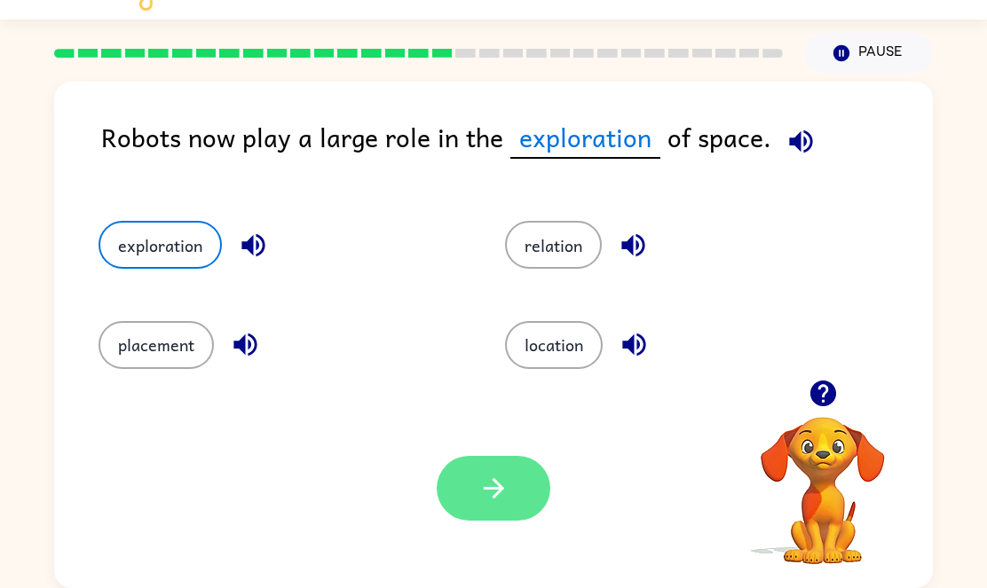
click at [470, 473] on button "button" at bounding box center [494, 488] width 114 height 65
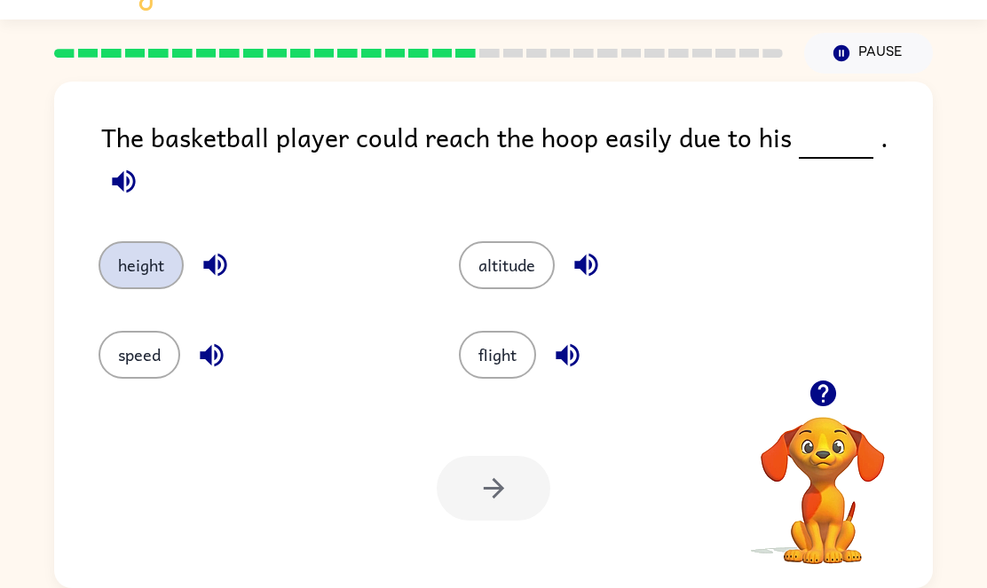
click at [141, 241] on button "height" at bounding box center [141, 265] width 85 height 48
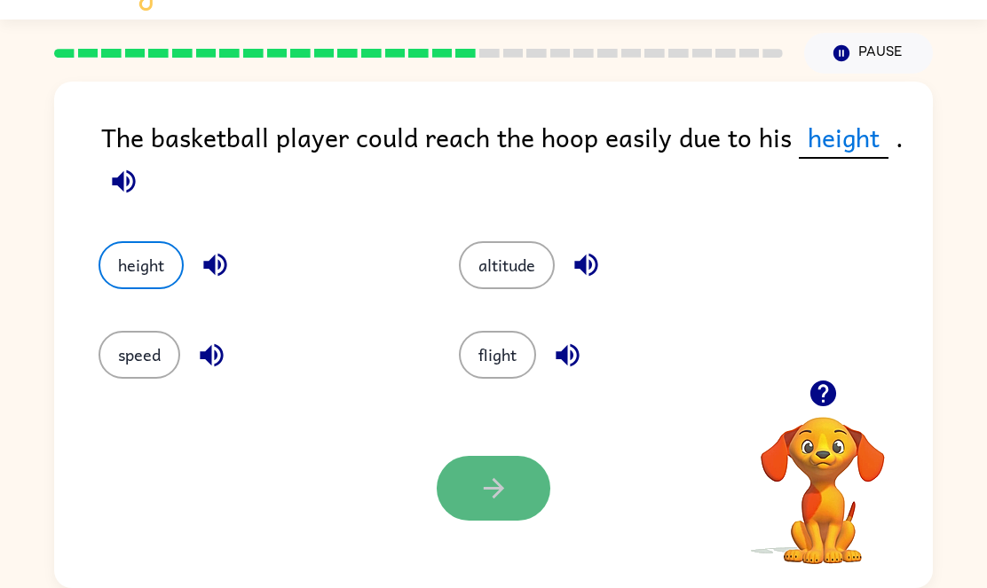
click at [475, 478] on button "button" at bounding box center [494, 488] width 114 height 65
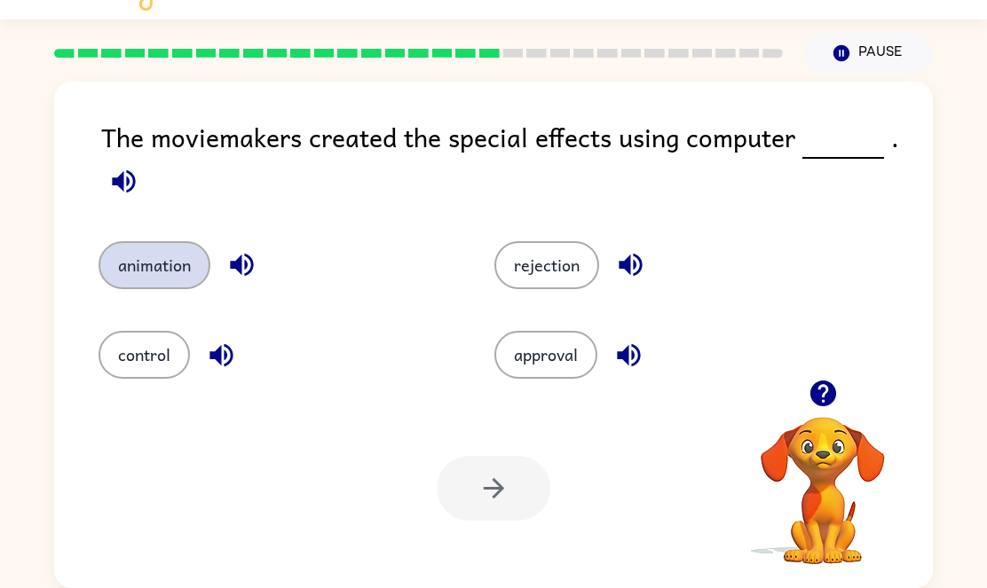
click at [122, 273] on button "animation" at bounding box center [155, 265] width 112 height 48
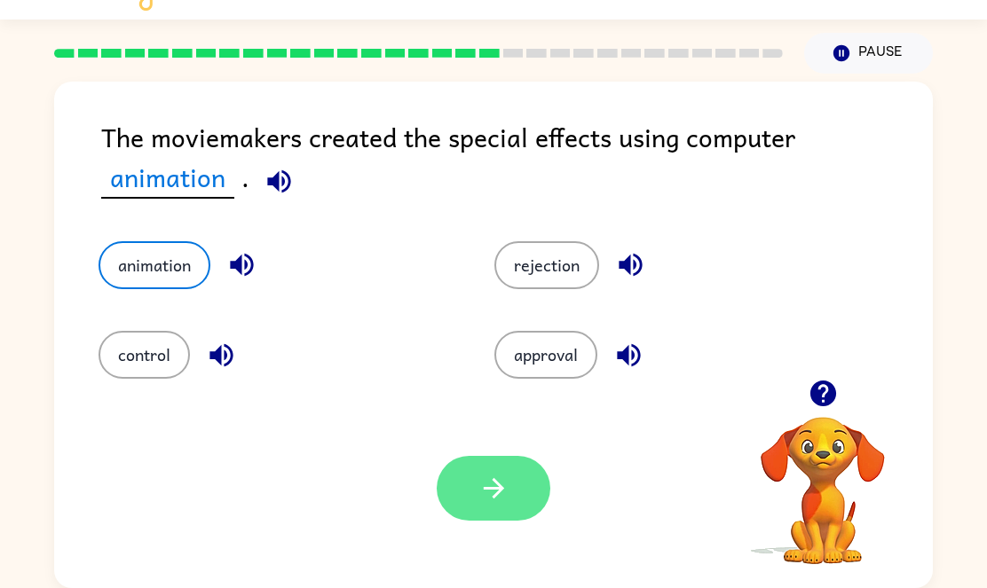
click at [501, 501] on icon "button" at bounding box center [493, 488] width 31 height 31
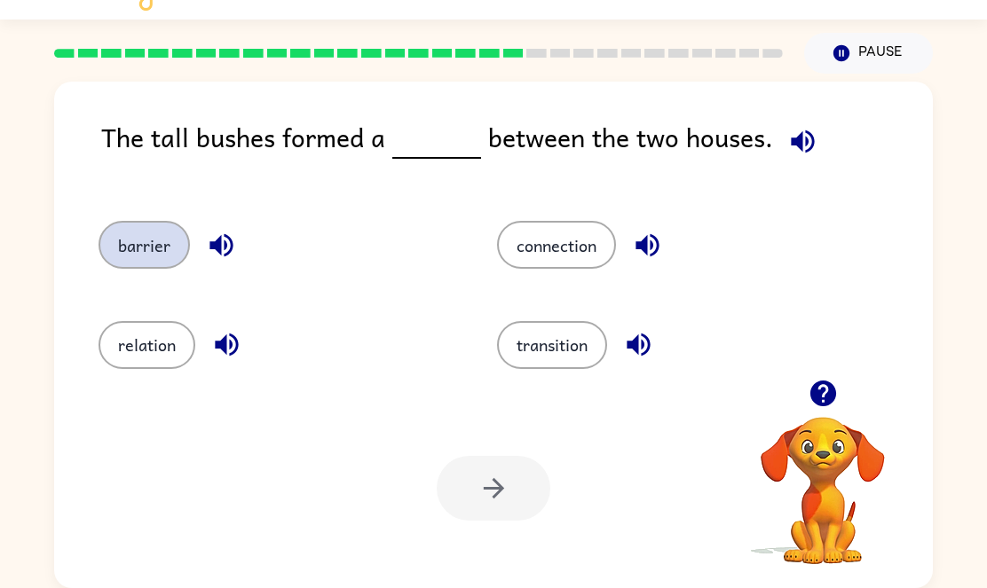
click at [142, 245] on button "barrier" at bounding box center [144, 245] width 91 height 48
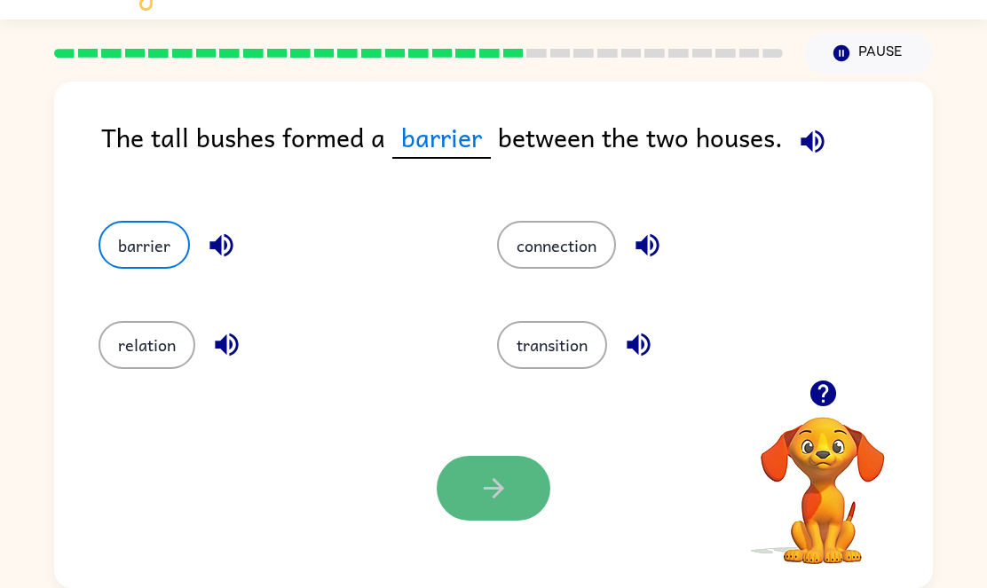
click at [506, 486] on icon "button" at bounding box center [493, 488] width 31 height 31
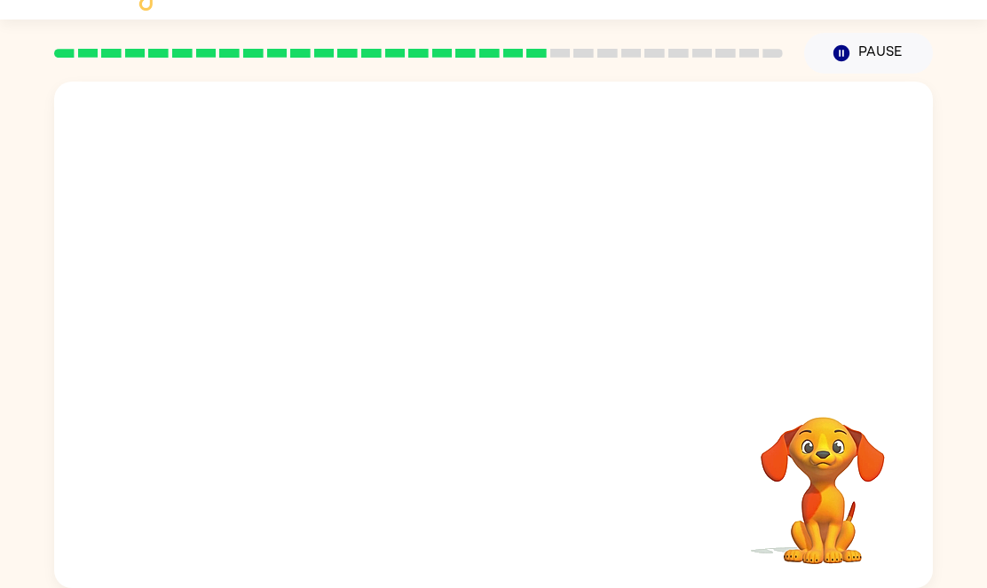
click at [340, 324] on video "Your browser must support playing .mp4 files to use Literably. Please try using…" at bounding box center [493, 231] width 879 height 298
click at [486, 371] on div at bounding box center [494, 344] width 114 height 65
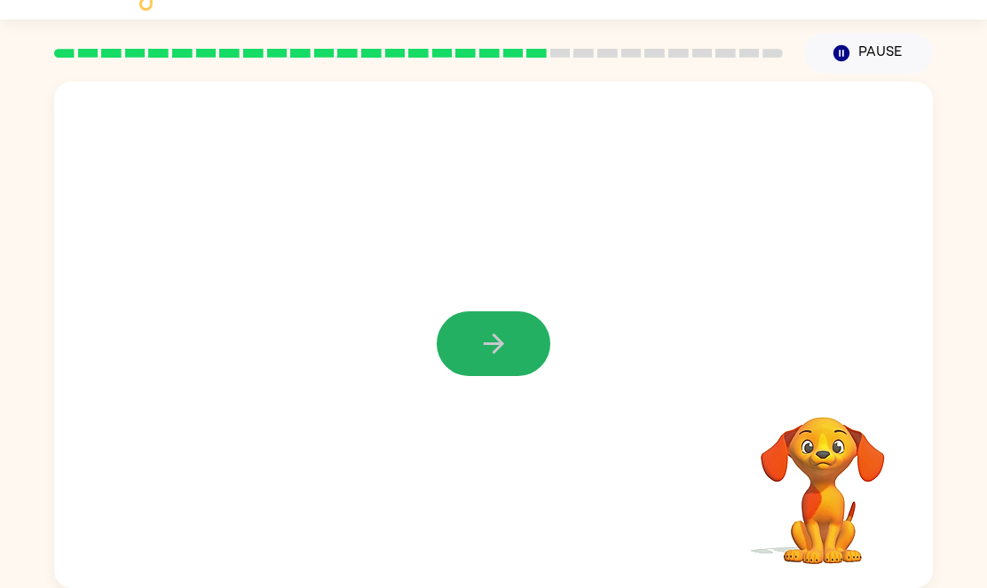
click at [486, 371] on button "button" at bounding box center [494, 344] width 114 height 65
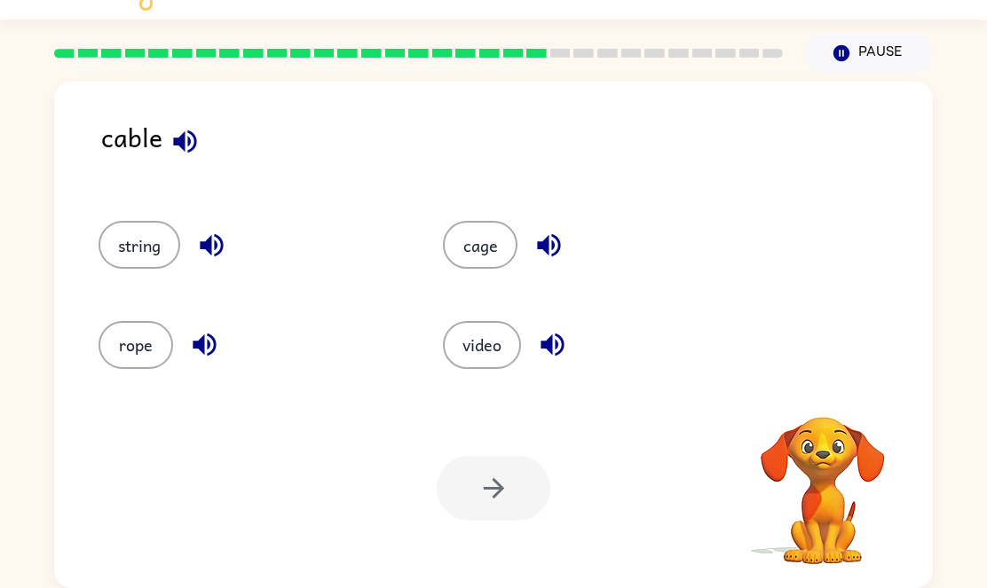
click at [486, 371] on div "video" at bounding box center [581, 337] width 344 height 99
click at [130, 249] on button "string" at bounding box center [140, 245] width 82 height 48
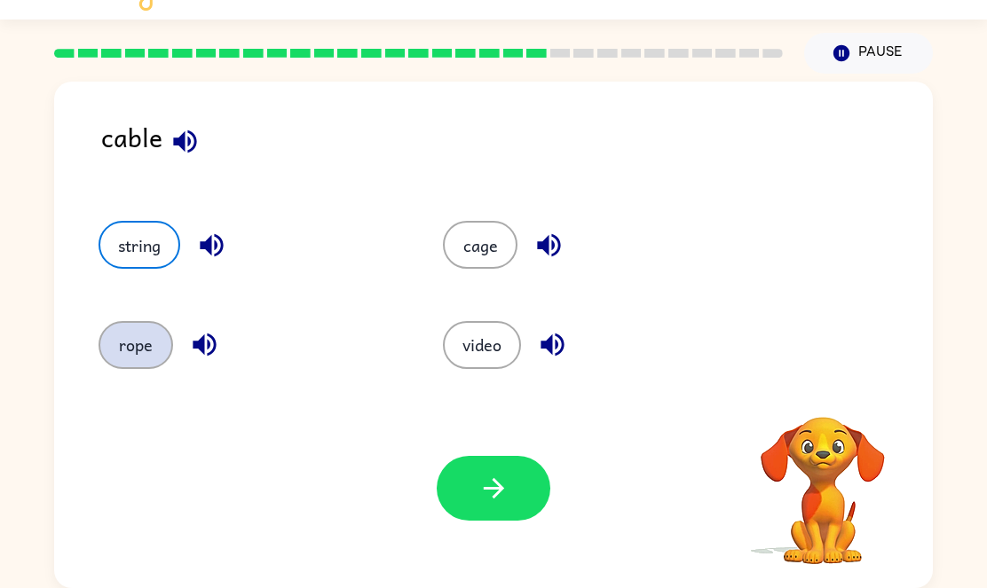
click at [153, 351] on button "rope" at bounding box center [136, 345] width 75 height 48
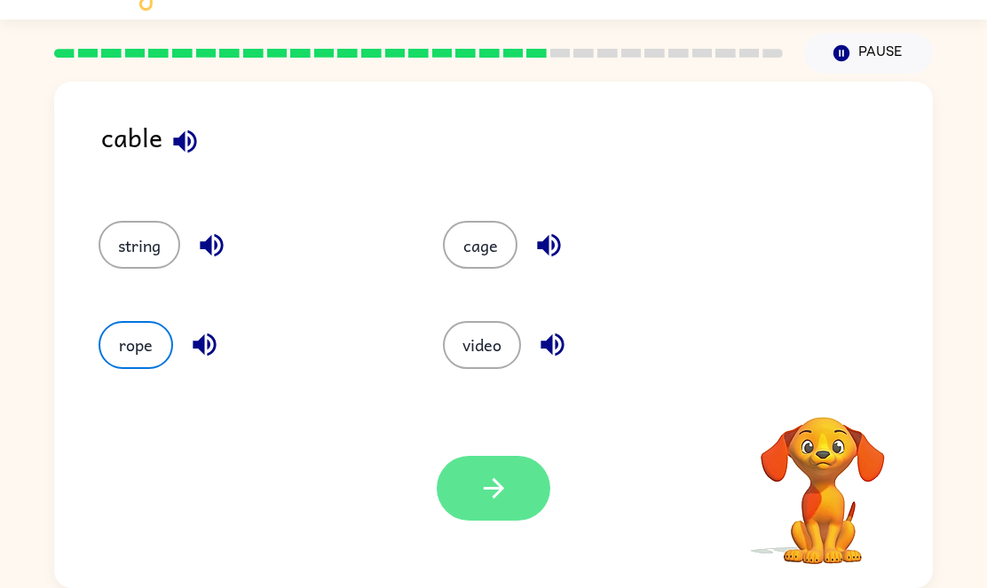
click at [507, 481] on icon "button" at bounding box center [493, 488] width 31 height 31
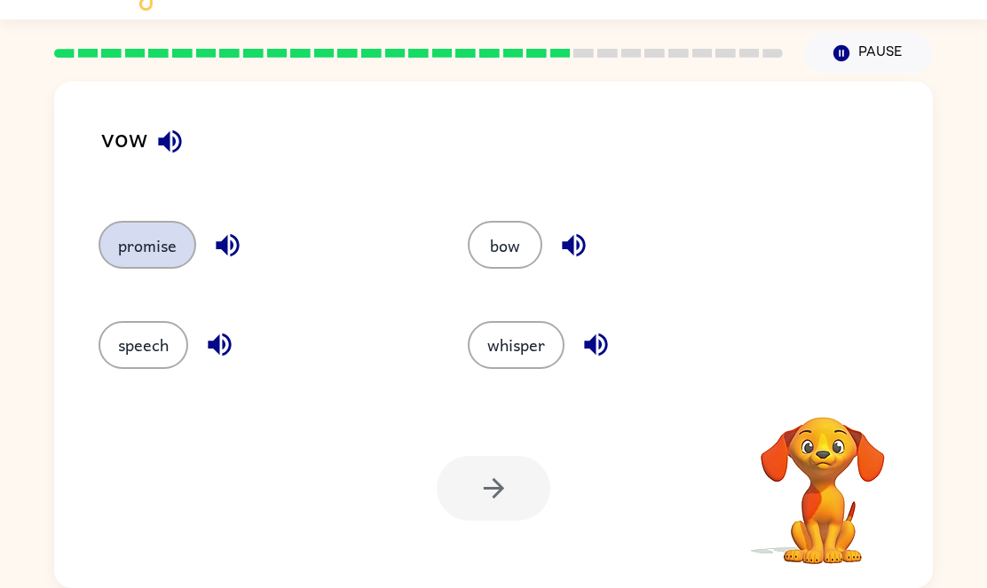
click at [140, 250] on button "promise" at bounding box center [148, 245] width 98 height 48
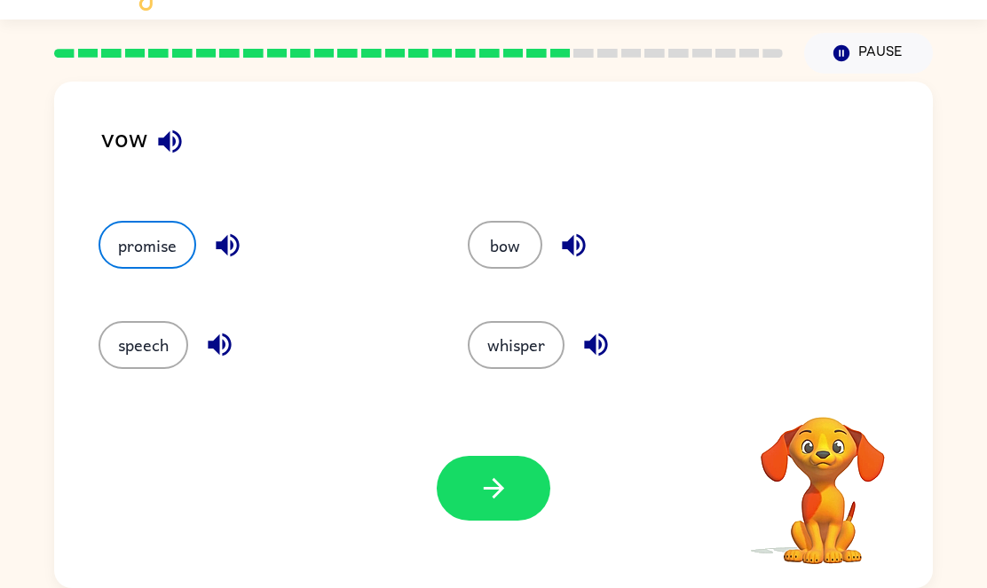
click at [521, 521] on div "Your browser must support playing .mp4 files to use Literably. Please try using…" at bounding box center [493, 489] width 879 height 200
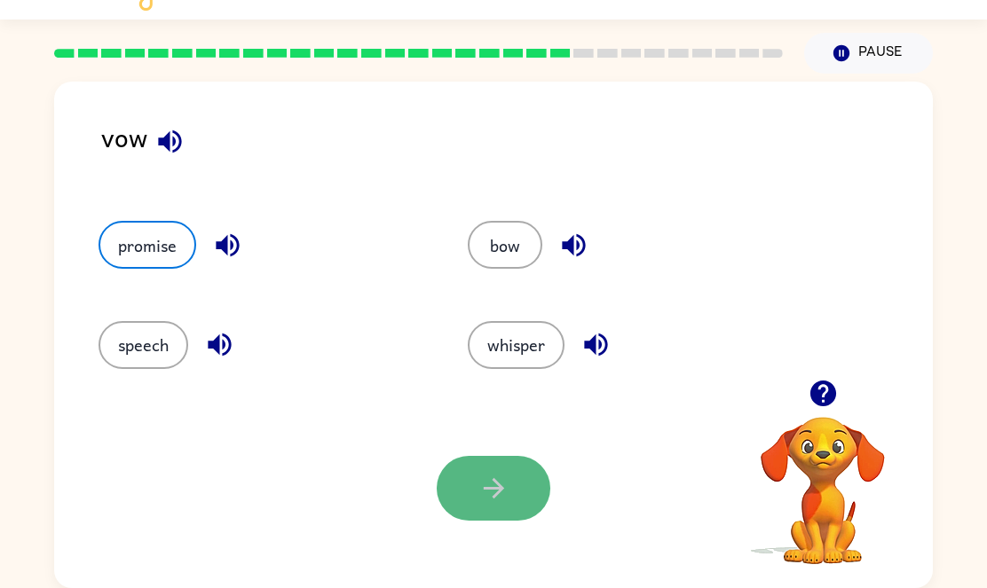
click at [496, 485] on icon "button" at bounding box center [493, 488] width 31 height 31
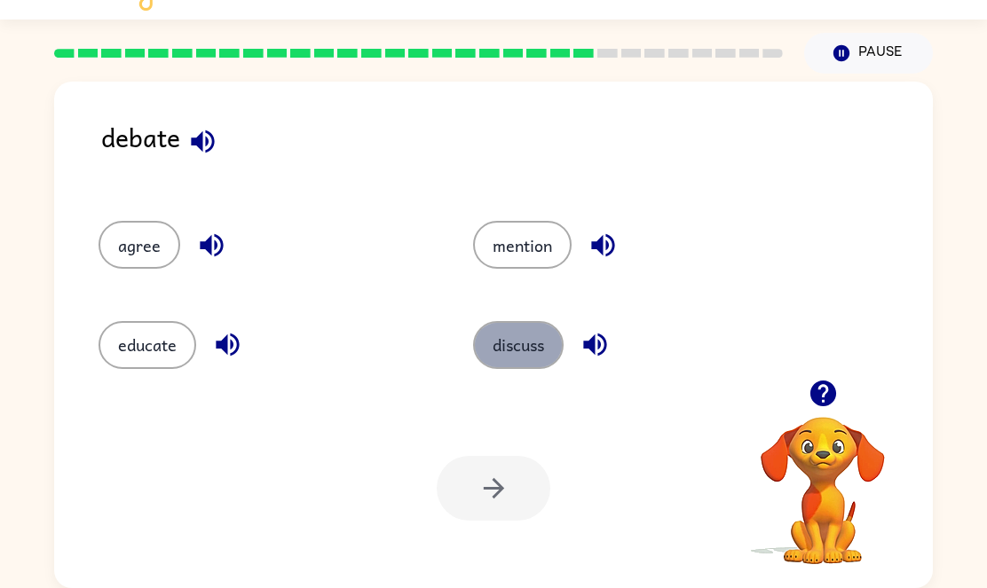
click at [522, 340] on button "discuss" at bounding box center [518, 345] width 91 height 48
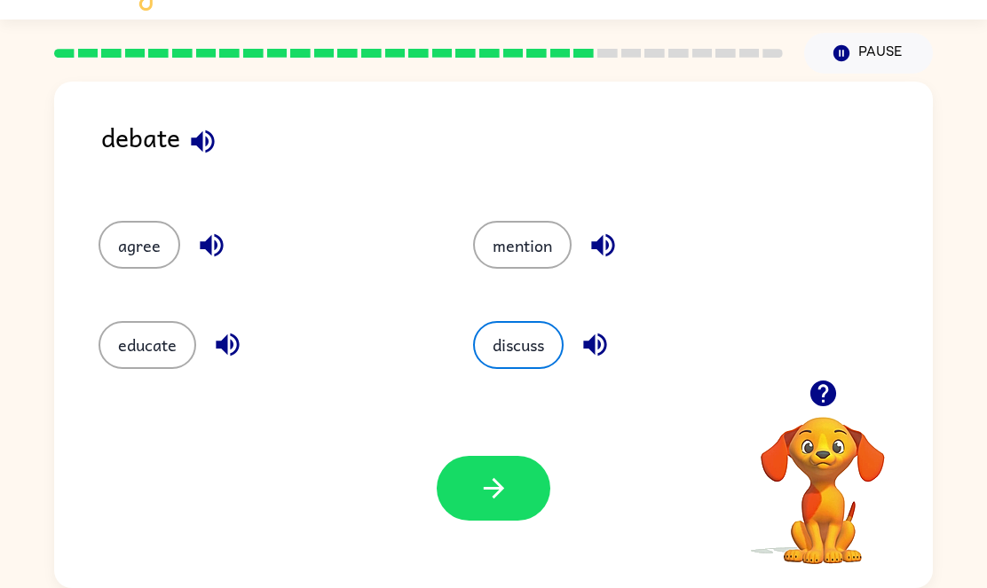
click at [509, 523] on div "Your browser must support playing .mp4 files to use Literably. Please try using…" at bounding box center [493, 489] width 879 height 200
click at [496, 501] on icon "button" at bounding box center [493, 488] width 31 height 31
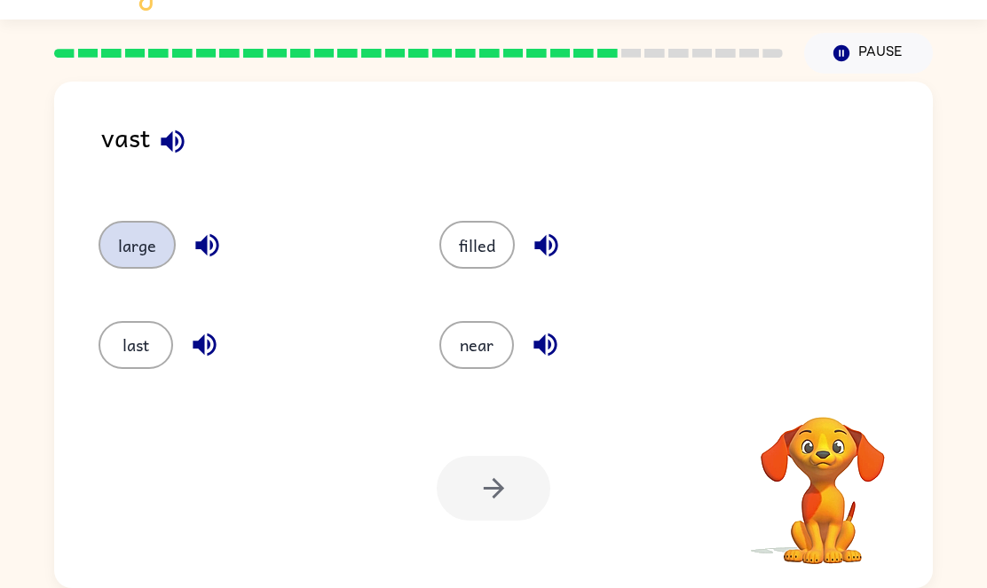
click at [136, 249] on button "large" at bounding box center [137, 245] width 77 height 48
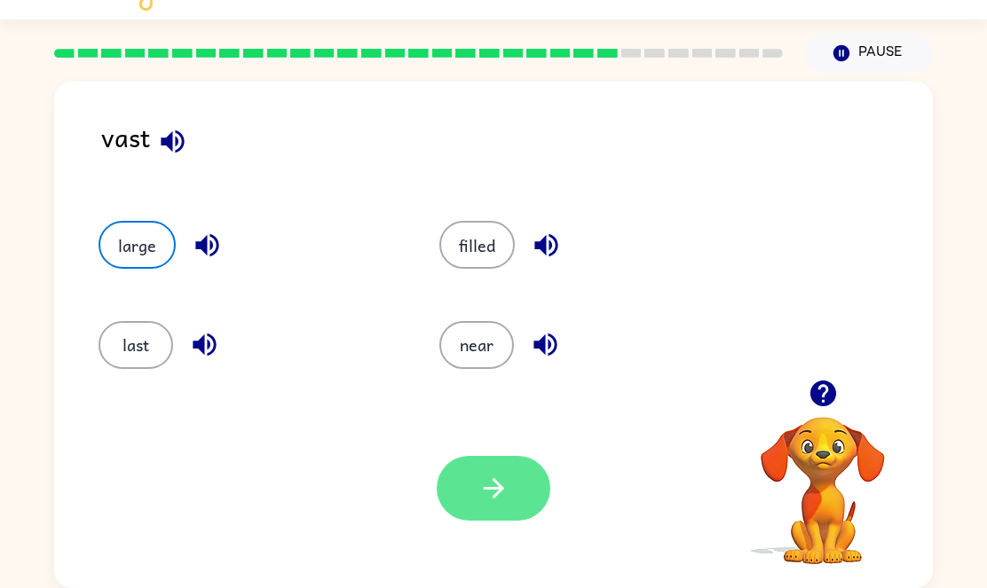
click at [478, 498] on icon "button" at bounding box center [493, 488] width 31 height 31
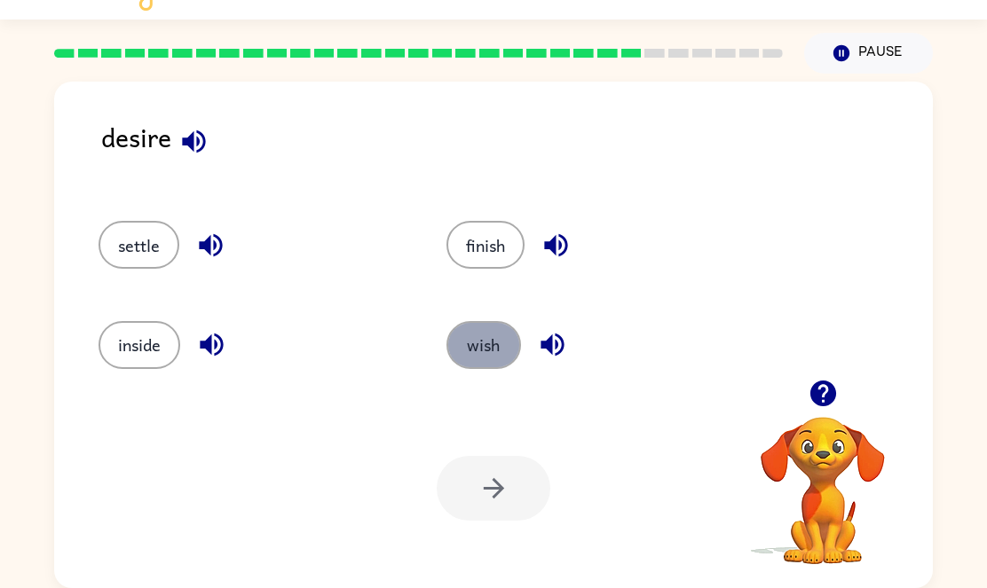
click at [461, 322] on button "wish" at bounding box center [483, 345] width 75 height 48
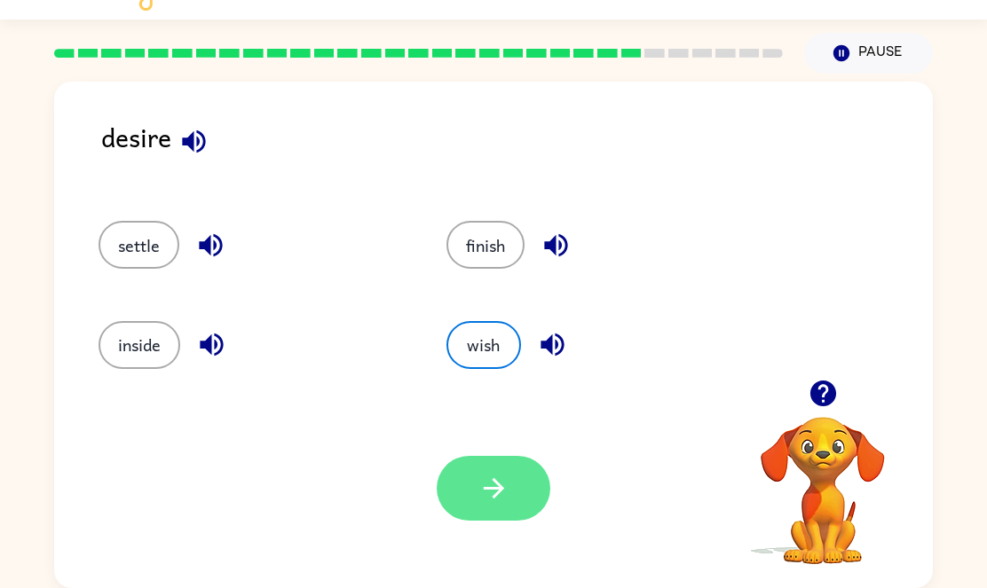
click at [505, 475] on icon "button" at bounding box center [493, 488] width 31 height 31
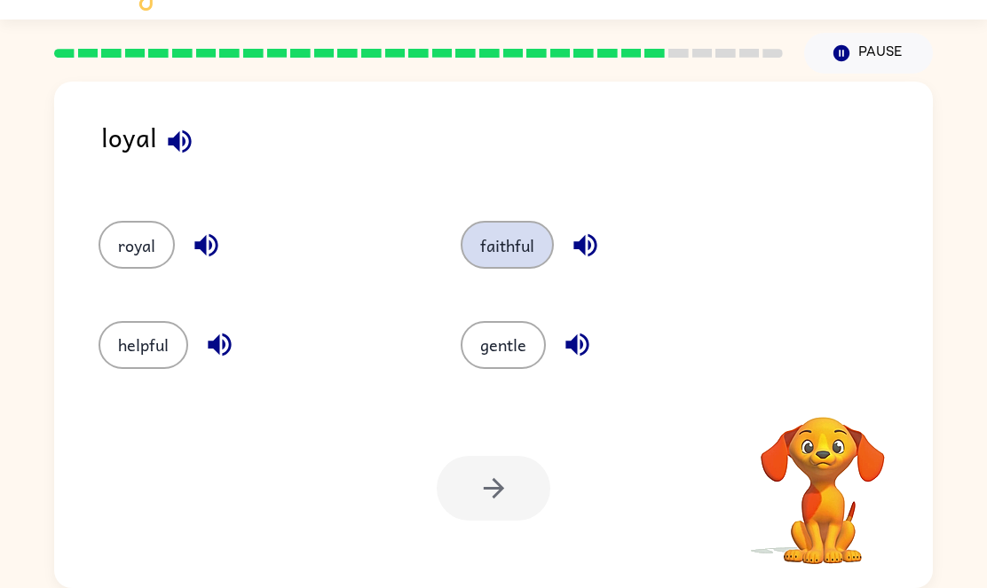
click at [488, 259] on button "faithful" at bounding box center [507, 245] width 93 height 48
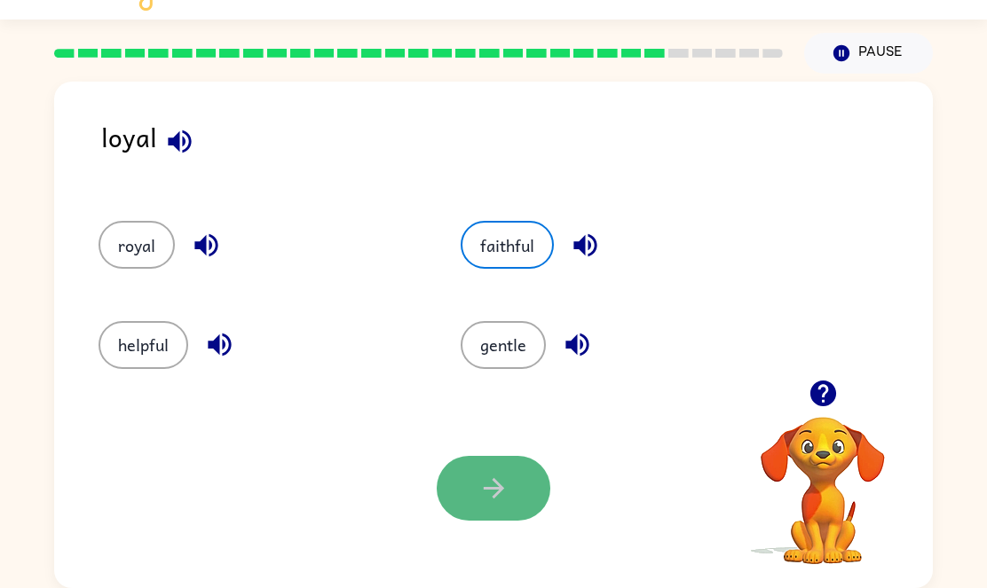
click at [493, 483] on icon "button" at bounding box center [493, 488] width 31 height 31
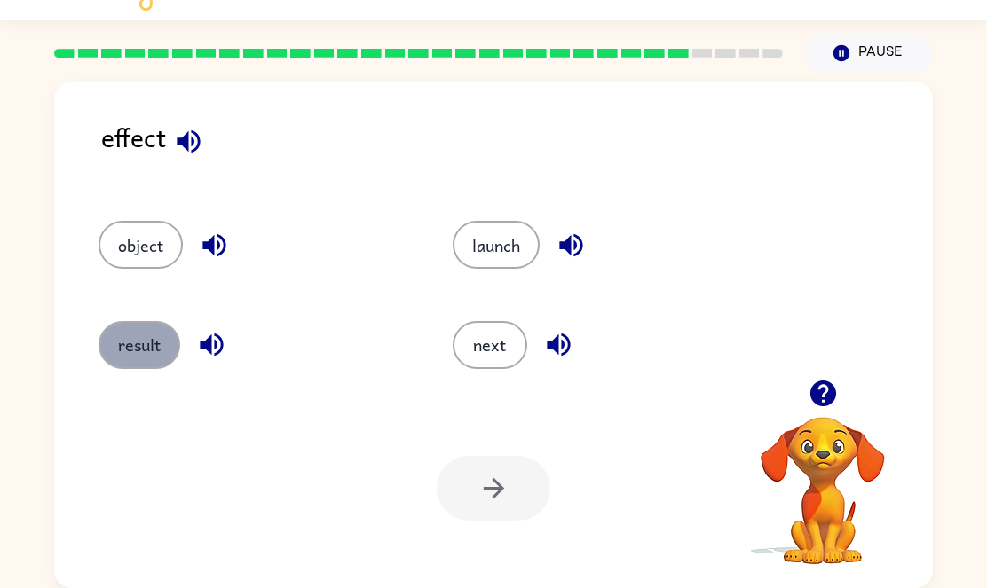
click at [145, 351] on button "result" at bounding box center [140, 345] width 82 height 48
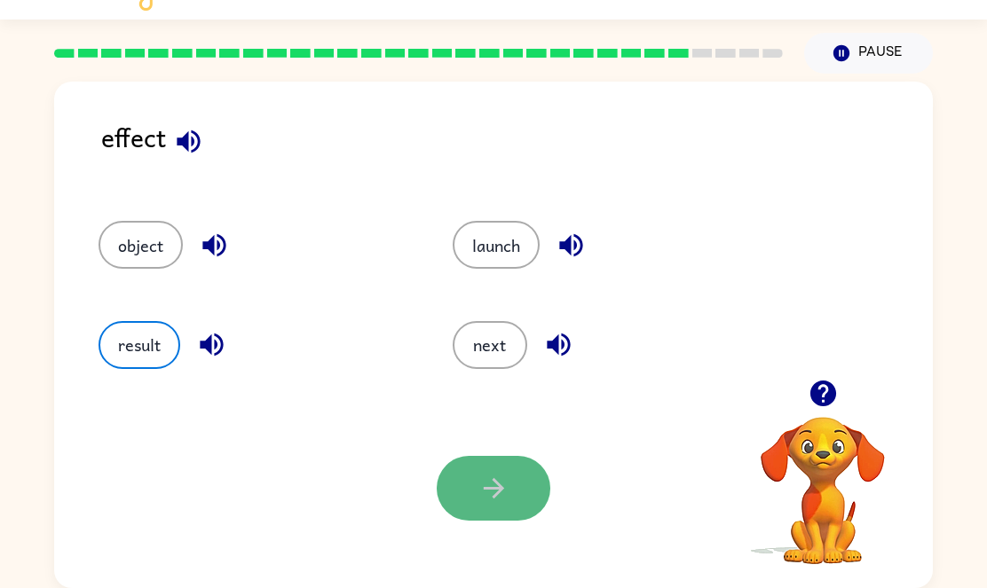
click at [491, 481] on icon "button" at bounding box center [493, 488] width 31 height 31
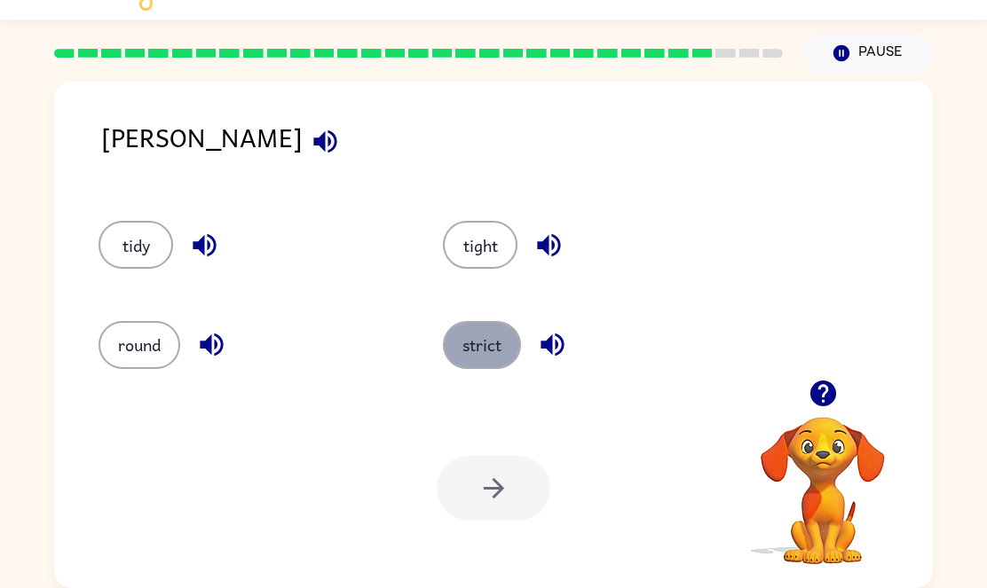
click at [487, 333] on button "strict" at bounding box center [482, 345] width 78 height 48
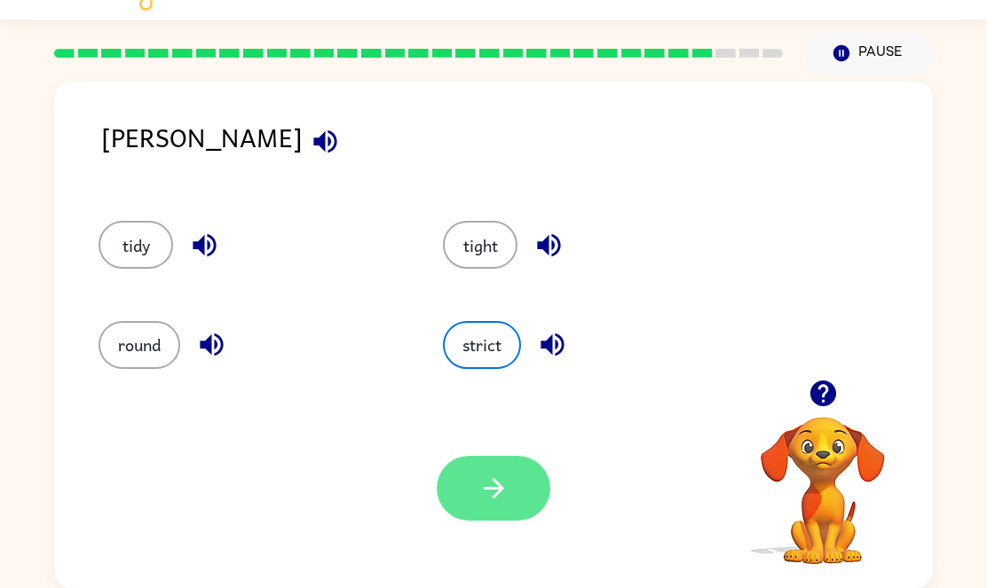
click at [477, 486] on button "button" at bounding box center [494, 488] width 114 height 65
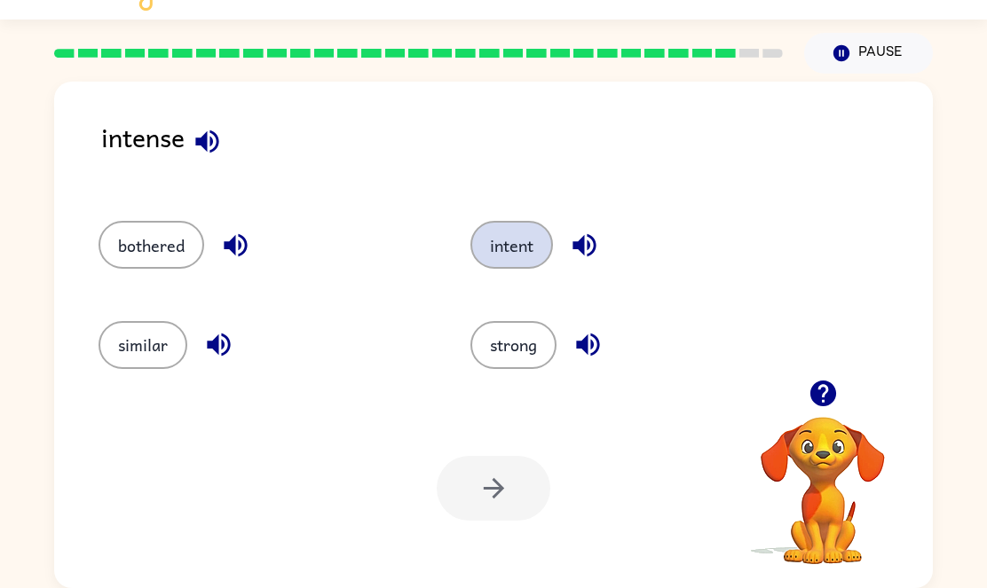
click at [507, 258] on button "intent" at bounding box center [511, 245] width 83 height 48
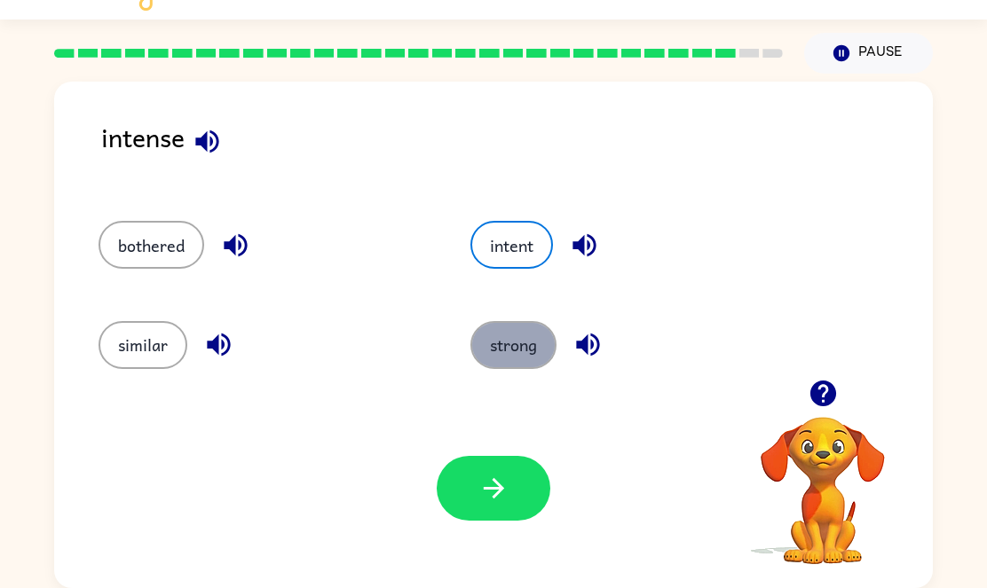
click at [514, 327] on button "strong" at bounding box center [513, 345] width 86 height 48
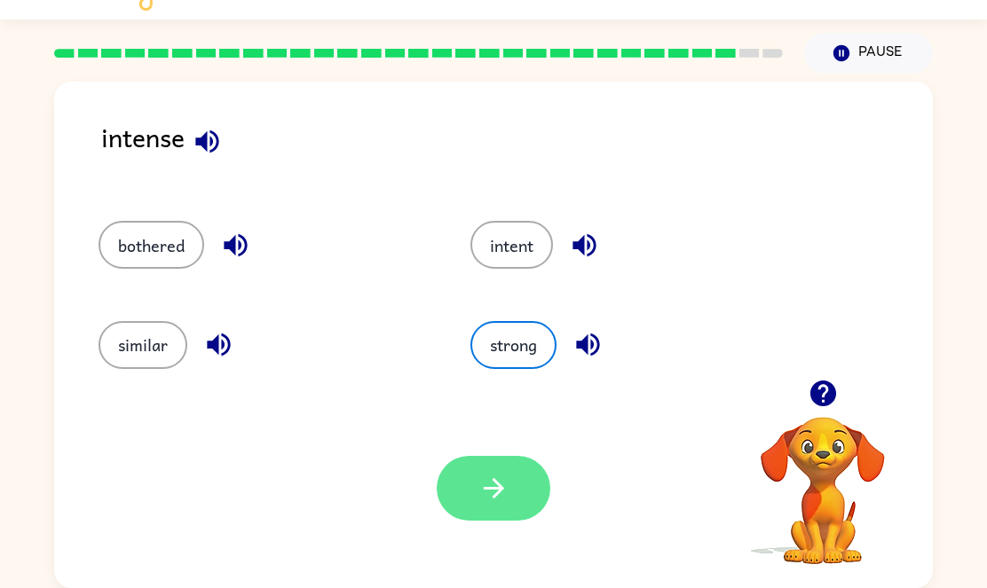
click at [493, 508] on button "button" at bounding box center [494, 488] width 114 height 65
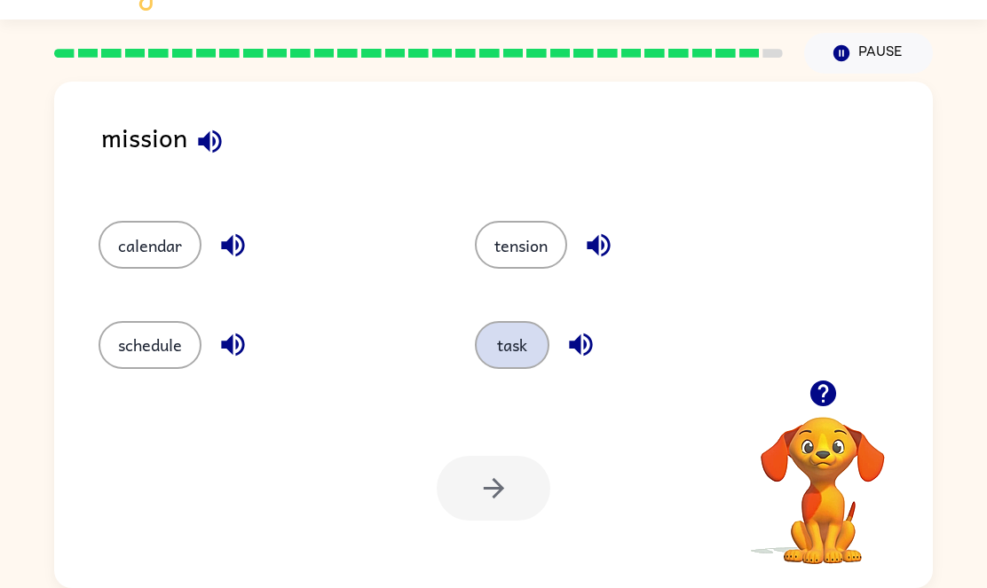
click at [494, 336] on button "task" at bounding box center [512, 345] width 75 height 48
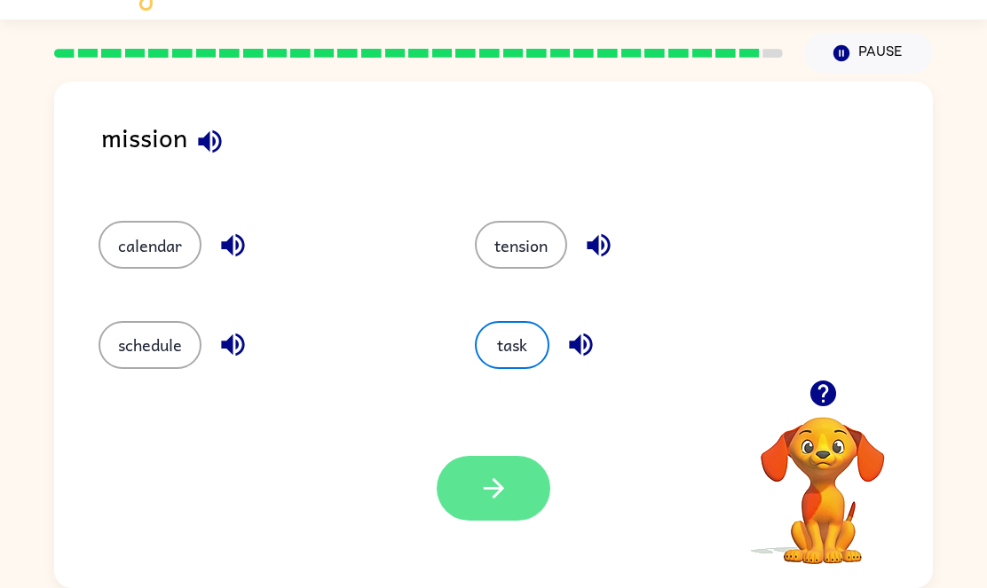
click at [486, 470] on button "button" at bounding box center [494, 488] width 114 height 65
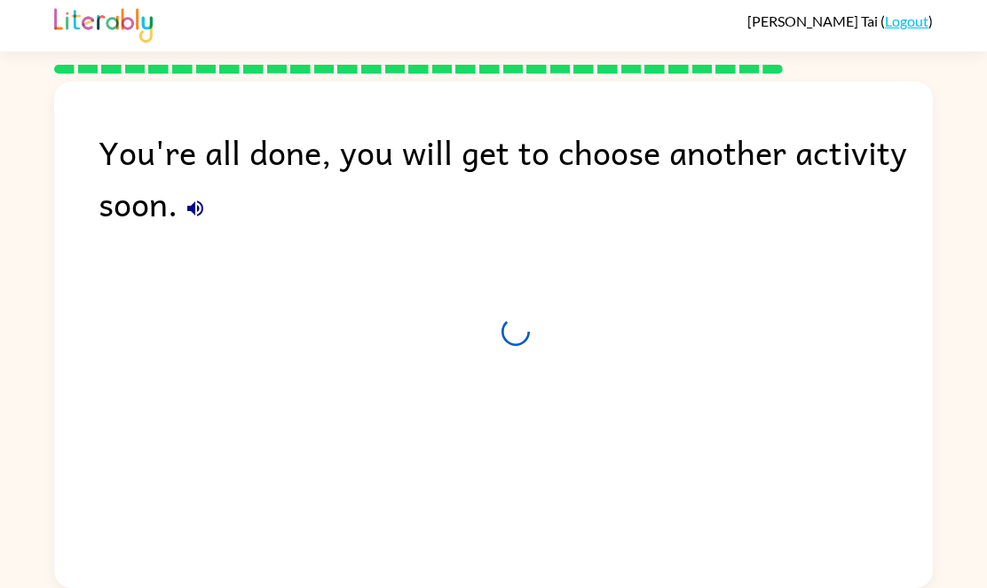
scroll to position [4, 0]
